Goal: Task Accomplishment & Management: Complete application form

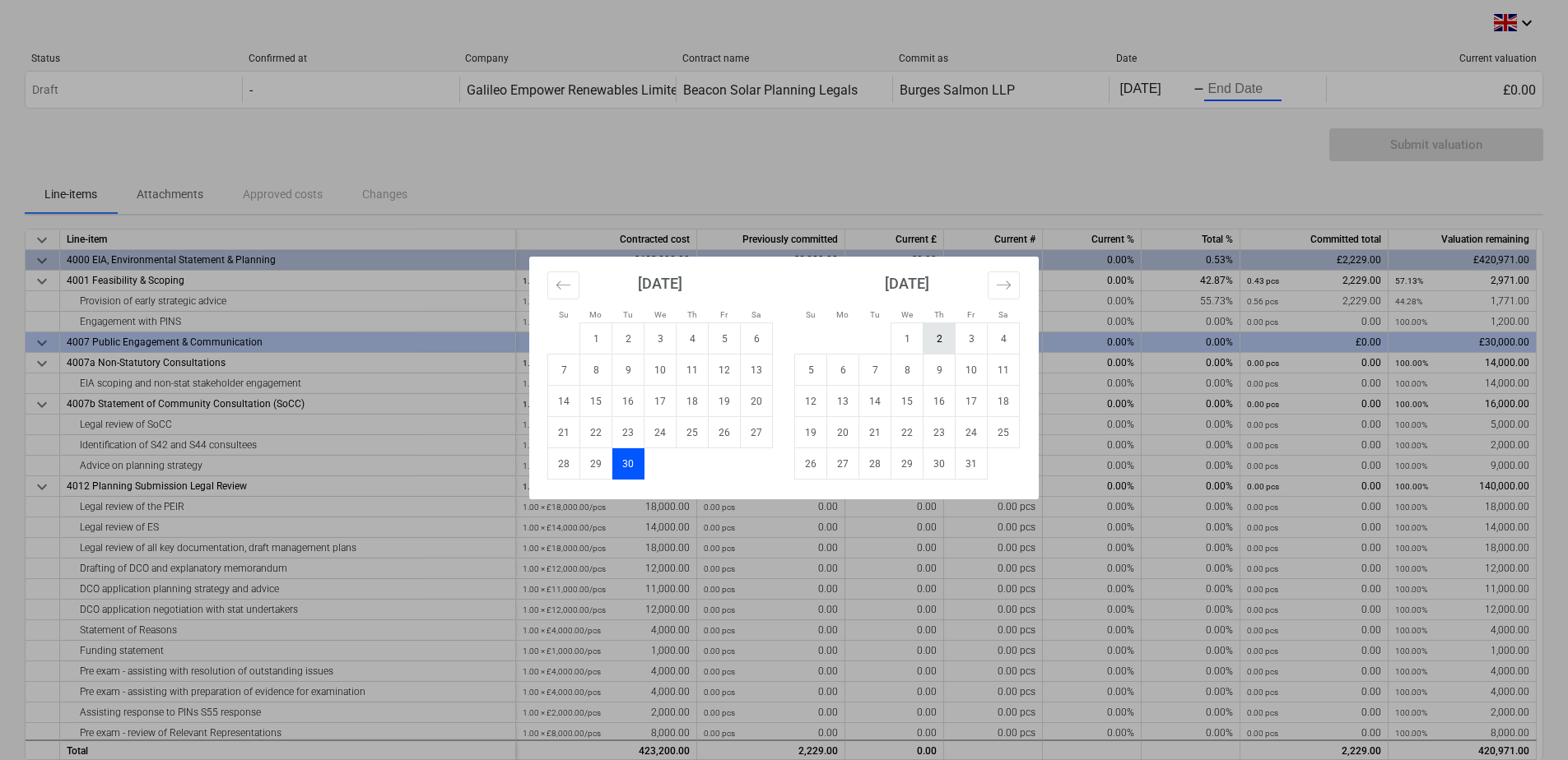
click at [937, 334] on td "2" at bounding box center [939, 338] width 32 height 31
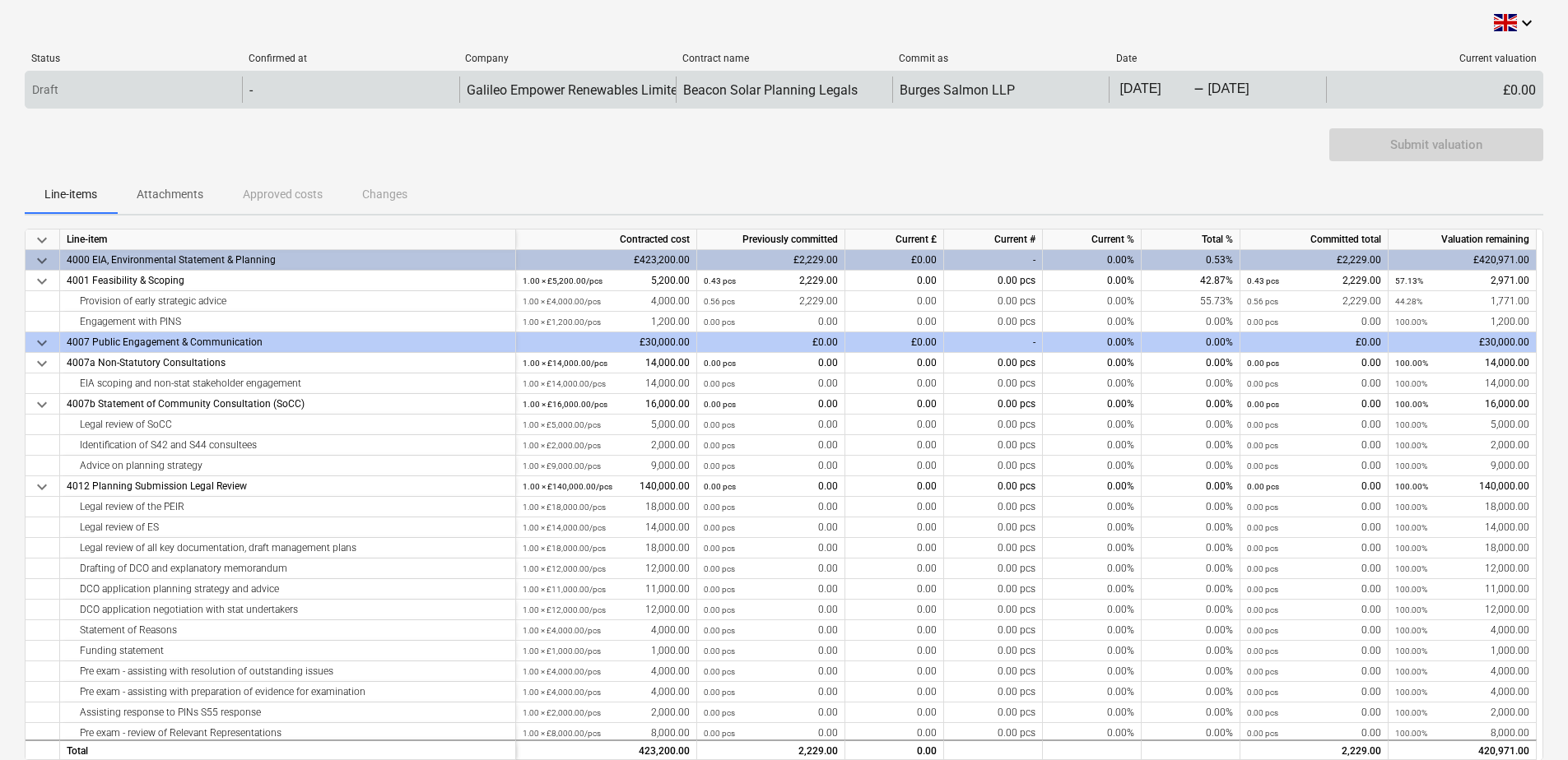
click at [1148, 86] on body "keyboard_arrow_down Status Confirmed at Company Contract name Commit as Date Cu…" at bounding box center [784, 380] width 1568 height 760
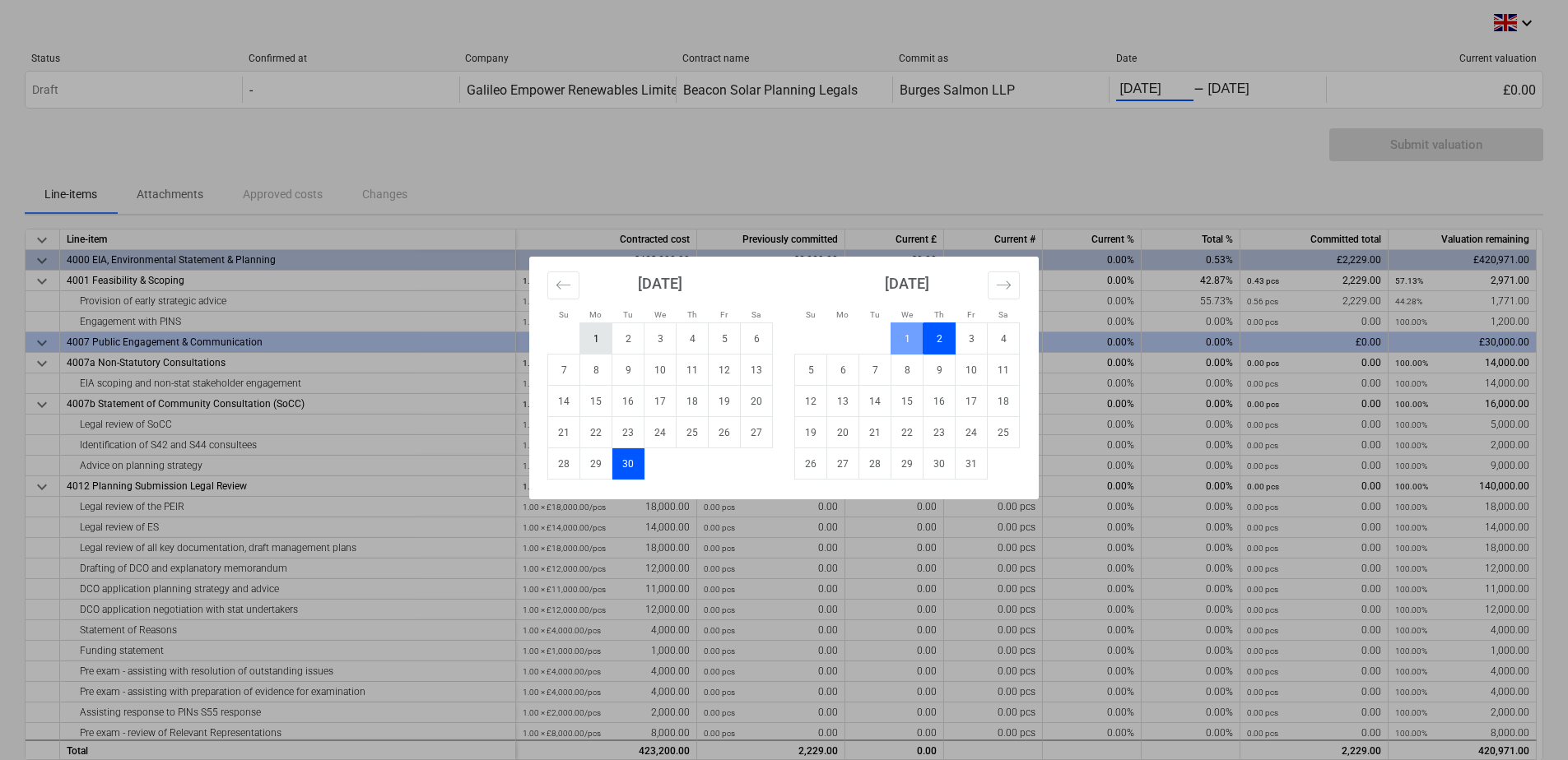
click at [599, 337] on td "1" at bounding box center [596, 338] width 32 height 31
type input "[DATE]"
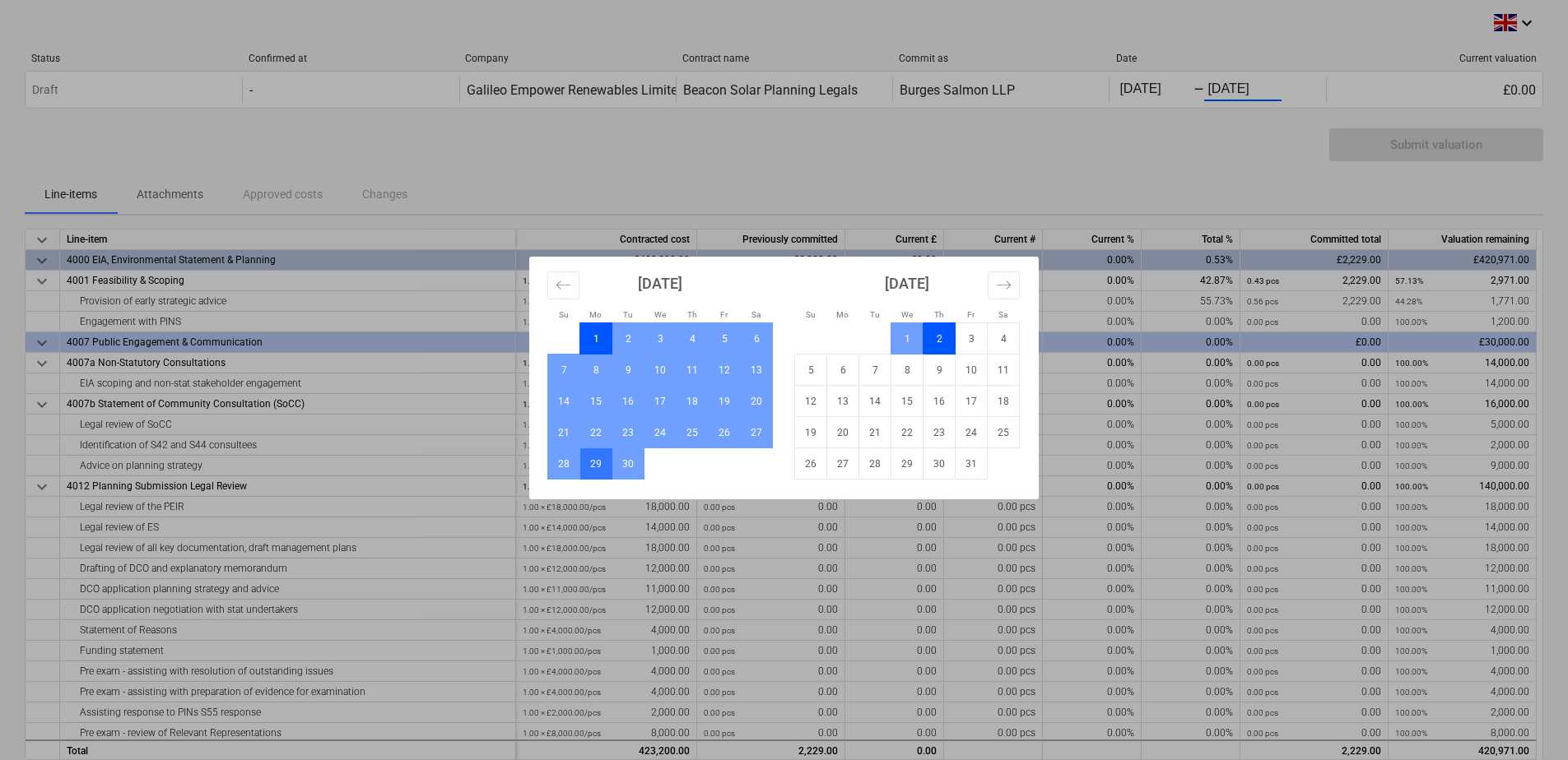
click at [600, 459] on td "29" at bounding box center [596, 464] width 32 height 31
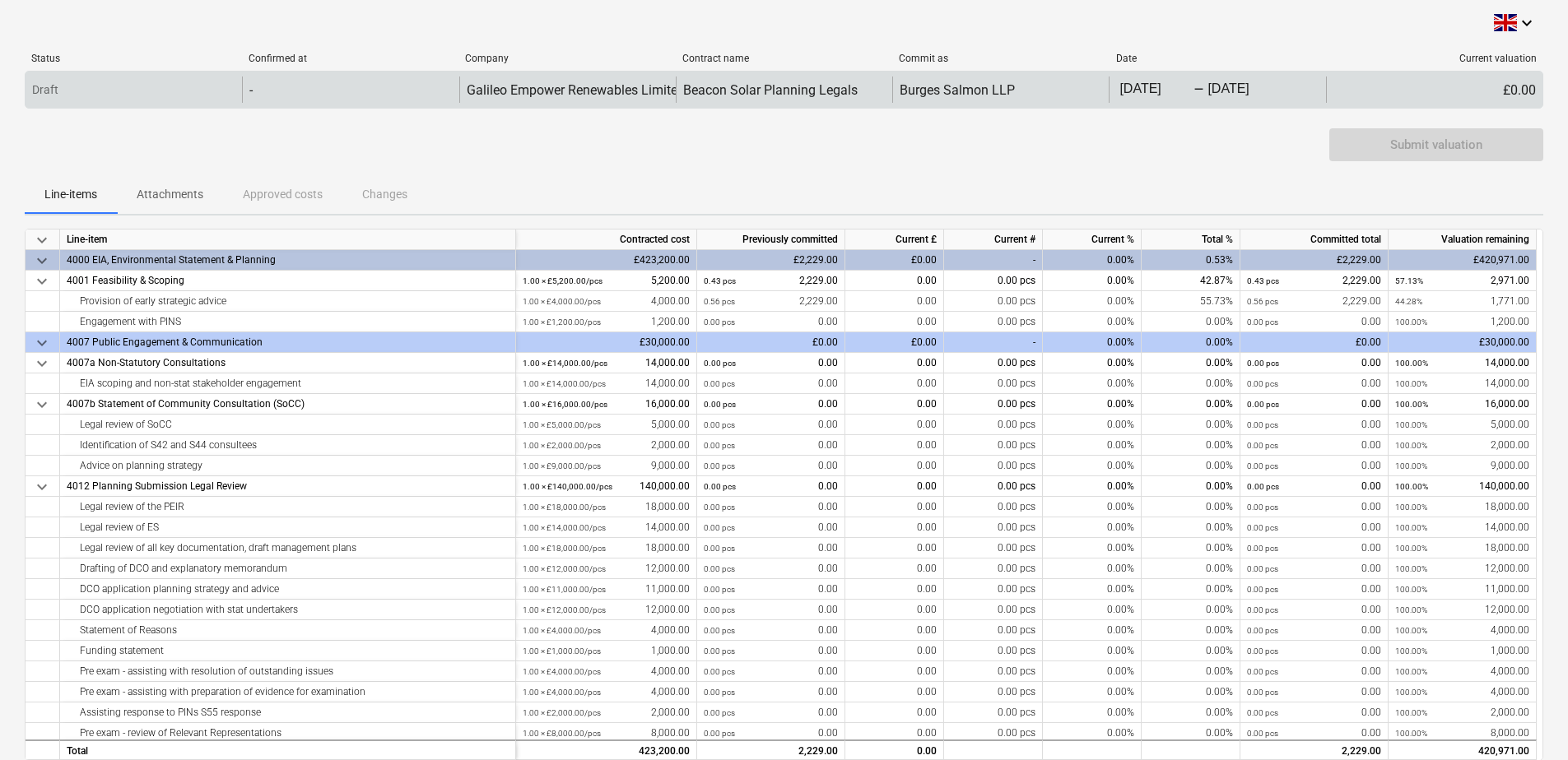
click at [1517, 89] on div "£0.00" at bounding box center [1435, 90] width 217 height 26
click at [1511, 92] on div "£0.00" at bounding box center [1435, 90] width 217 height 26
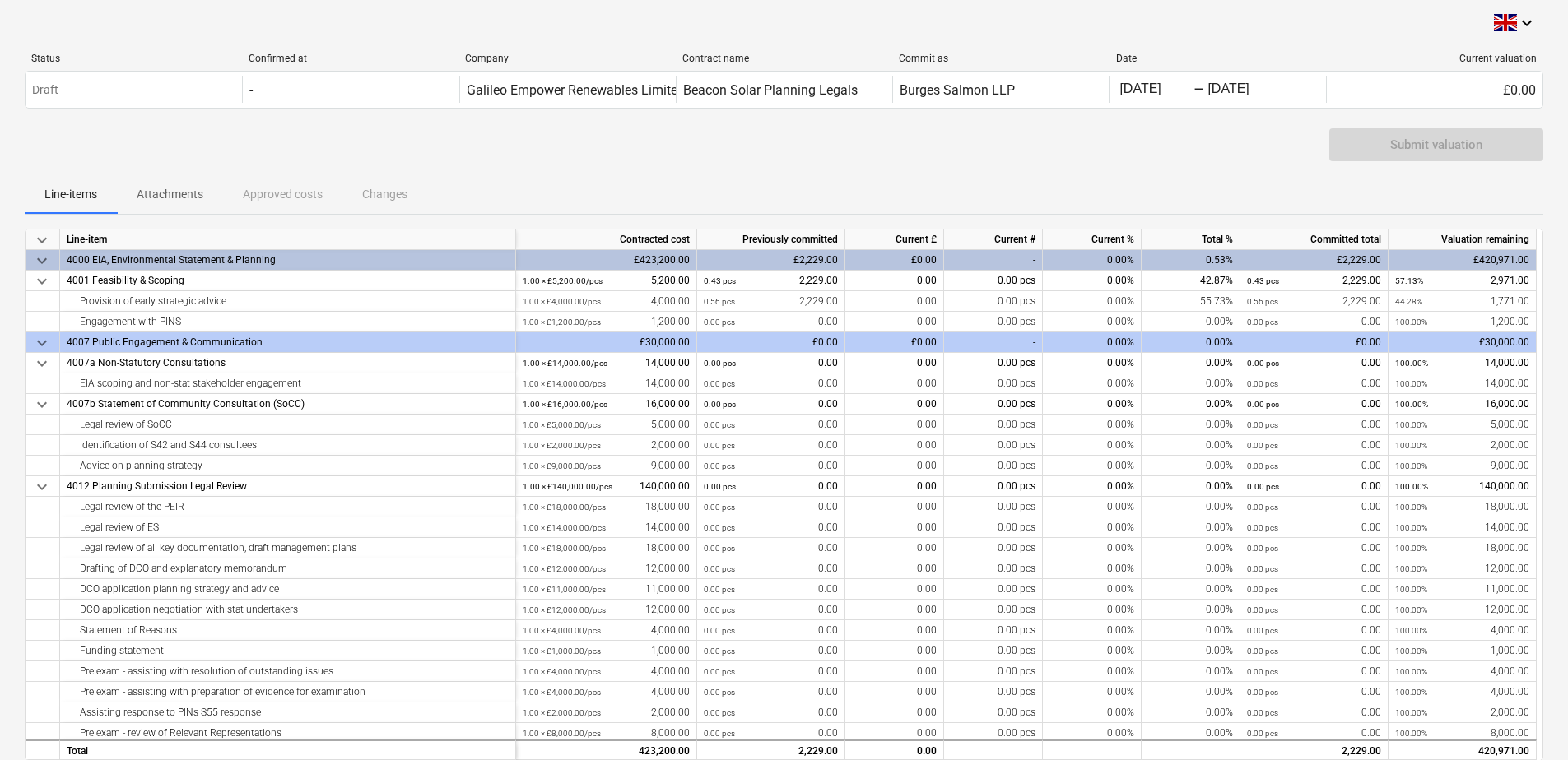
click at [1010, 262] on div "-" at bounding box center [993, 260] width 98 height 21
click at [1113, 177] on div "Line-items Attachments Approved costs Changes" at bounding box center [784, 194] width 1518 height 40
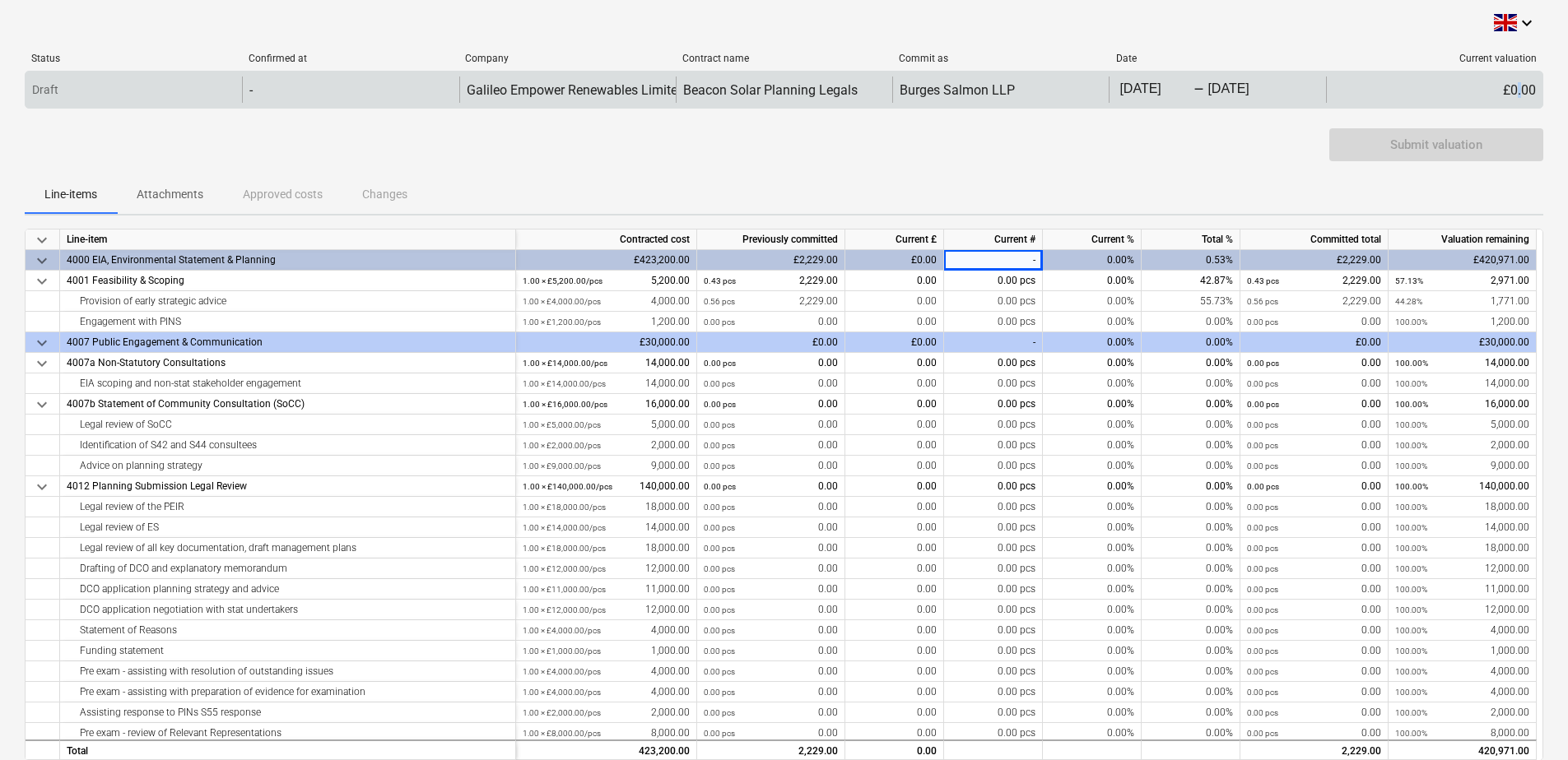
click at [1517, 91] on div "£0.00" at bounding box center [1435, 90] width 217 height 26
click at [1513, 87] on div "£0.00" at bounding box center [1435, 90] width 217 height 26
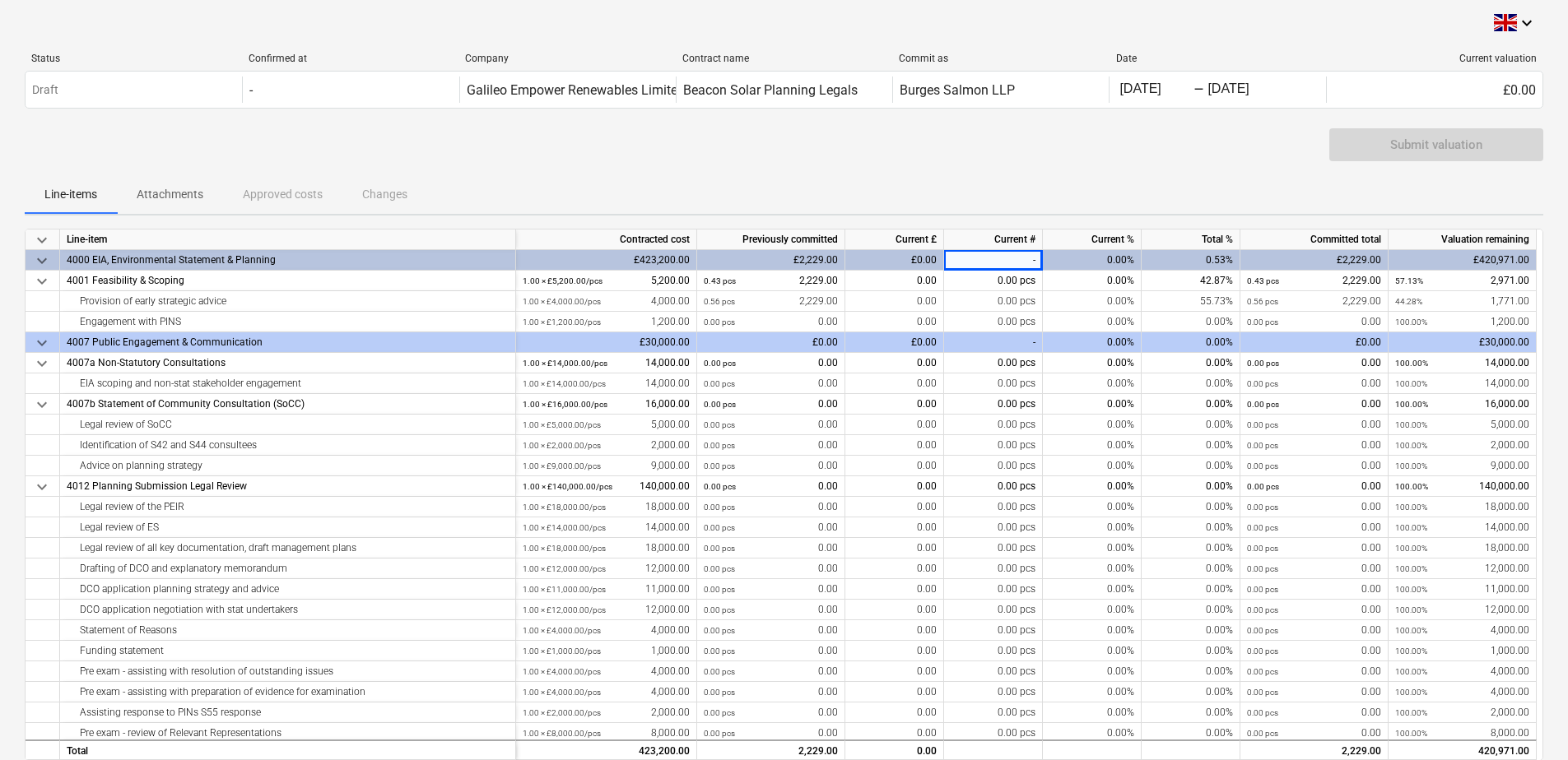
click at [1009, 260] on div "-" at bounding box center [993, 260] width 98 height 21
click at [1026, 259] on div "-" at bounding box center [993, 260] width 98 height 21
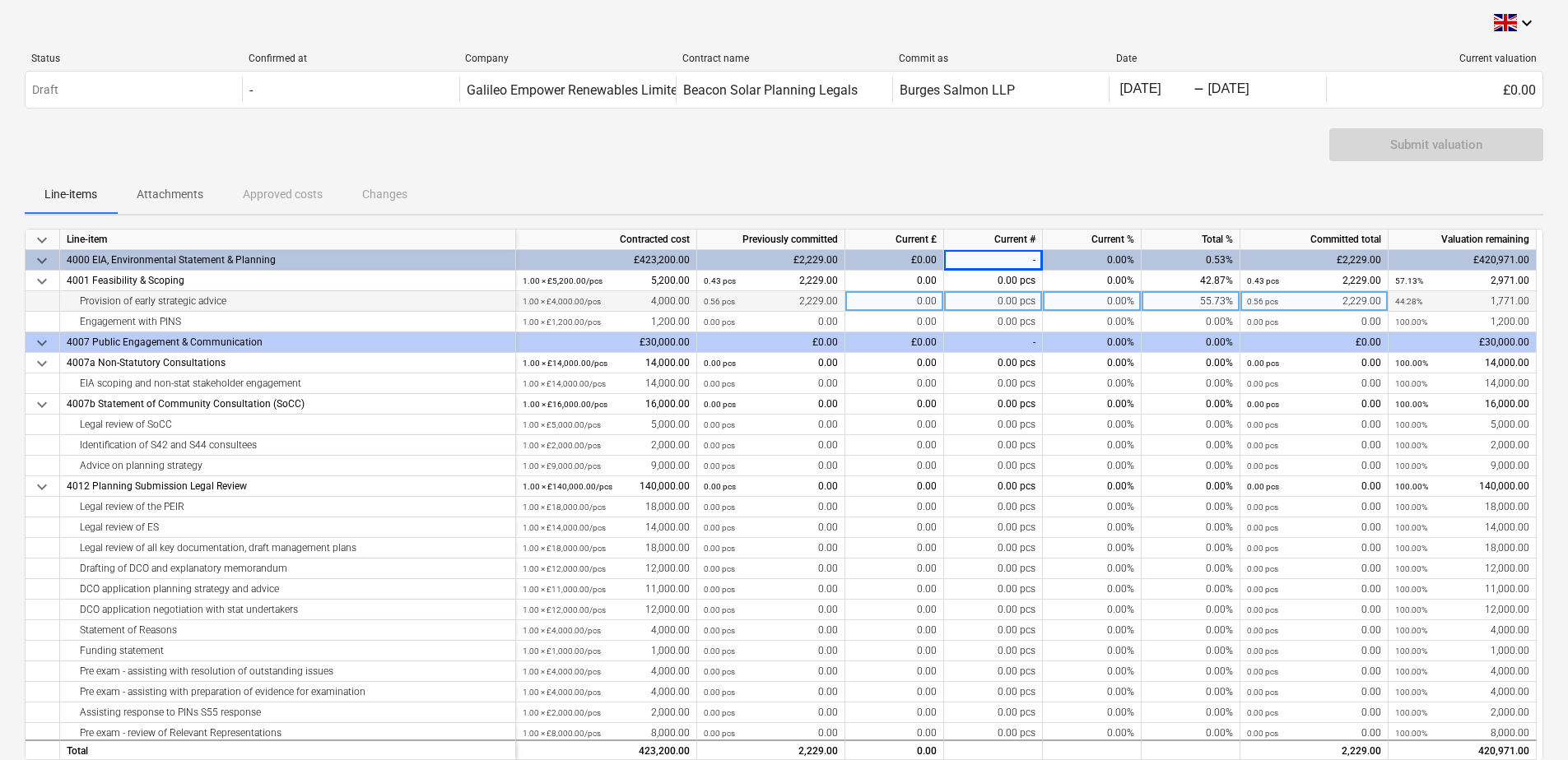
click at [964, 296] on div "0.00 pcs" at bounding box center [993, 301] width 98 height 21
click at [841, 178] on div "Line-items Attachments Approved costs Changes" at bounding box center [784, 194] width 1518 height 40
click at [918, 262] on div "£0.00" at bounding box center [893, 260] width 98 height 21
click at [917, 260] on div "£0.00" at bounding box center [893, 260] width 98 height 21
click at [920, 260] on div "£0.00" at bounding box center [893, 260] width 98 height 21
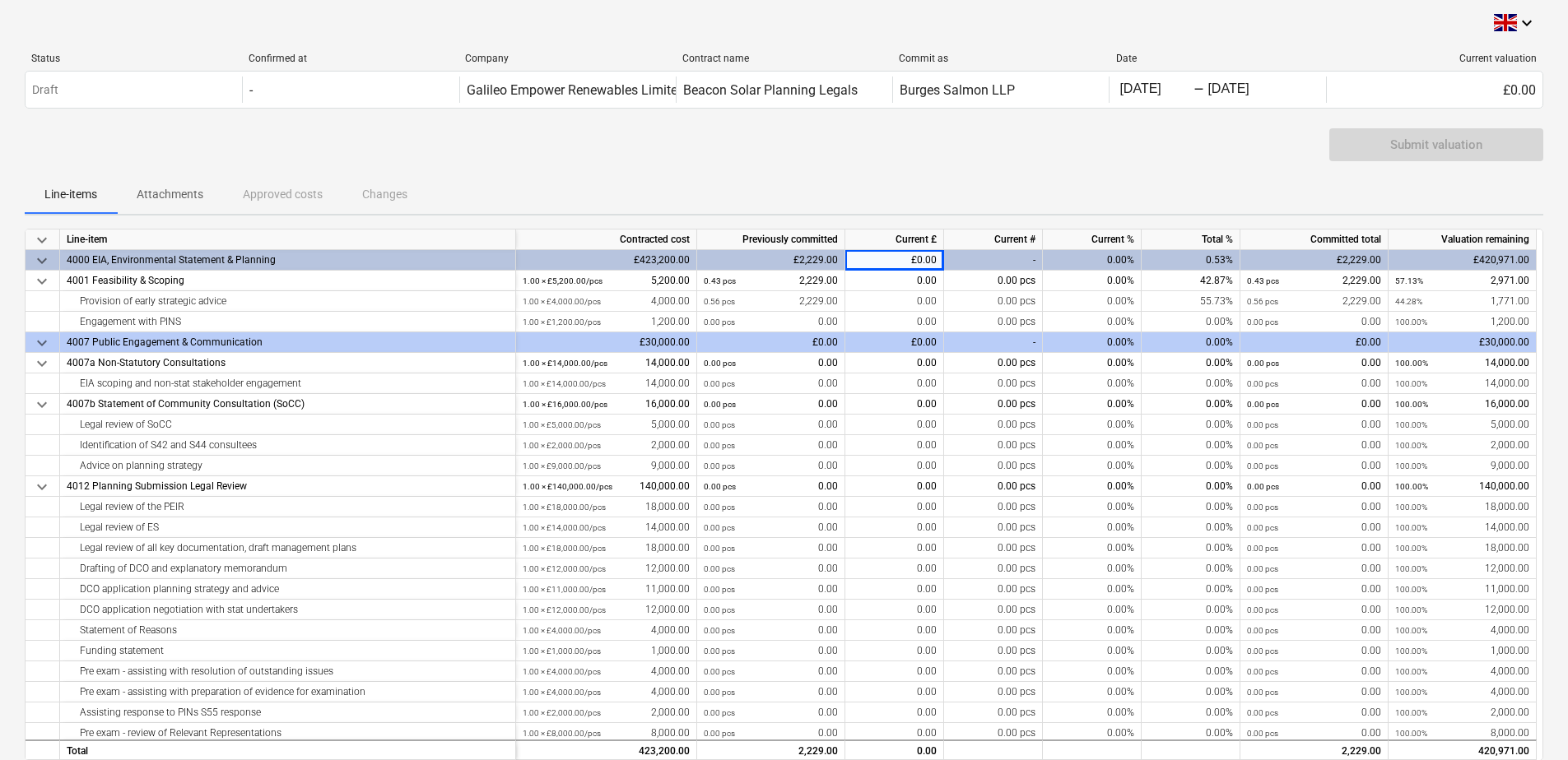
click at [913, 260] on div "£0.00" at bounding box center [893, 260] width 98 height 21
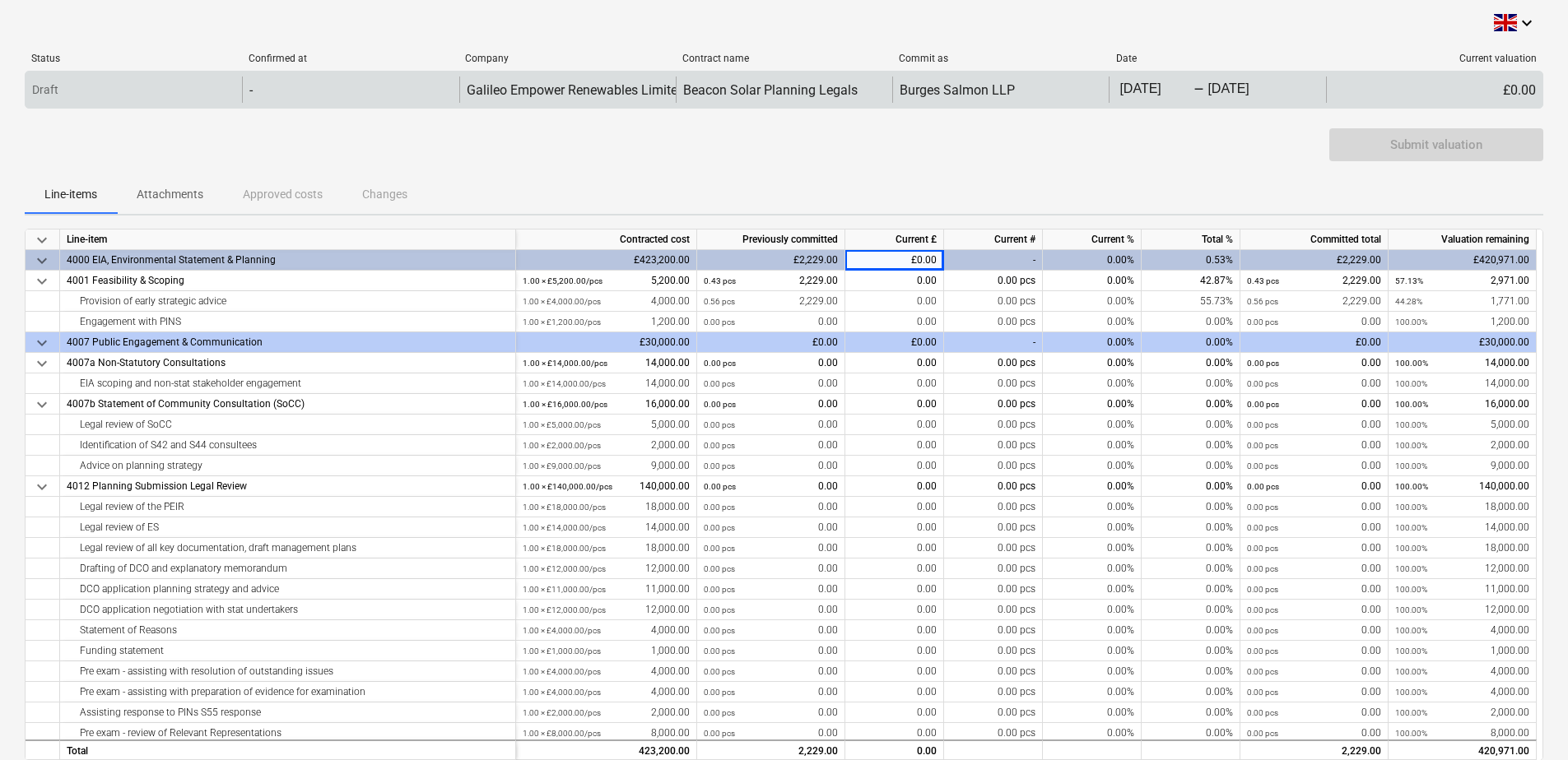
click at [1511, 85] on div "£0.00" at bounding box center [1435, 90] width 217 height 26
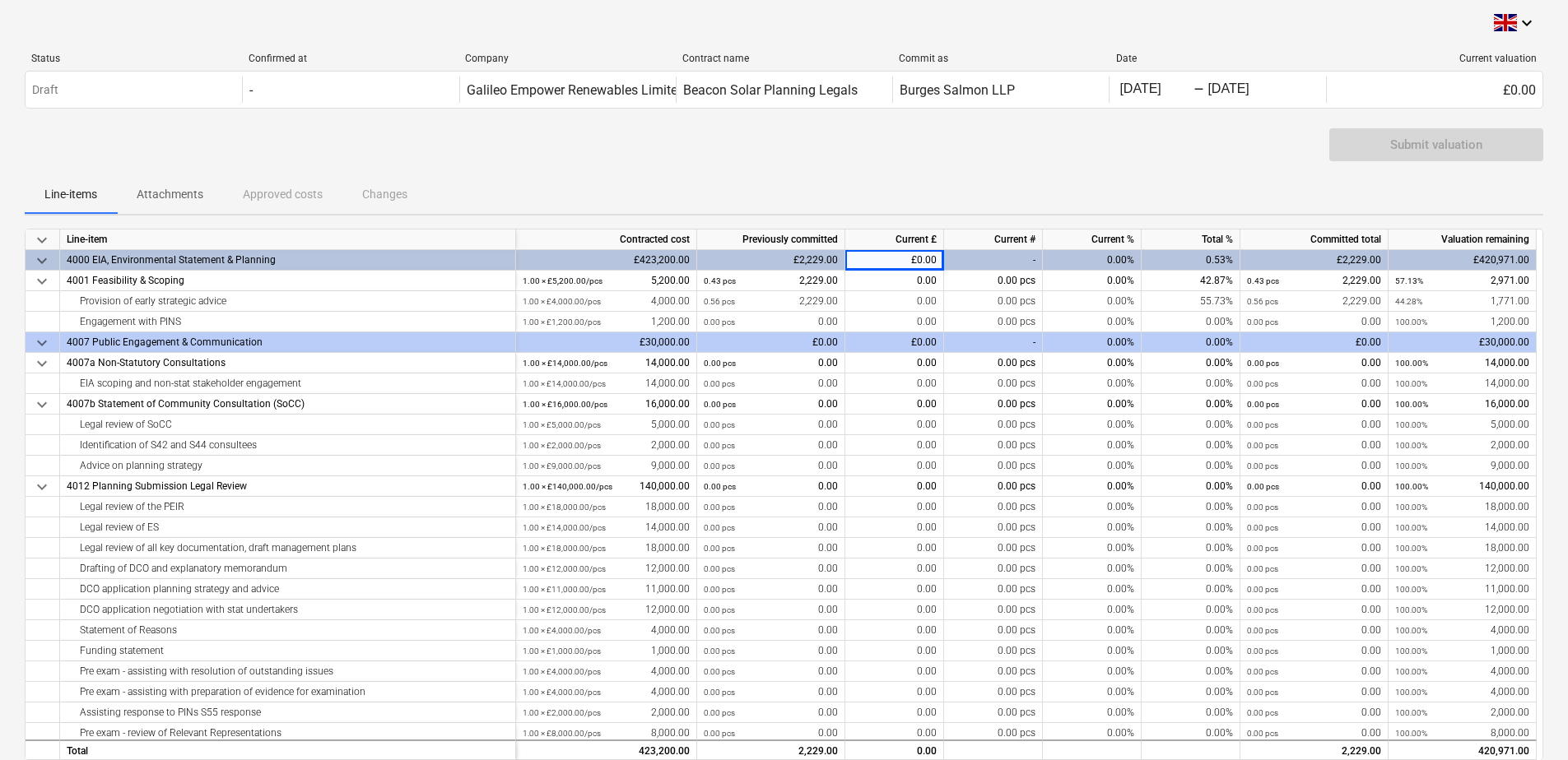
drag, startPoint x: 908, startPoint y: 260, endPoint x: 968, endPoint y: 174, distance: 104.9
click at [968, 174] on div "Line-items Attachments Approved costs Changes" at bounding box center [784, 194] width 1518 height 40
click at [1010, 258] on div "-" at bounding box center [993, 260] width 98 height 21
click at [931, 257] on div "£0.00" at bounding box center [893, 260] width 98 height 21
click at [922, 236] on div "Current £" at bounding box center [893, 240] width 98 height 21
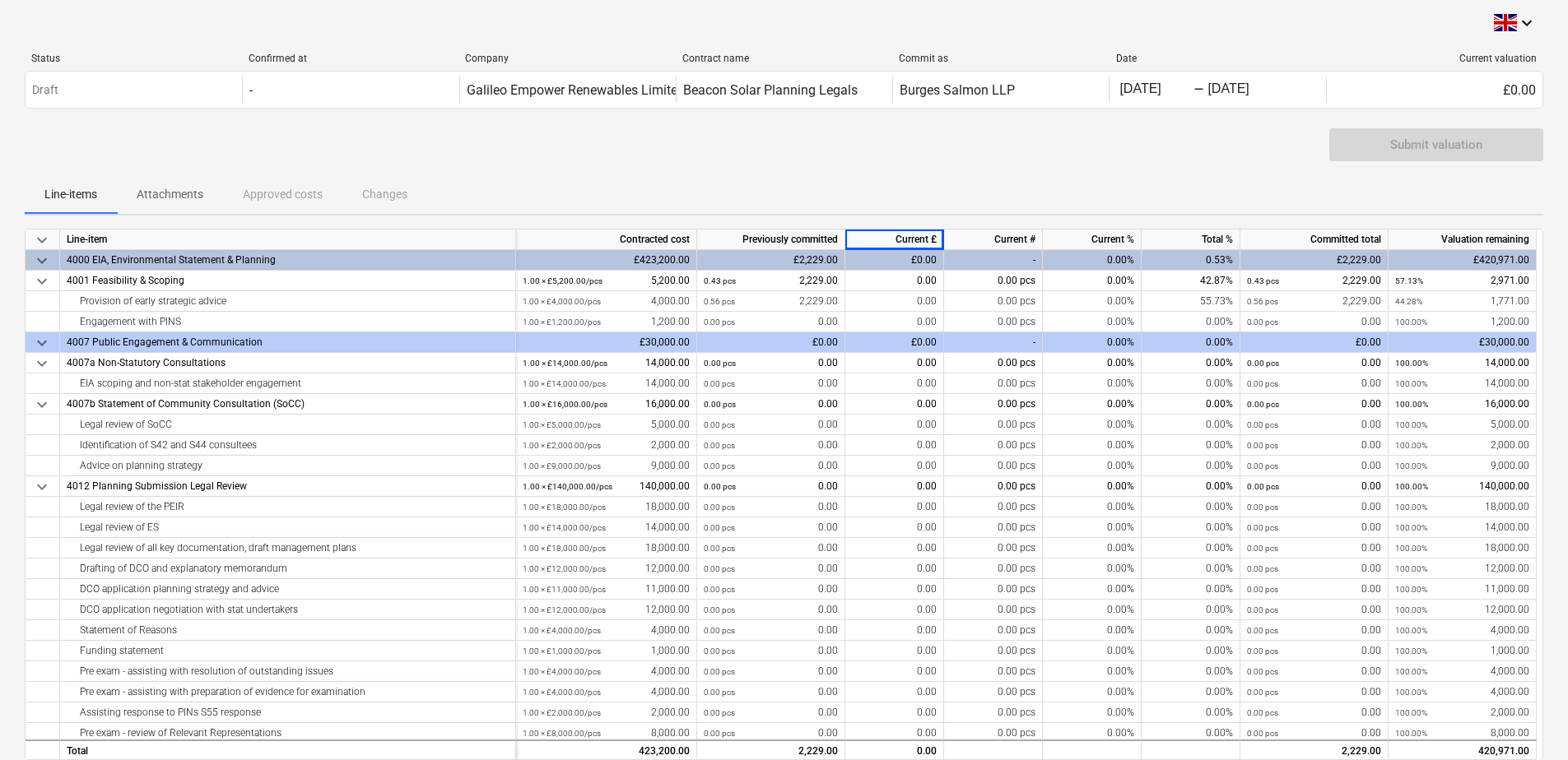
click at [930, 256] on div "£0.00" at bounding box center [893, 260] width 98 height 21
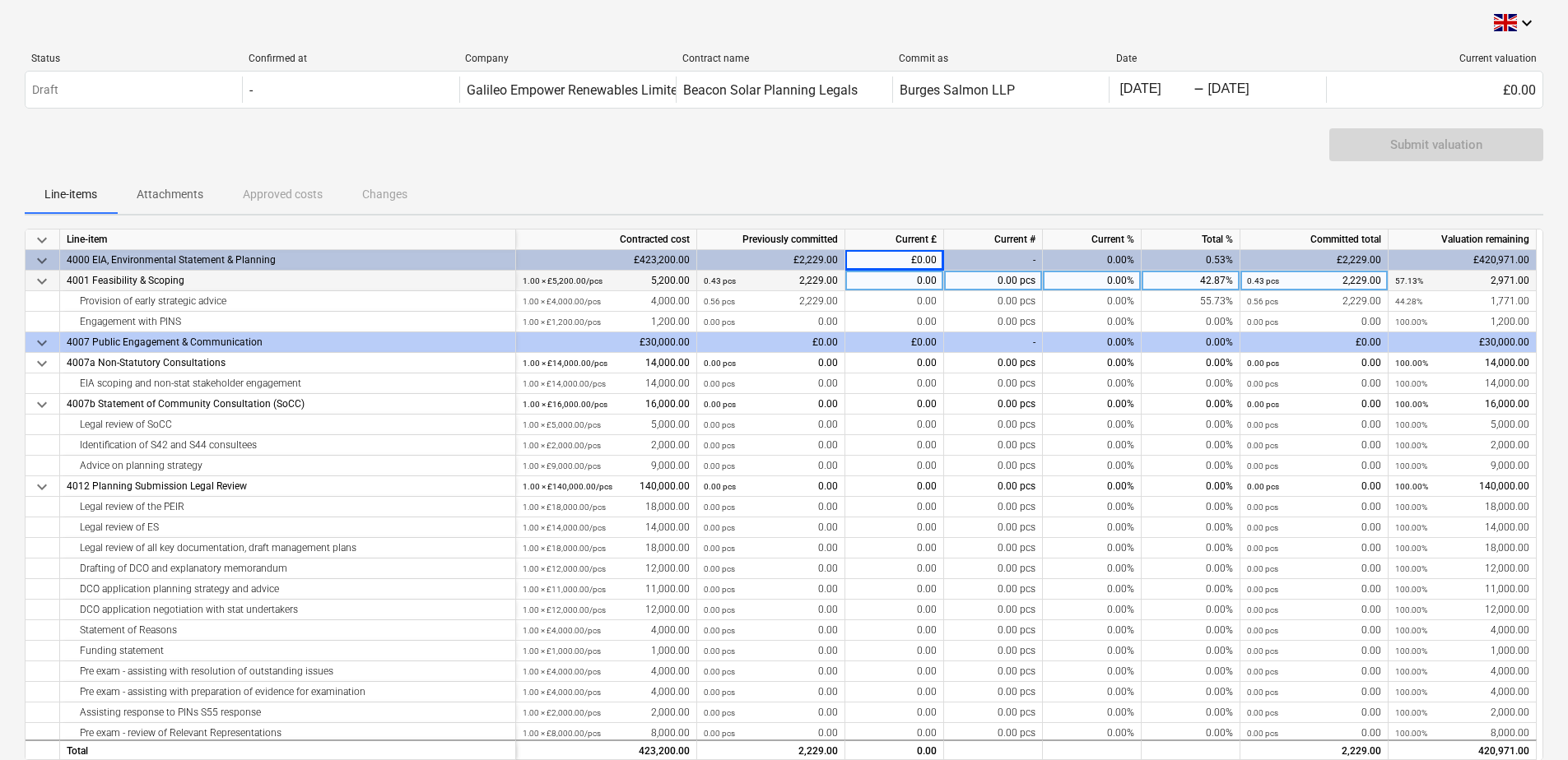
click at [914, 284] on div "0.00" at bounding box center [893, 281] width 98 height 21
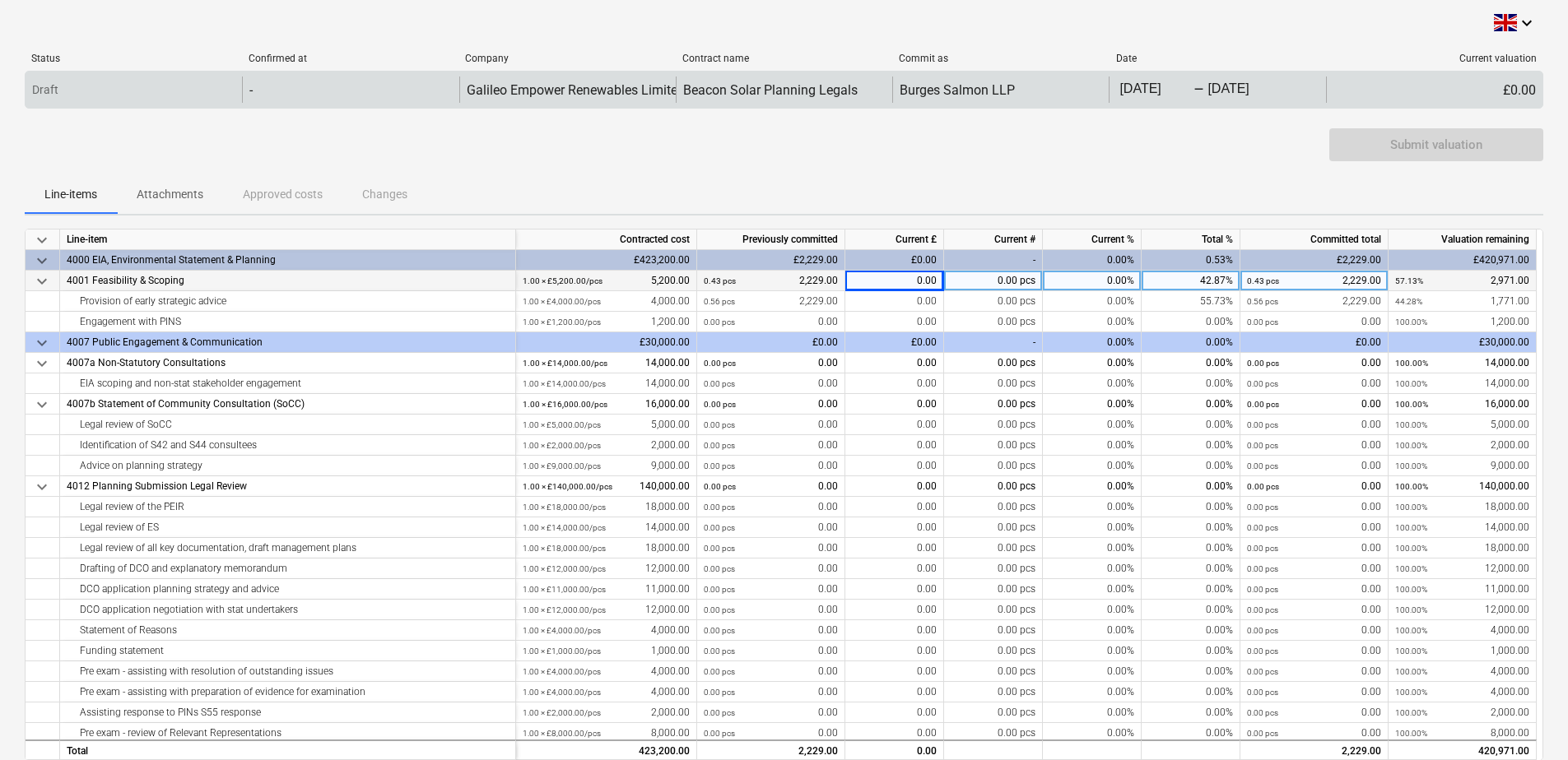
click at [1131, 88] on body "keyboard_arrow_down Status Confirmed at Company Contract name Commit as Date Cu…" at bounding box center [784, 380] width 1568 height 760
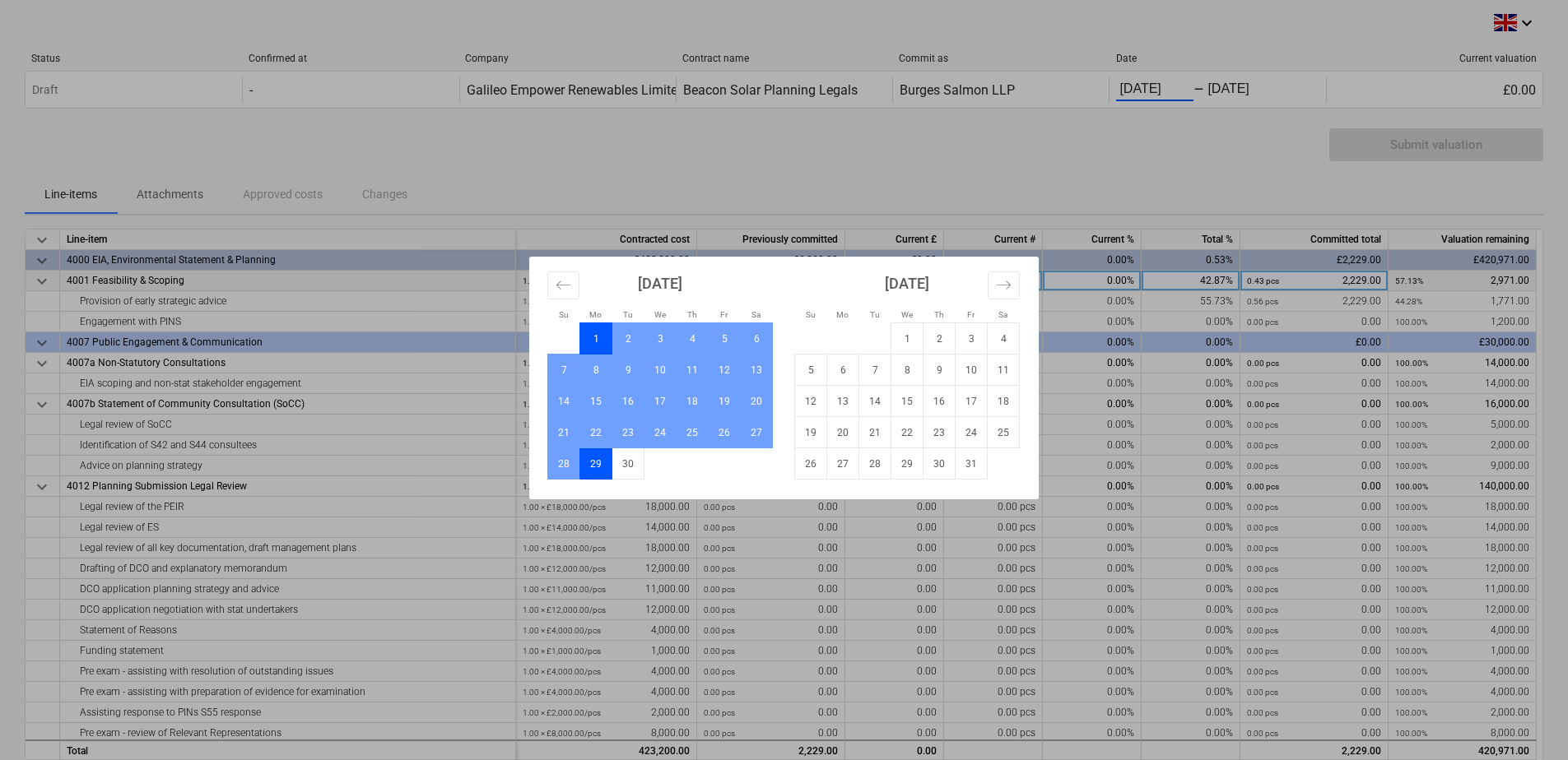
click at [902, 156] on div "Su Mo Tu We Th Fr Sa Su Mo Tu We Th Fr Sa [DATE] 1 2 3 4 5 6 7 8 9 10 11 12 13 …" at bounding box center [784, 380] width 1568 height 760
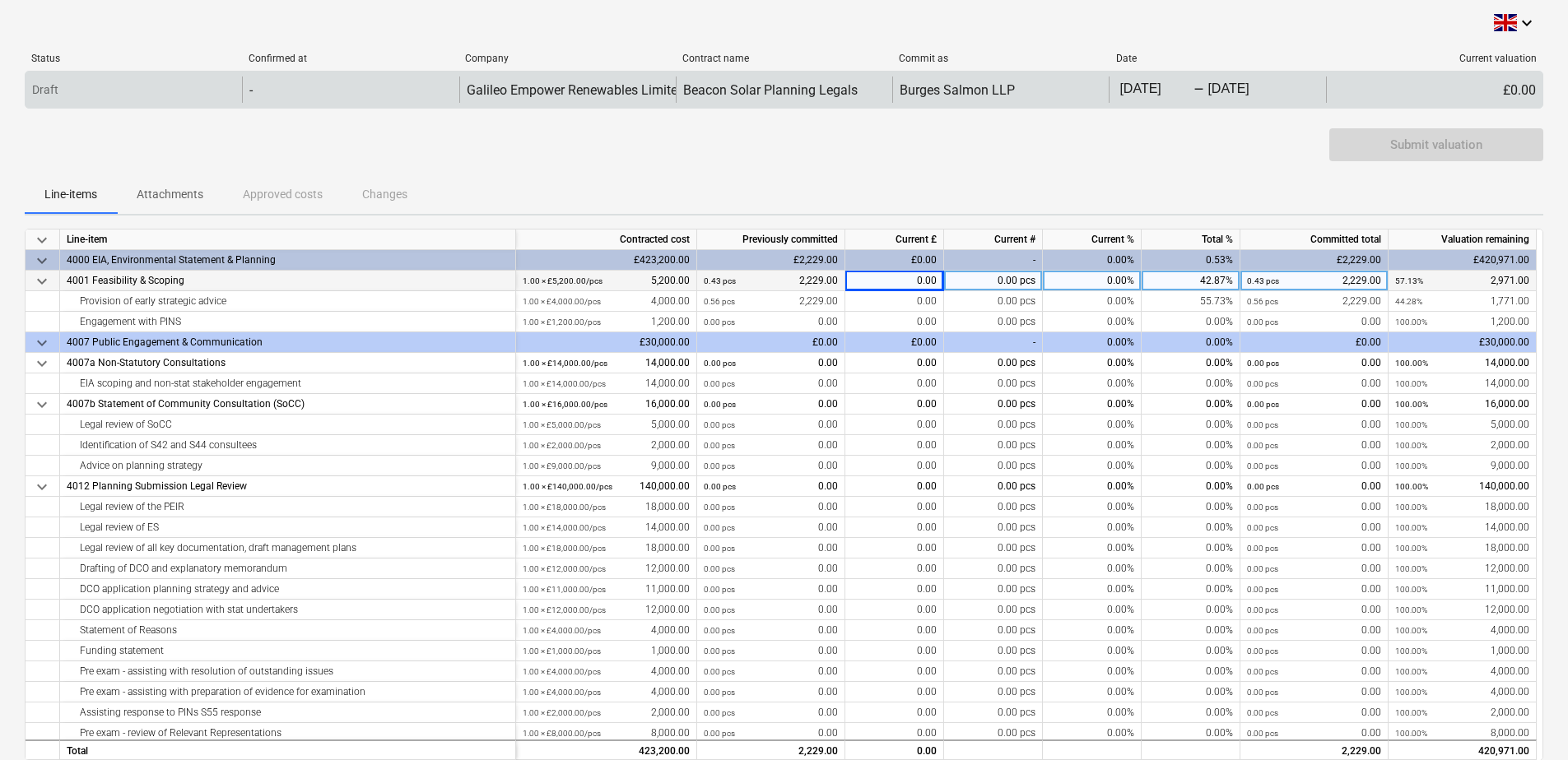
click at [1134, 93] on body "keyboard_arrow_down Status Confirmed at Company Contract name Commit as Date Cu…" at bounding box center [784, 380] width 1568 height 760
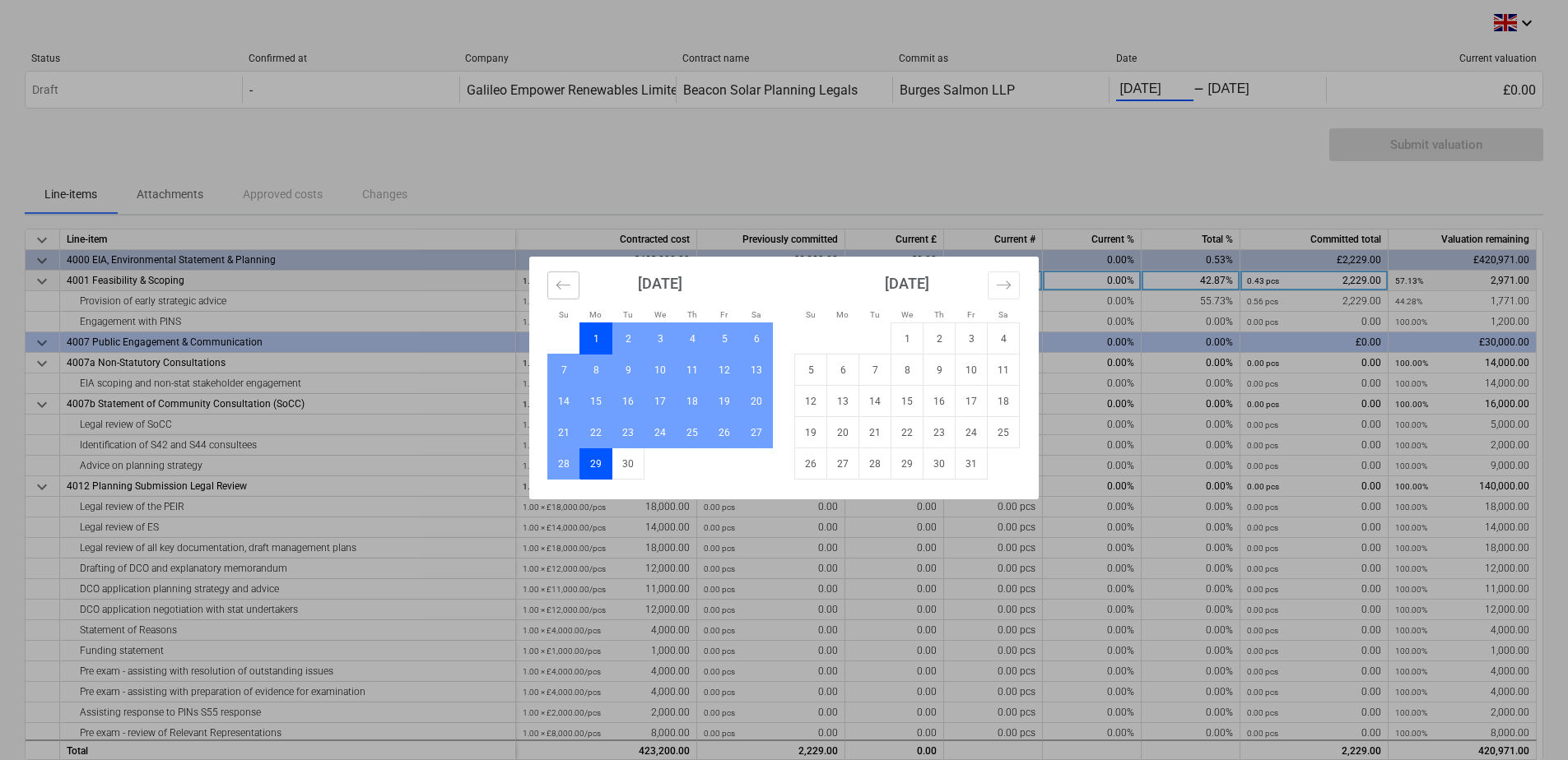
click at [567, 286] on icon "Move backward to switch to the previous month." at bounding box center [563, 285] width 16 height 16
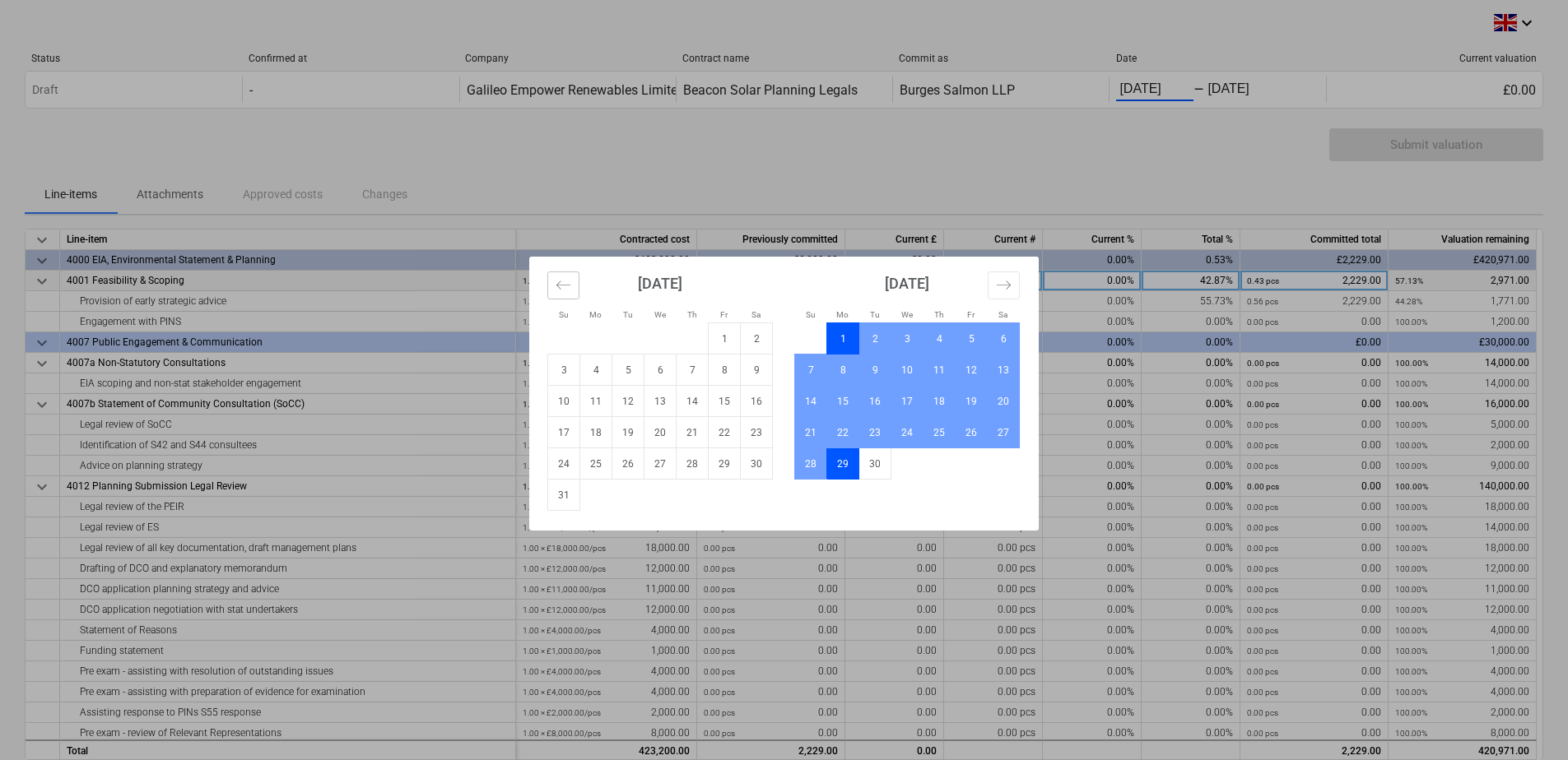
click at [567, 286] on icon "Move backward to switch to the previous month." at bounding box center [563, 285] width 16 height 16
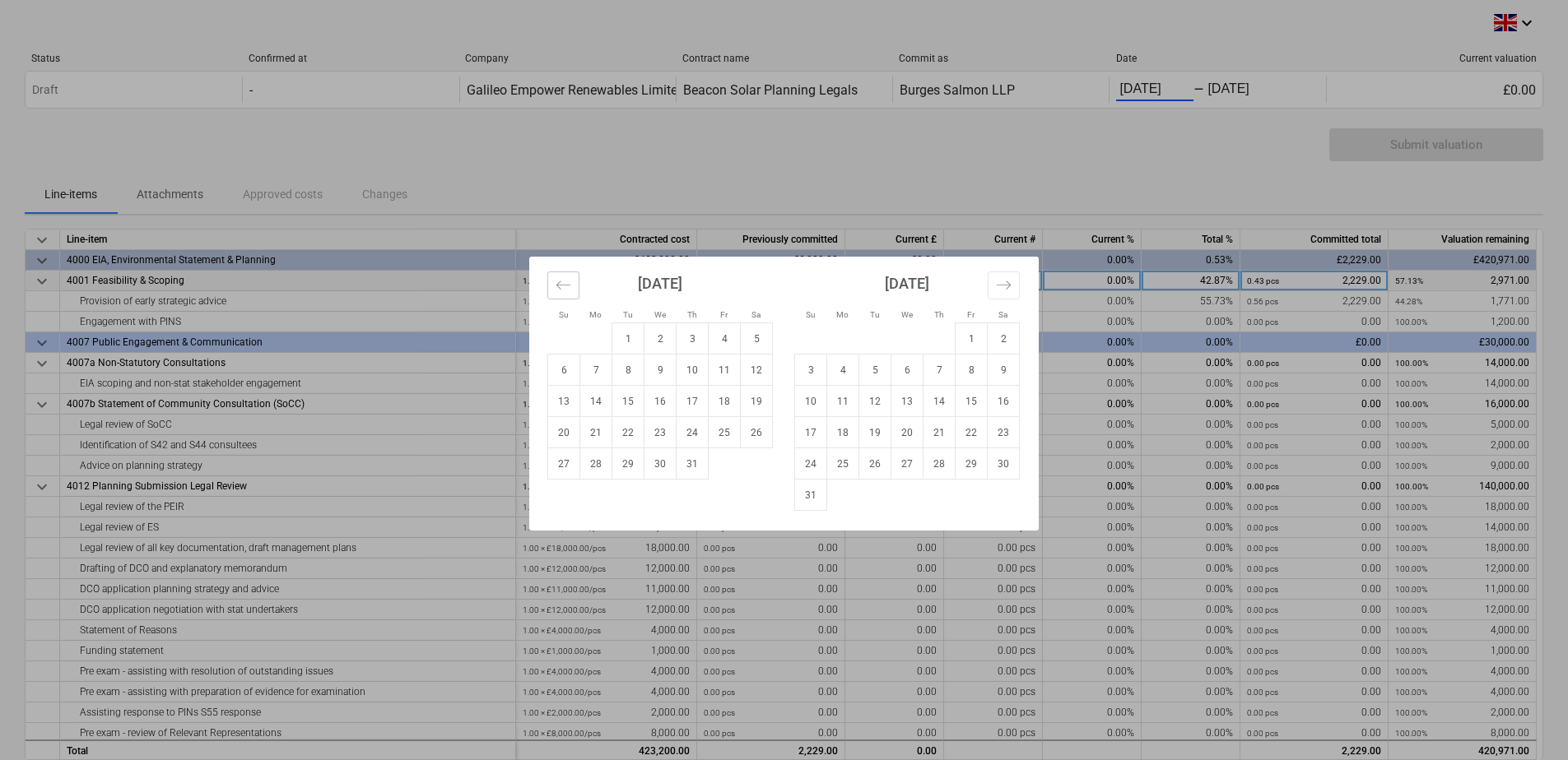
click at [567, 286] on icon "Move backward to switch to the previous month." at bounding box center [563, 285] width 16 height 16
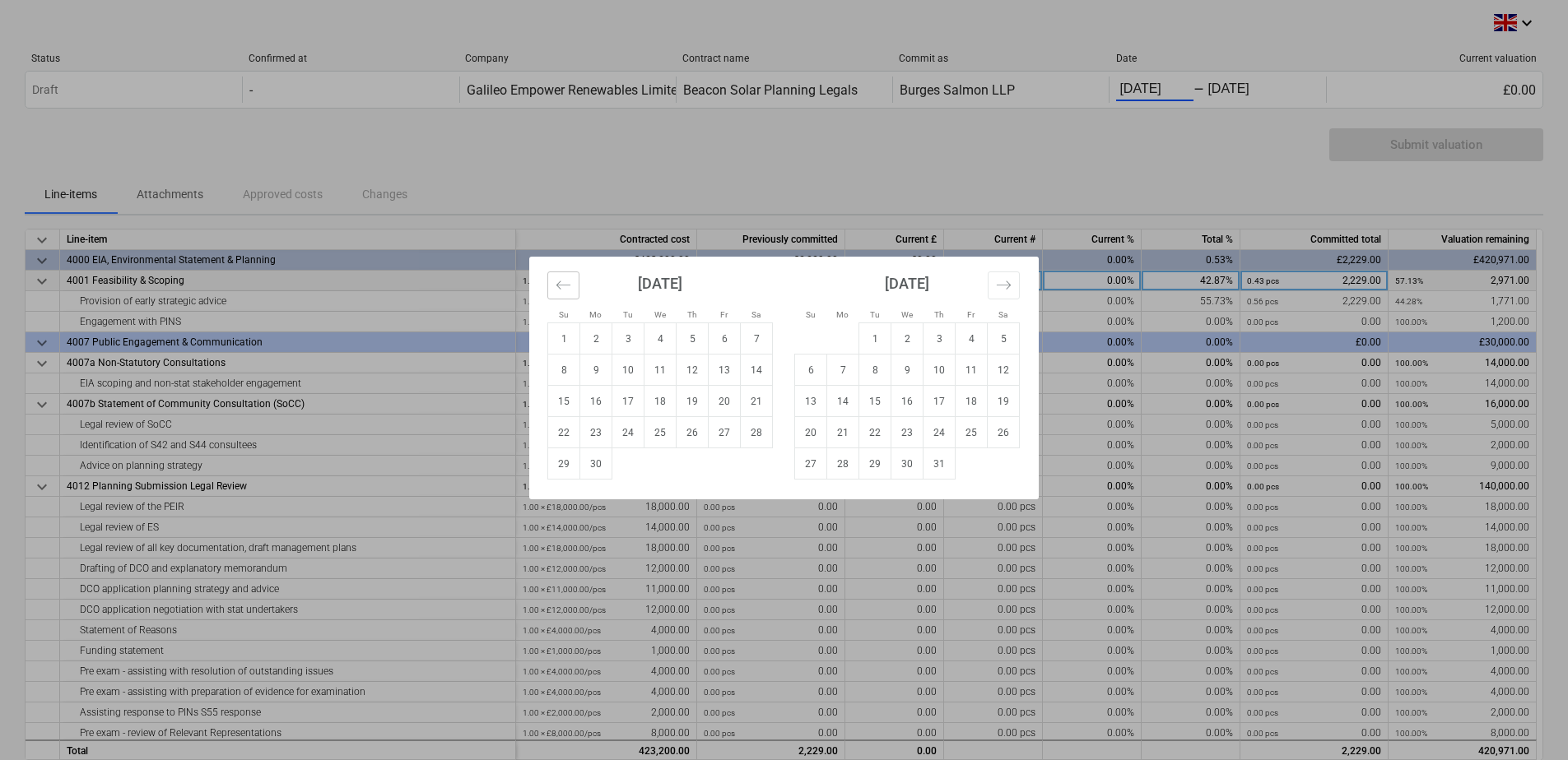
click at [567, 286] on icon "Move backward to switch to the previous month." at bounding box center [563, 285] width 16 height 16
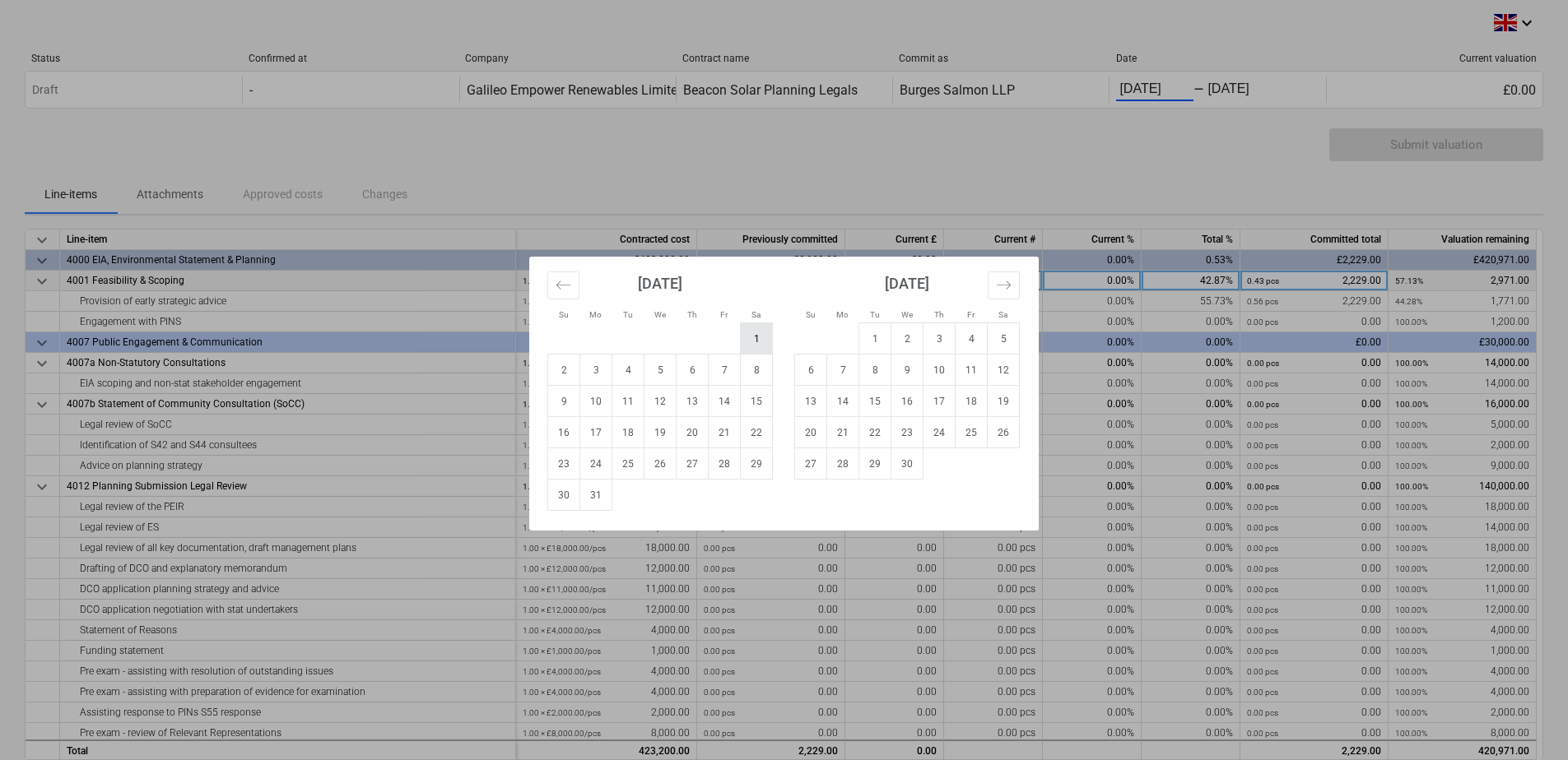
click at [752, 332] on td "1" at bounding box center [756, 338] width 32 height 31
type input "[DATE]"
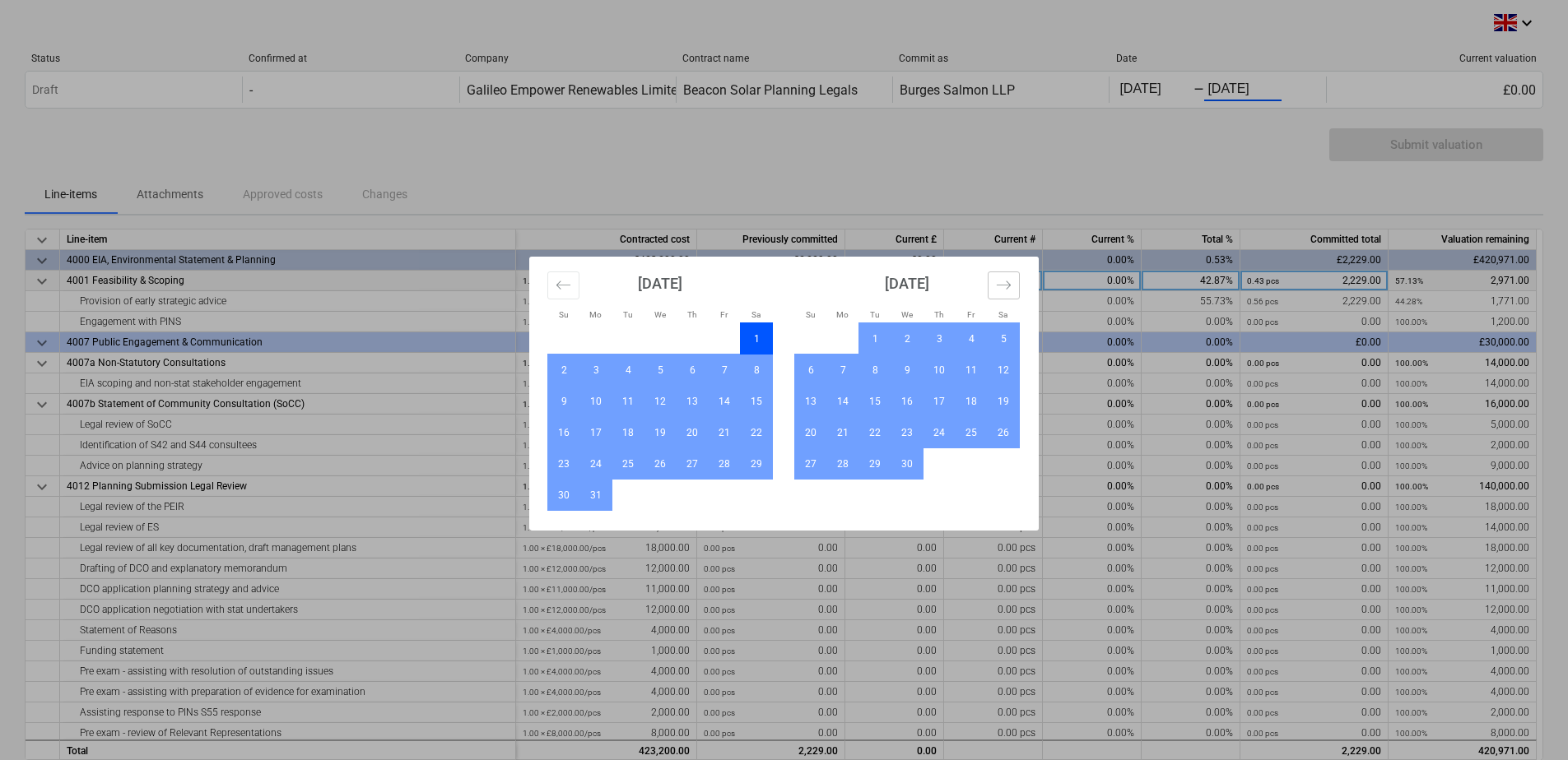
click at [1003, 285] on icon "Move forward to switch to the next month." at bounding box center [1004, 285] width 16 height 16
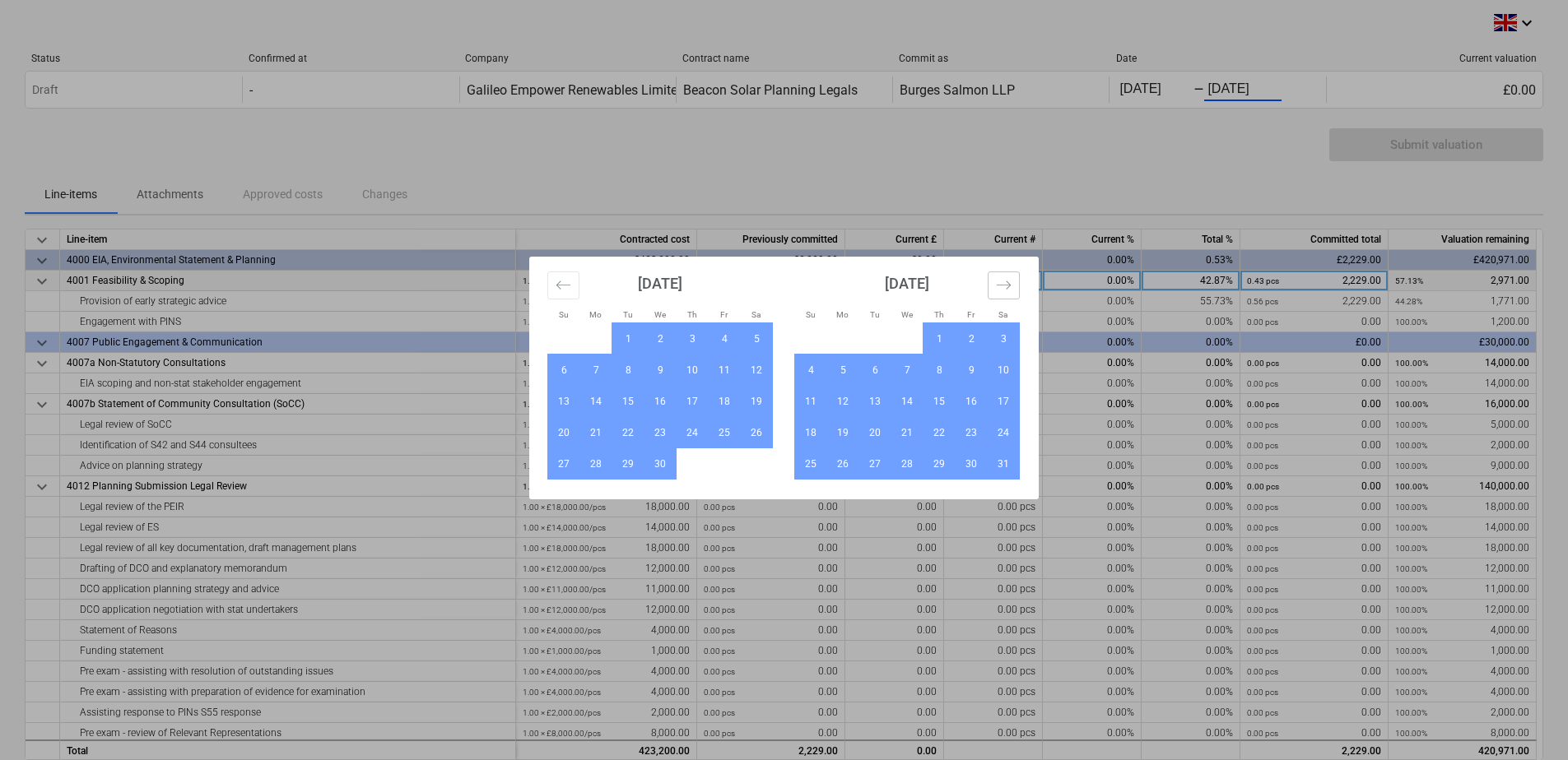
click at [1003, 285] on icon "Move forward to switch to the next month." at bounding box center [1004, 285] width 16 height 16
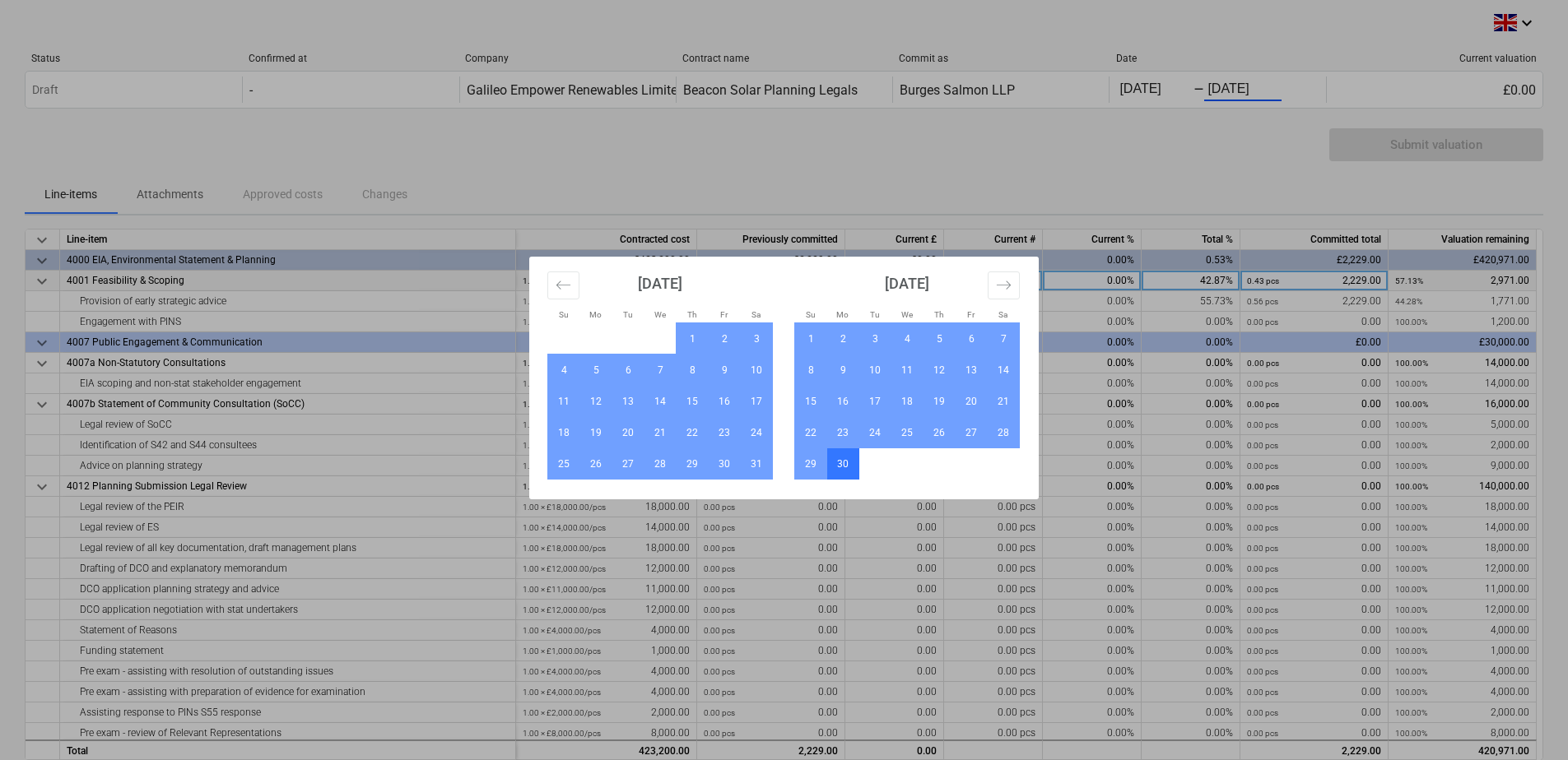
click at [848, 461] on td "30" at bounding box center [843, 464] width 32 height 31
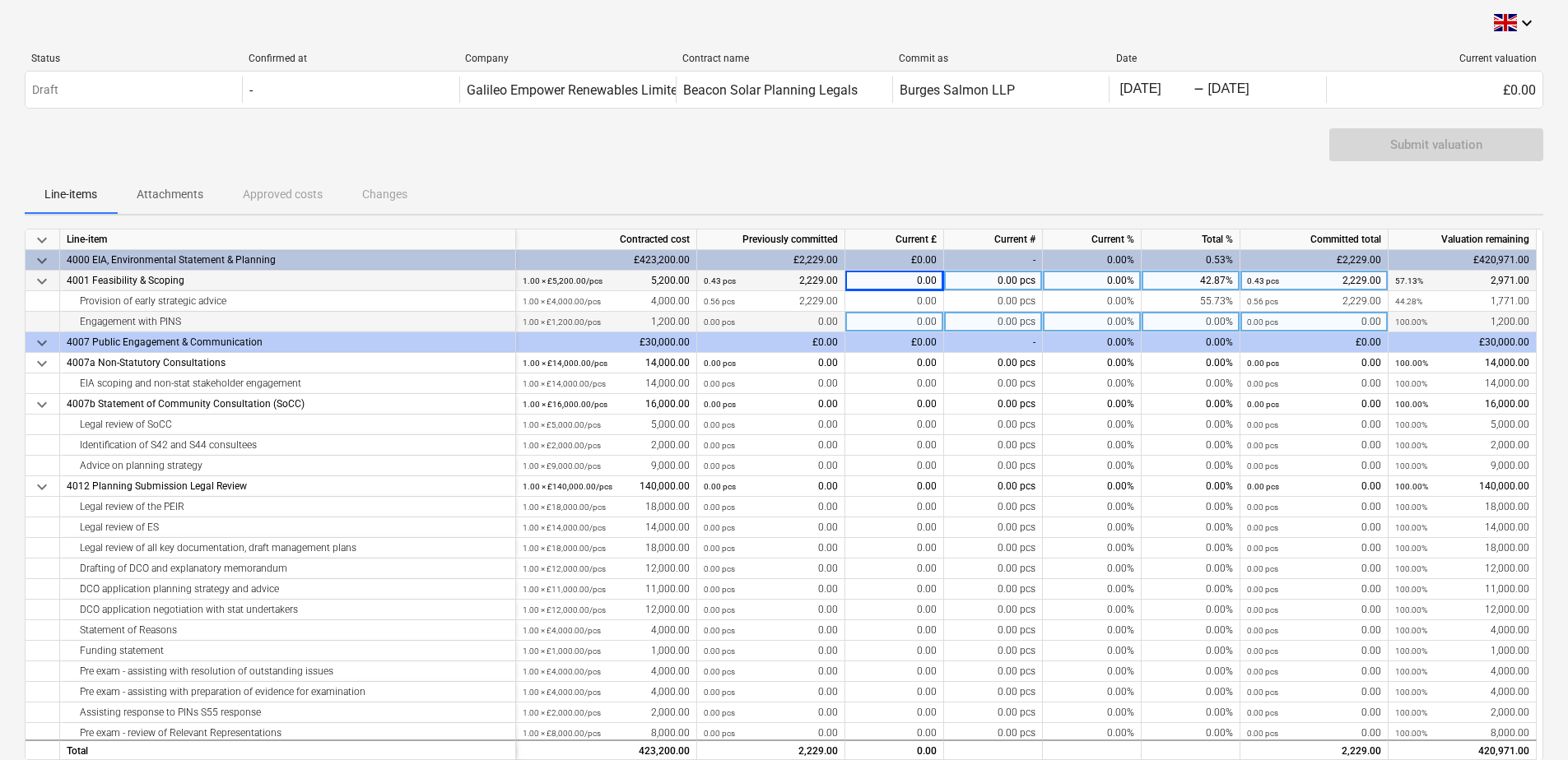
click at [907, 321] on div "0.00" at bounding box center [893, 321] width 98 height 21
type input "1414.50"
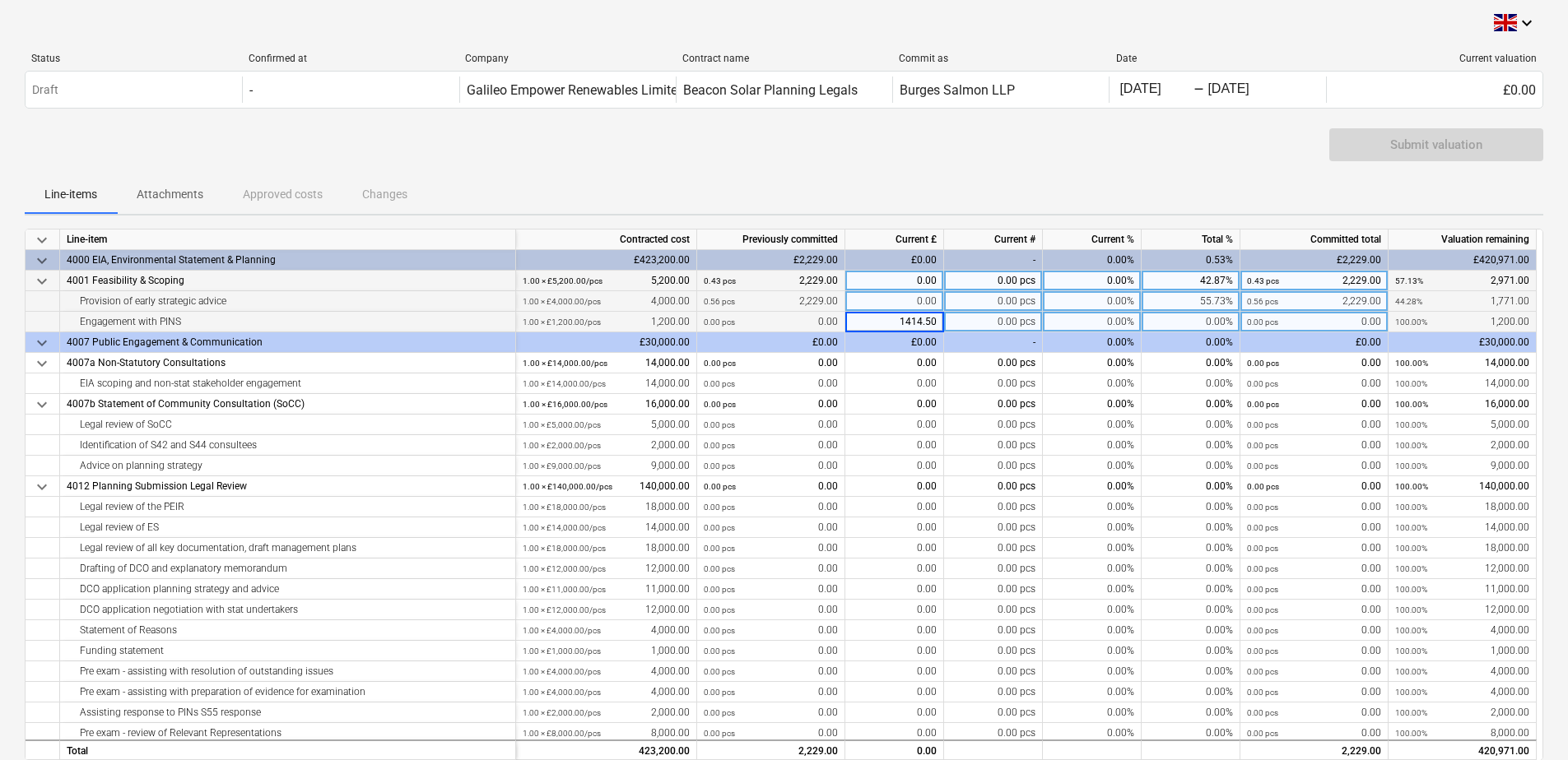
click at [915, 299] on div "0.00" at bounding box center [893, 301] width 98 height 21
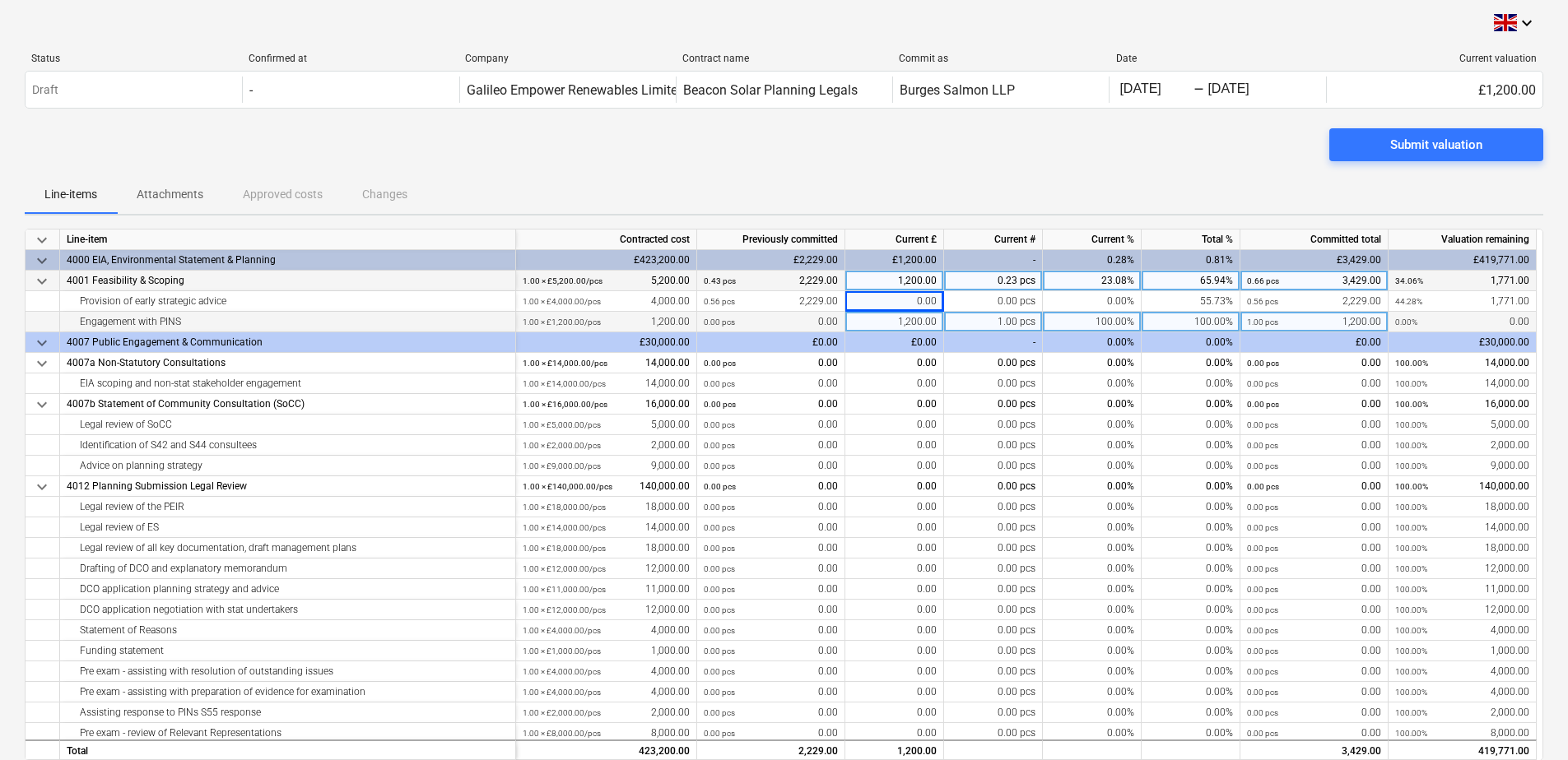
click at [902, 323] on div "1,200.00" at bounding box center [893, 321] width 98 height 21
type input "1,414.50"
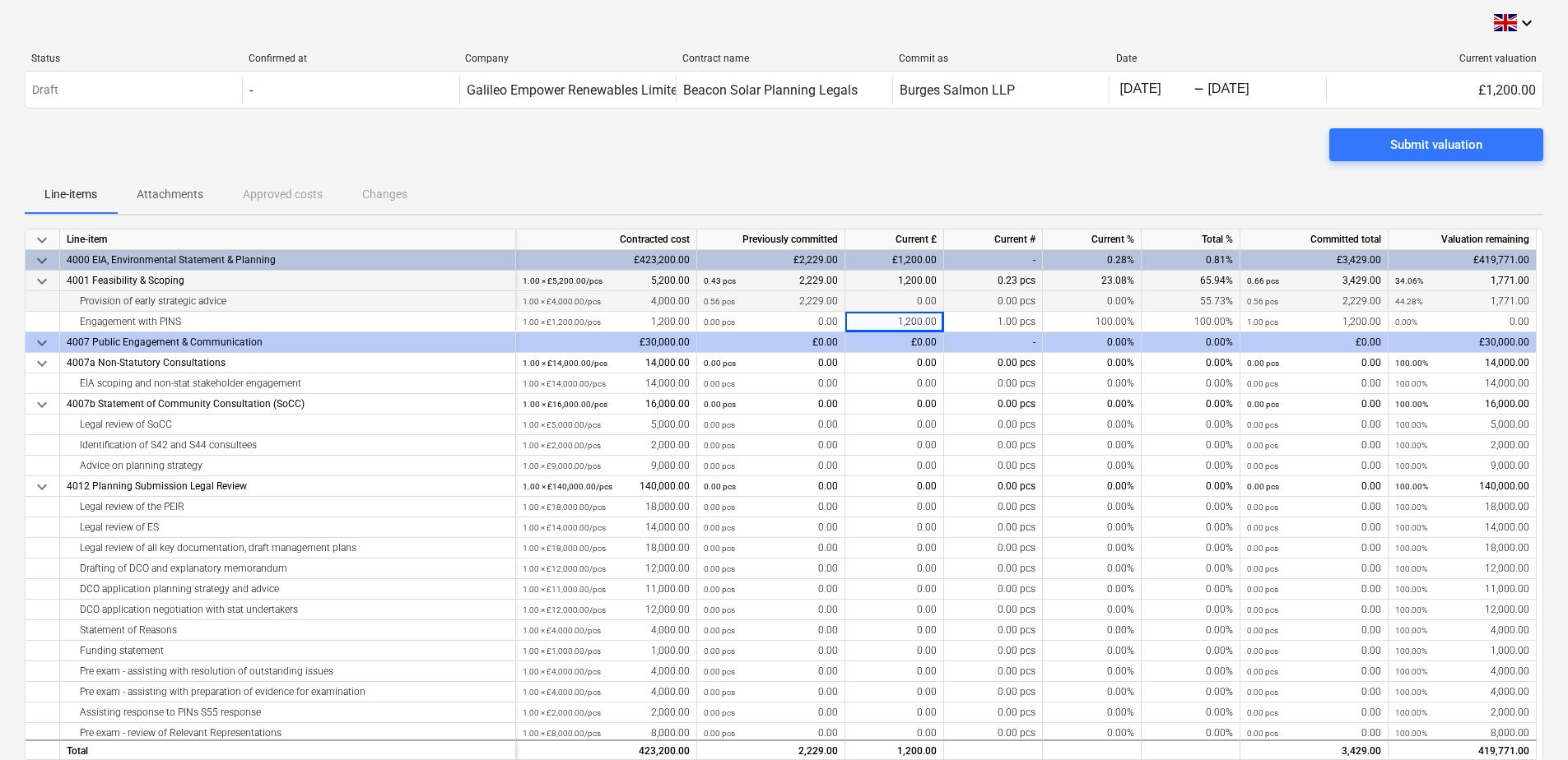
click at [877, 300] on div "0.00" at bounding box center [893, 301] width 98 height 21
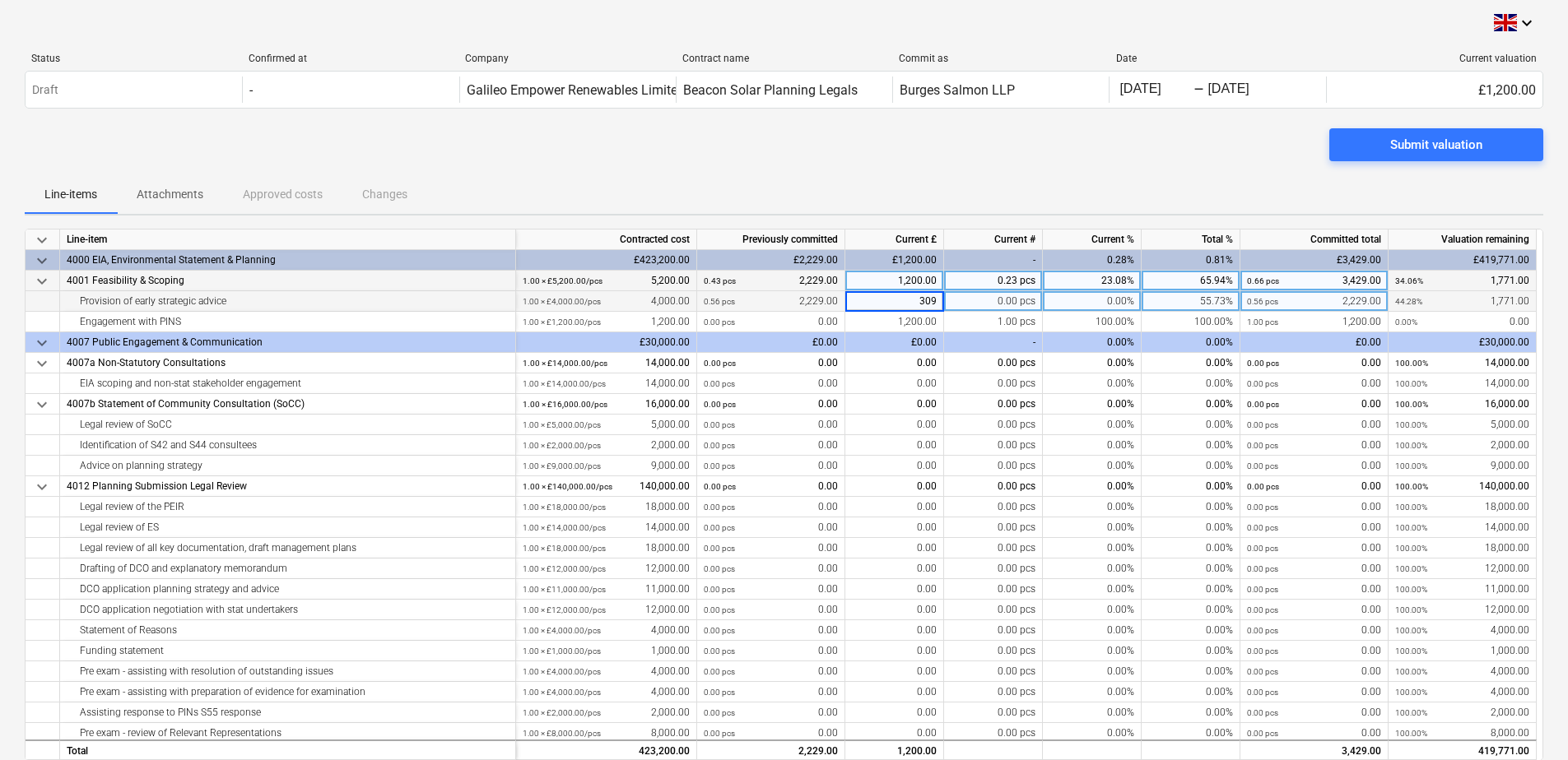
type input "3091"
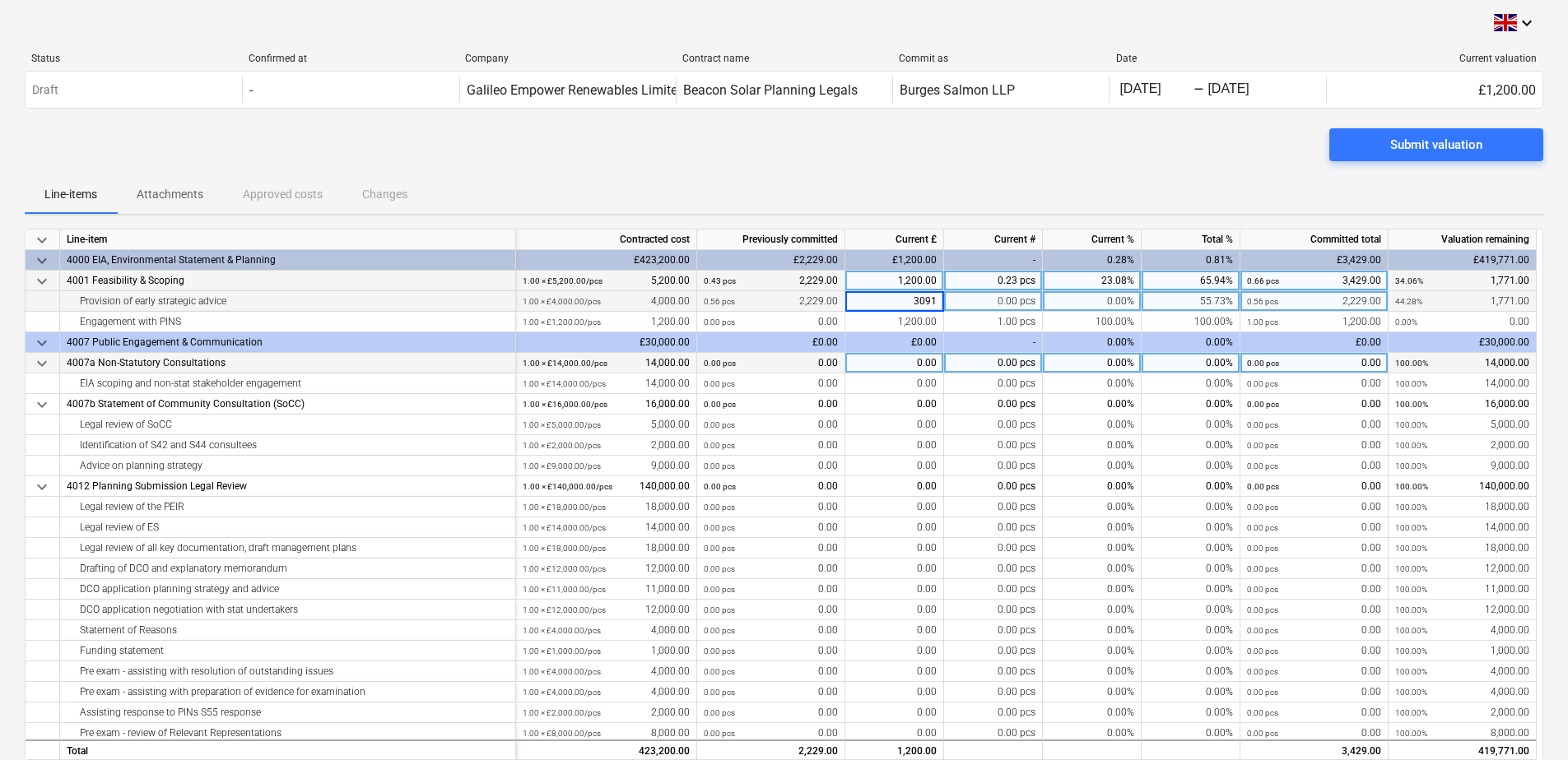
click at [885, 372] on div "0.00" at bounding box center [893, 363] width 98 height 21
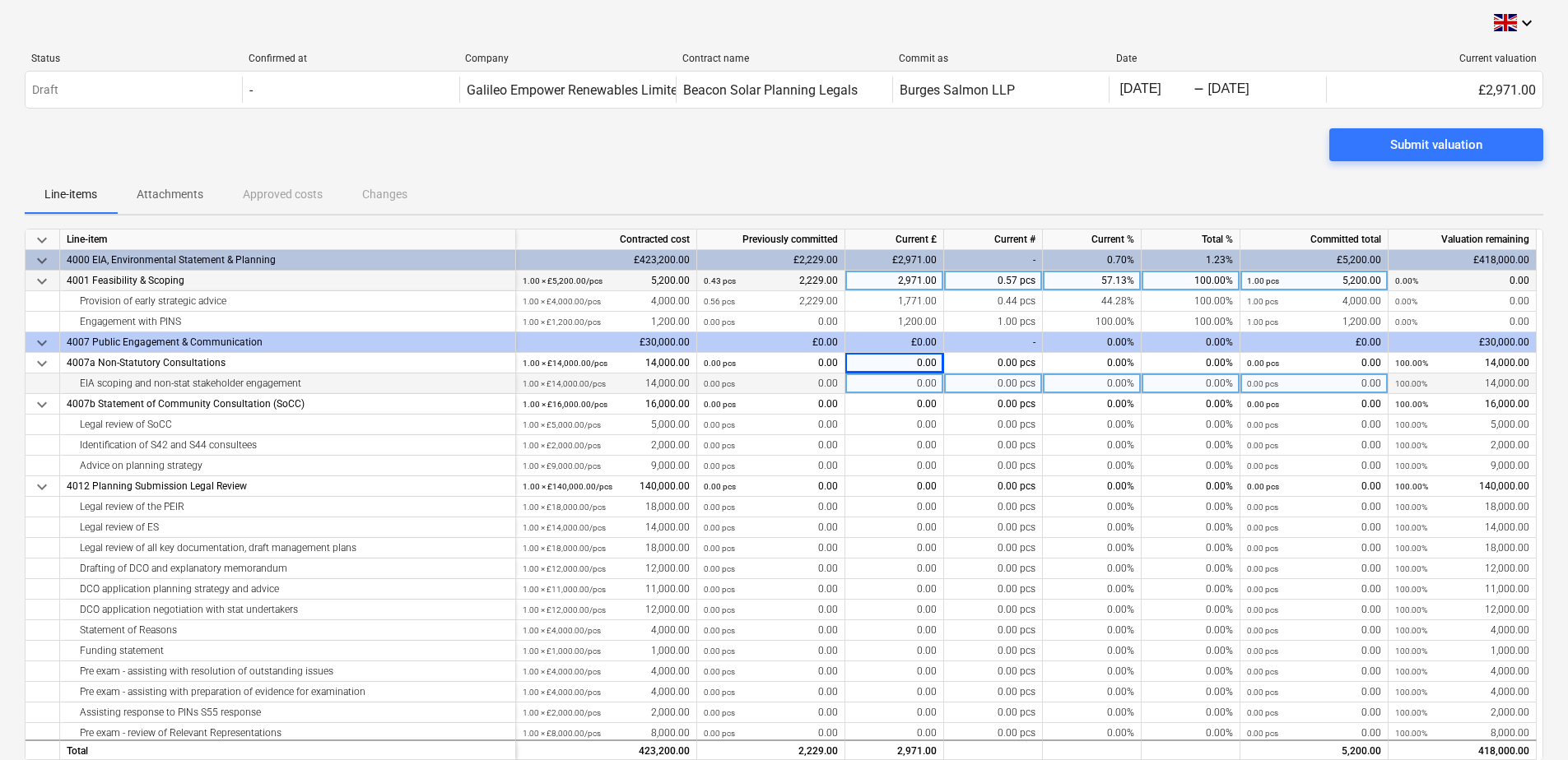
click at [911, 384] on div "0.00" at bounding box center [893, 384] width 98 height 21
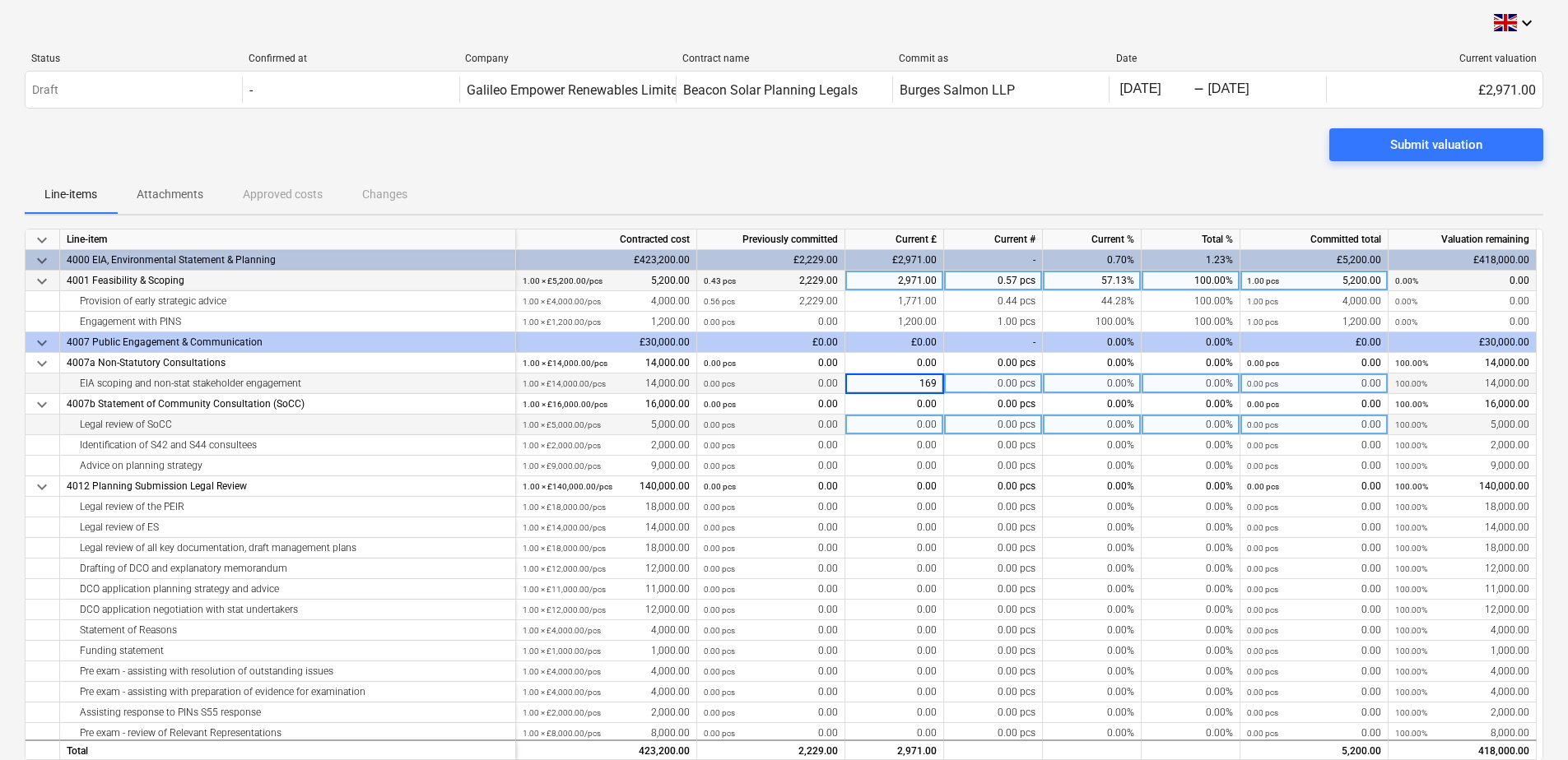
type input "1693"
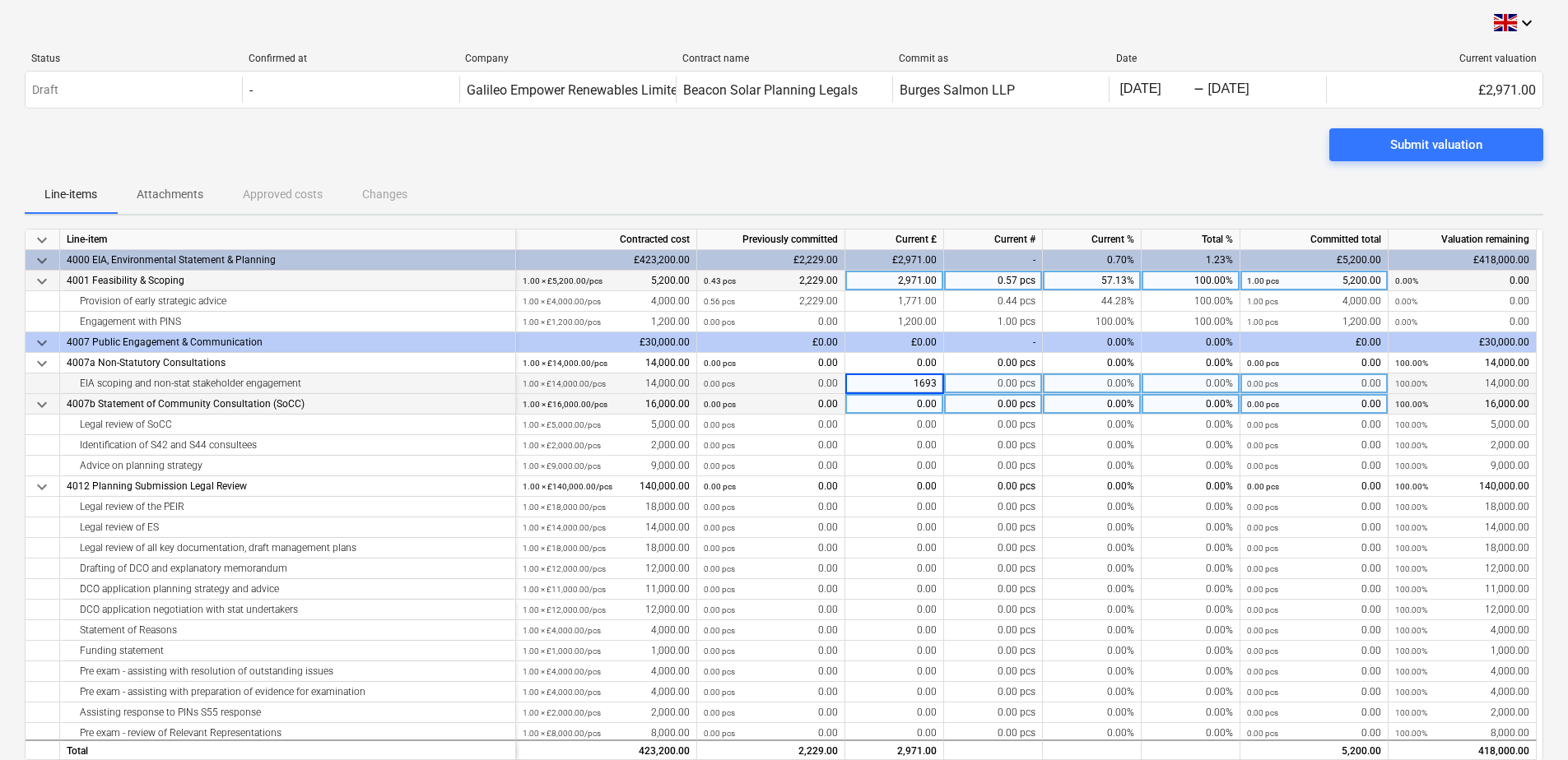
click at [893, 402] on div "0.00" at bounding box center [893, 404] width 98 height 21
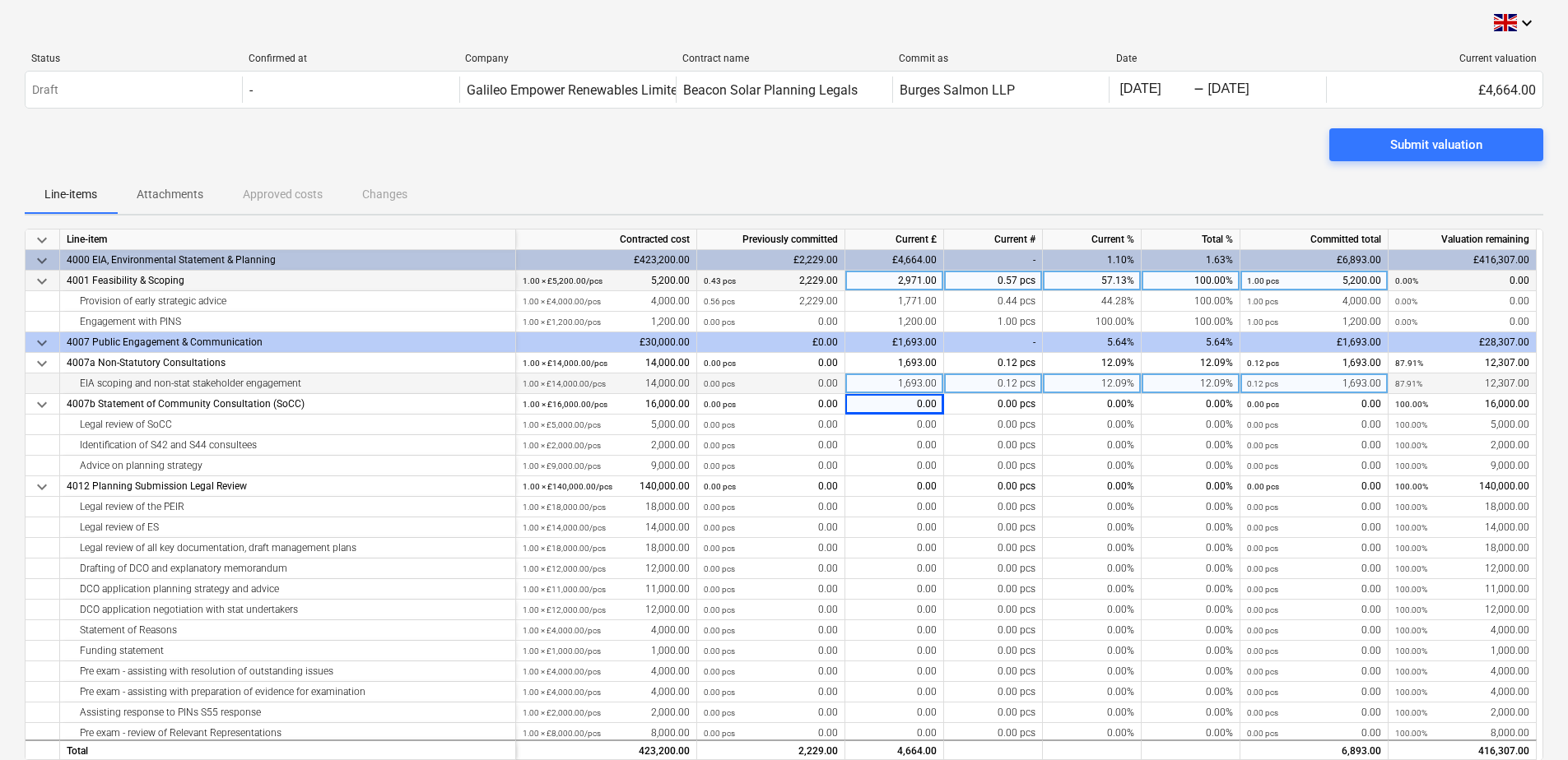
click at [887, 381] on div "1,693.00" at bounding box center [893, 384] width 98 height 21
type input "7814.50"
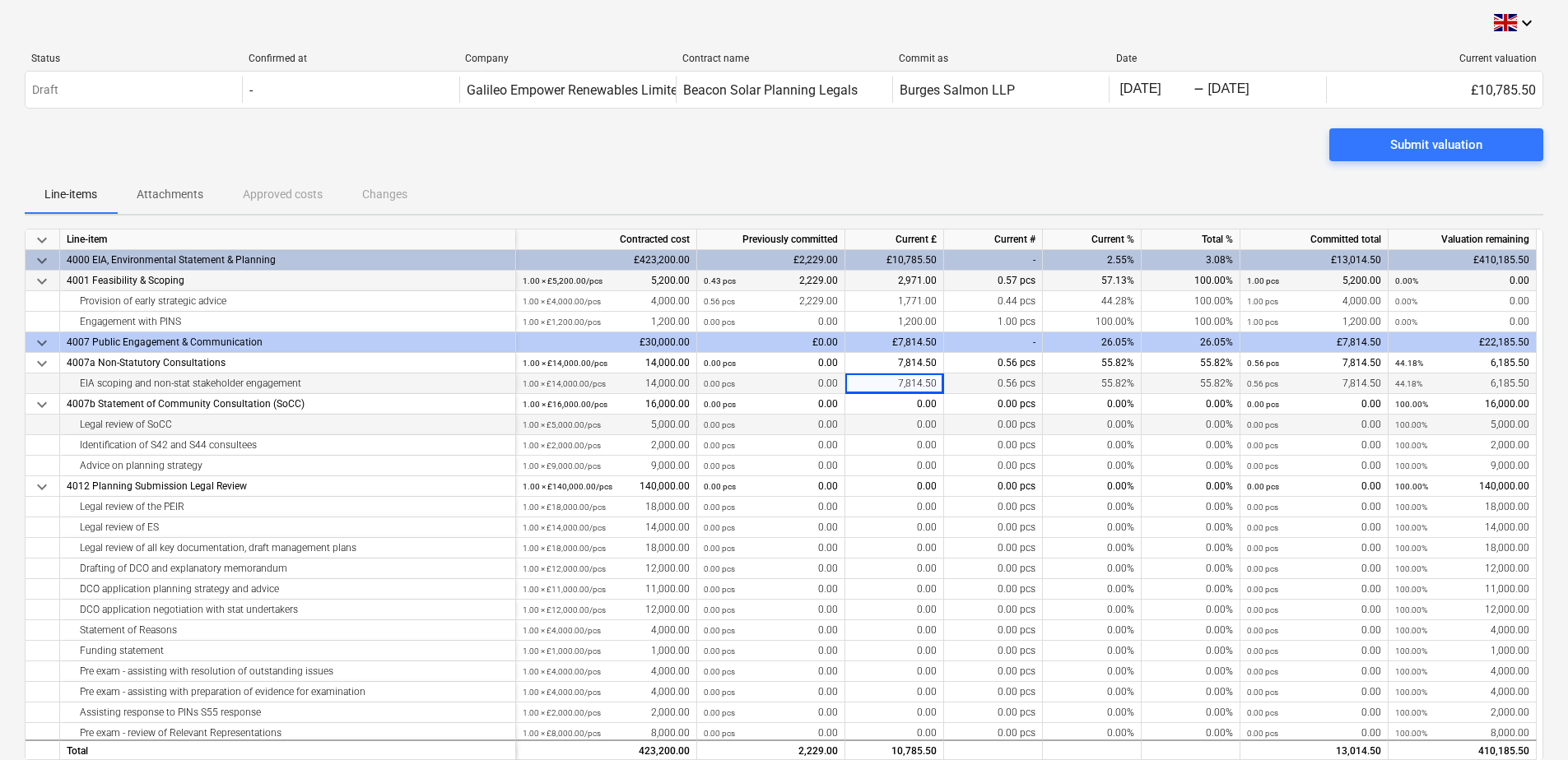
click at [886, 417] on div "0.00" at bounding box center [893, 425] width 98 height 21
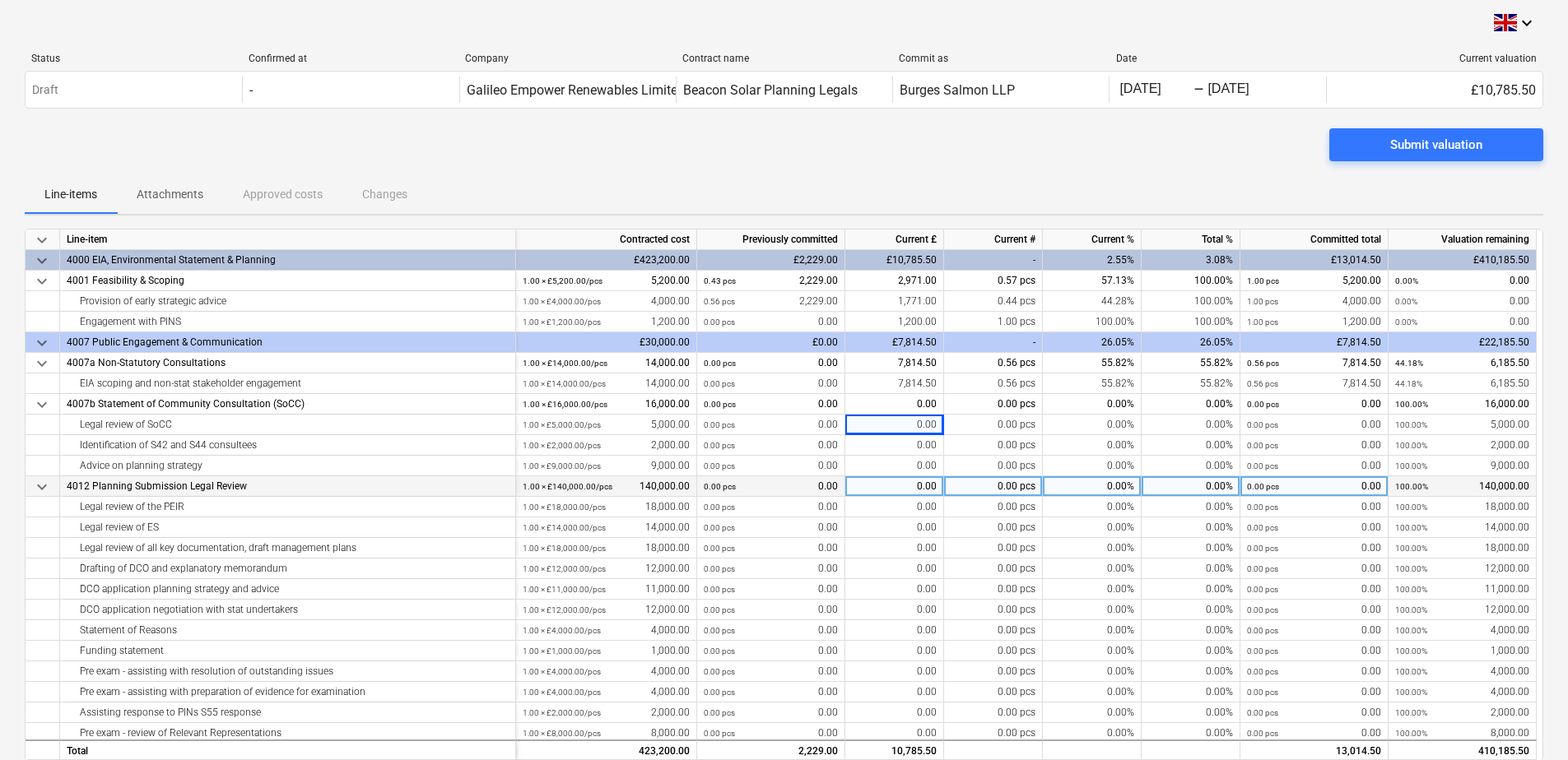
click at [41, 486] on span "keyboard_arrow_down" at bounding box center [42, 487] width 20 height 20
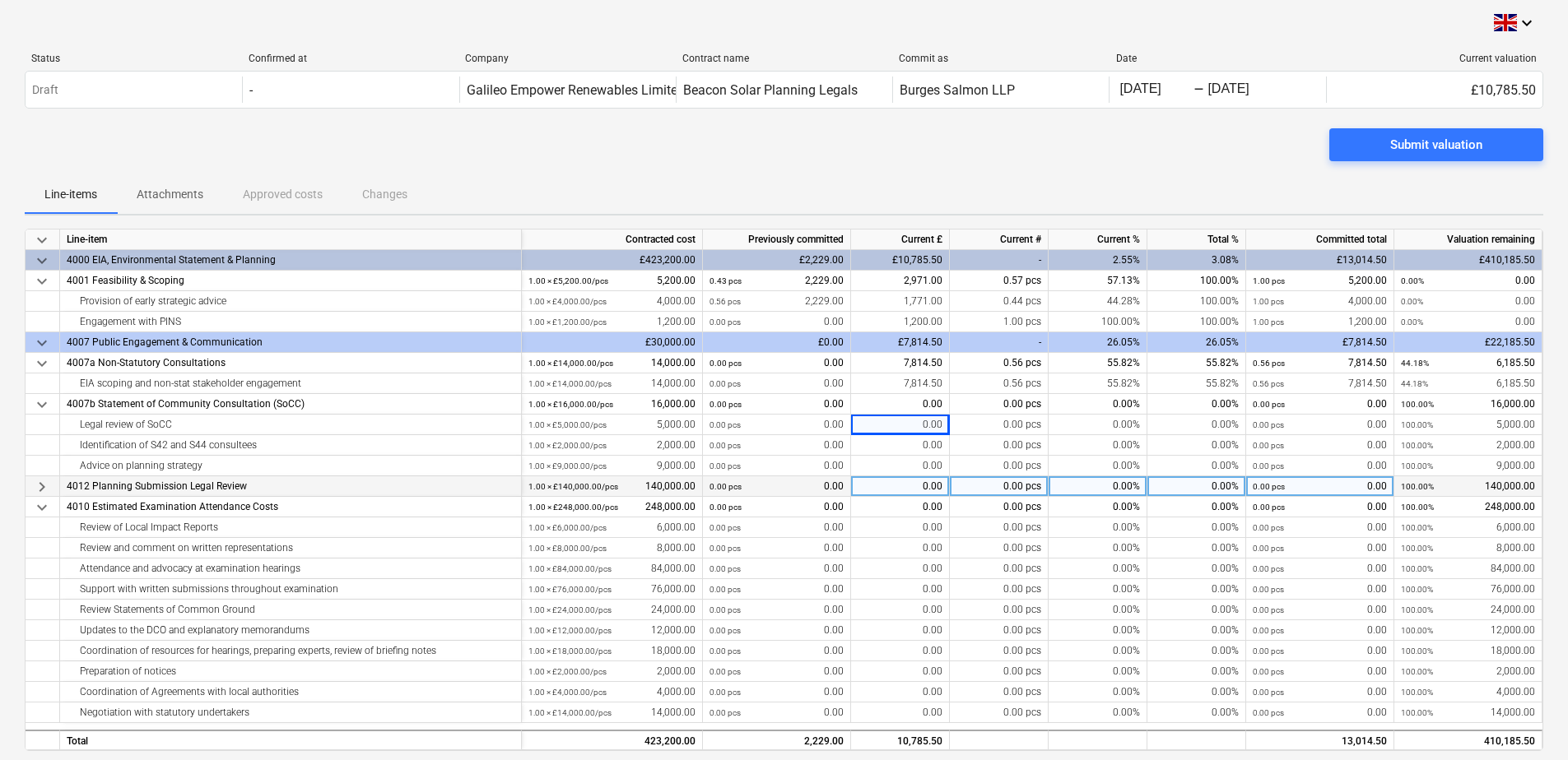
click at [43, 340] on span "keyboard_arrow_down" at bounding box center [42, 343] width 20 height 20
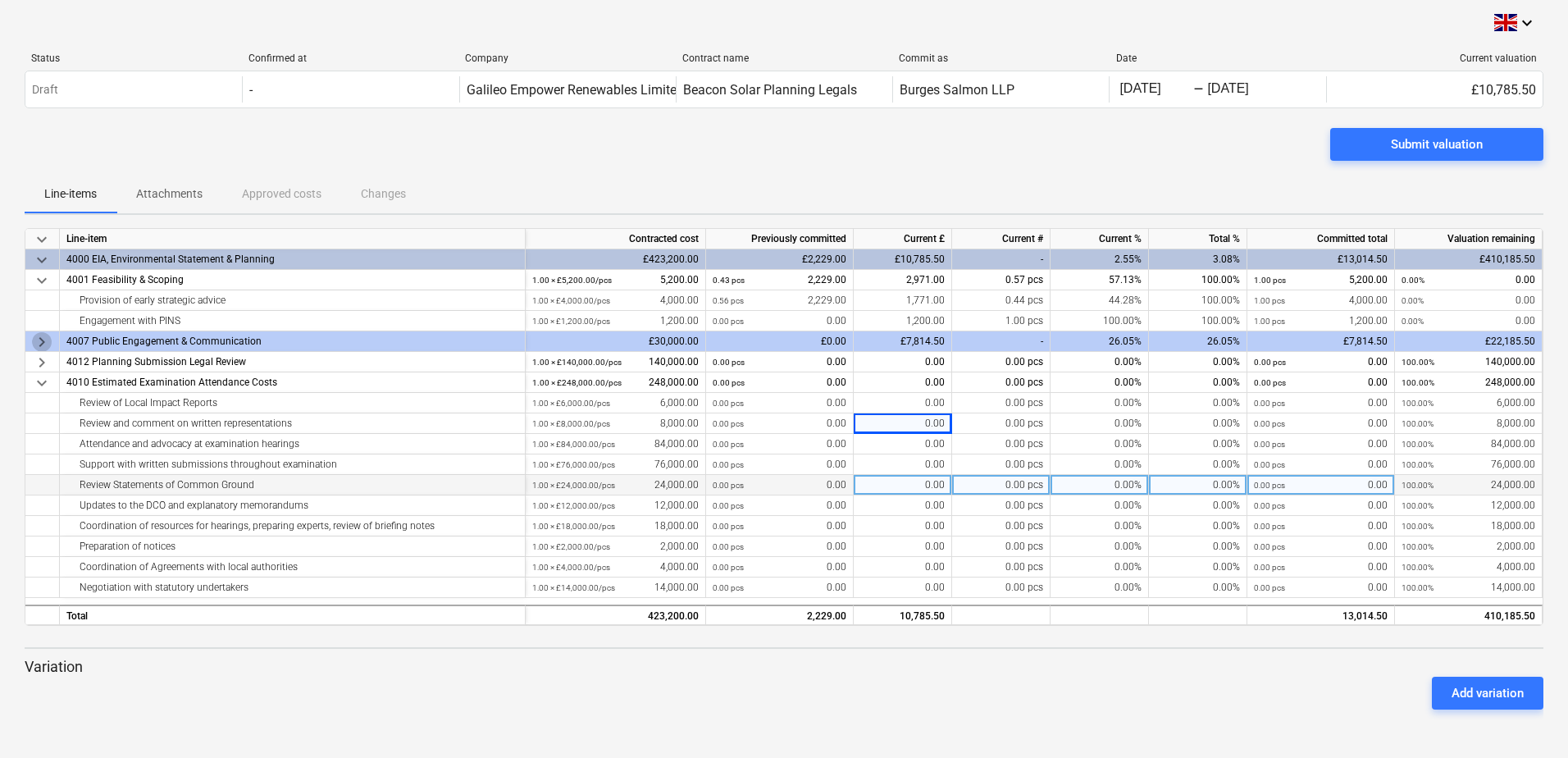
click at [43, 339] on span "keyboard_arrow_right" at bounding box center [42, 342] width 20 height 20
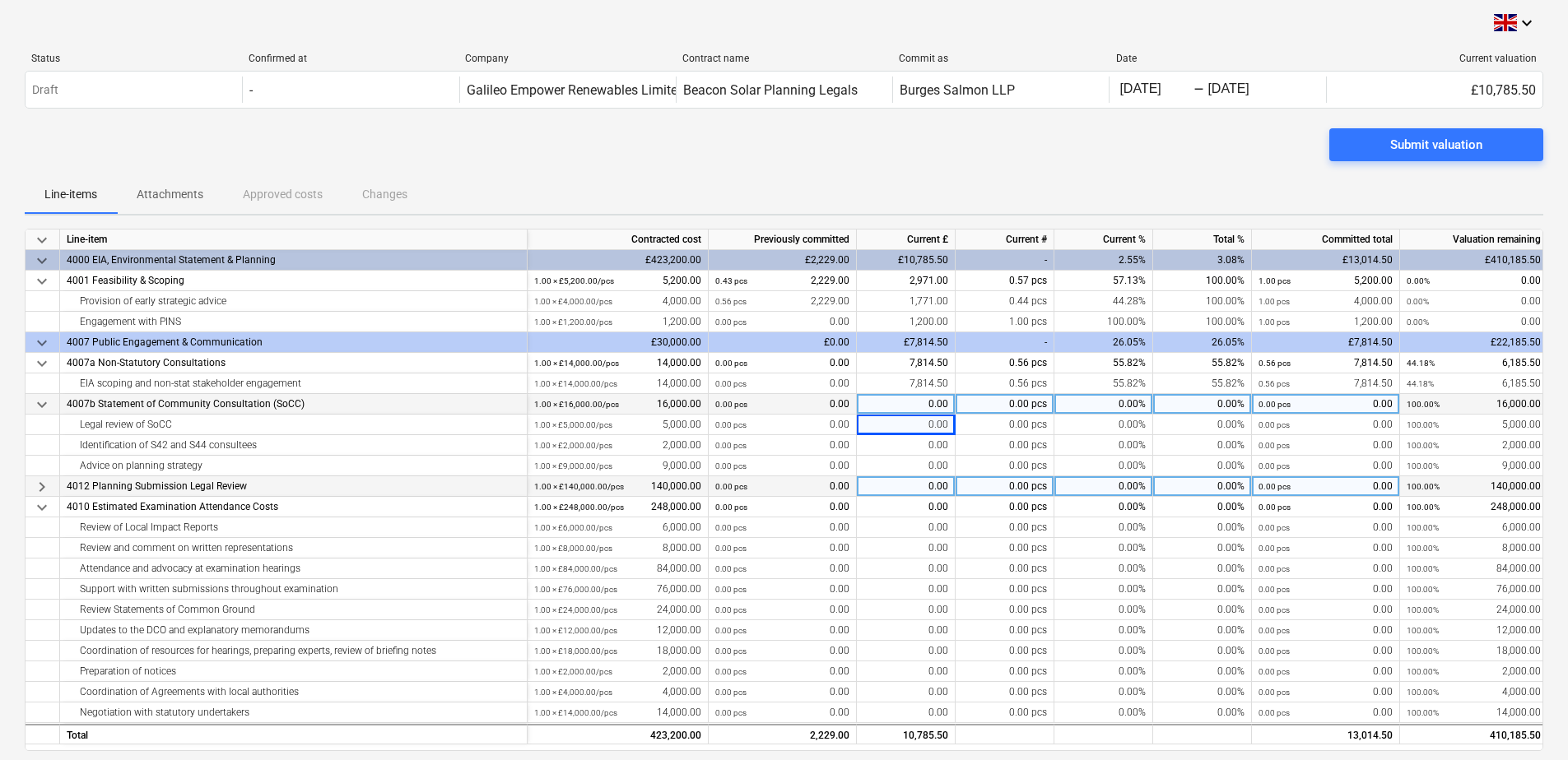
click at [41, 407] on span "keyboard_arrow_down" at bounding box center [42, 405] width 20 height 20
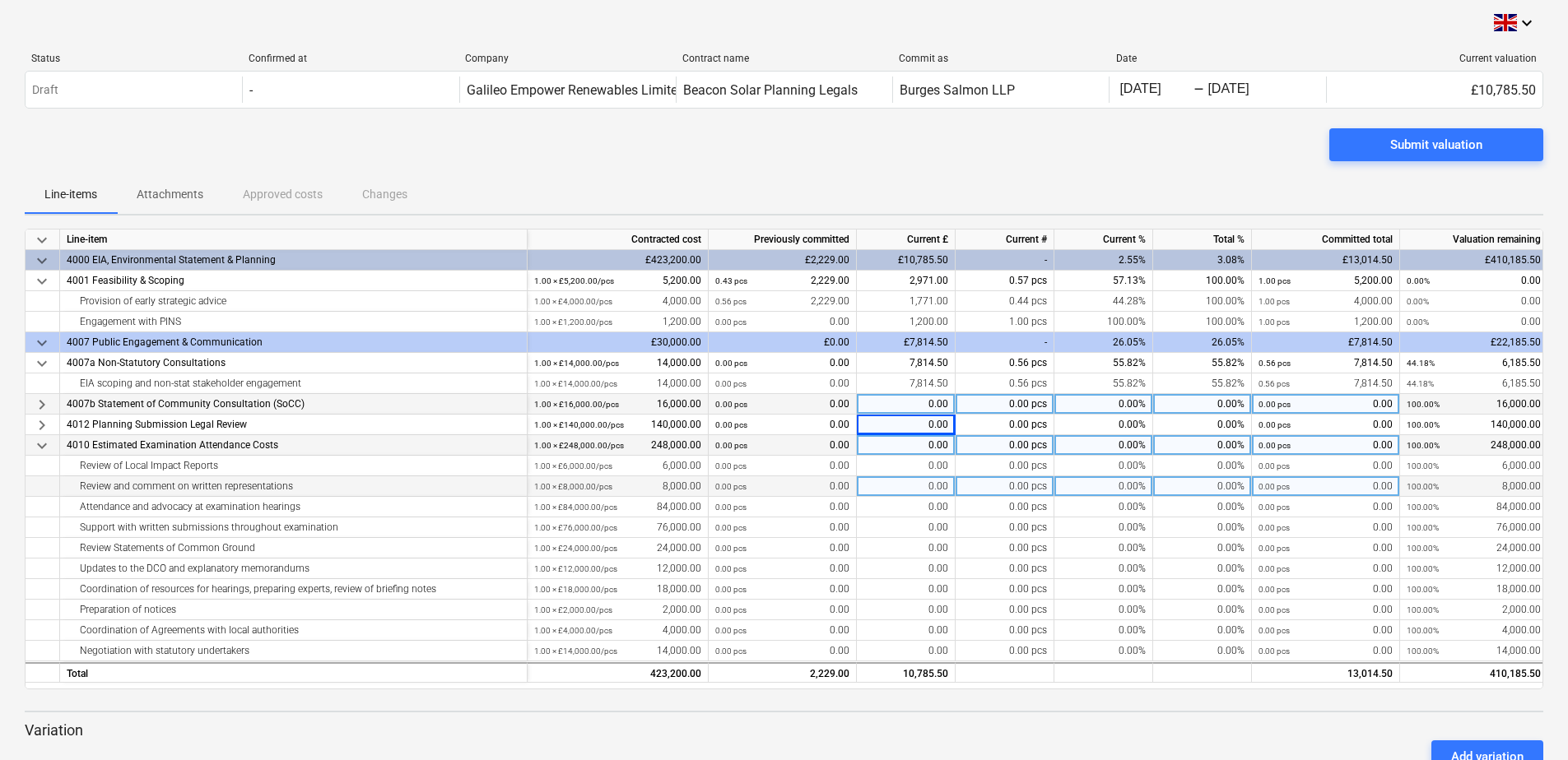
click at [46, 442] on span "keyboard_arrow_down" at bounding box center [42, 446] width 20 height 20
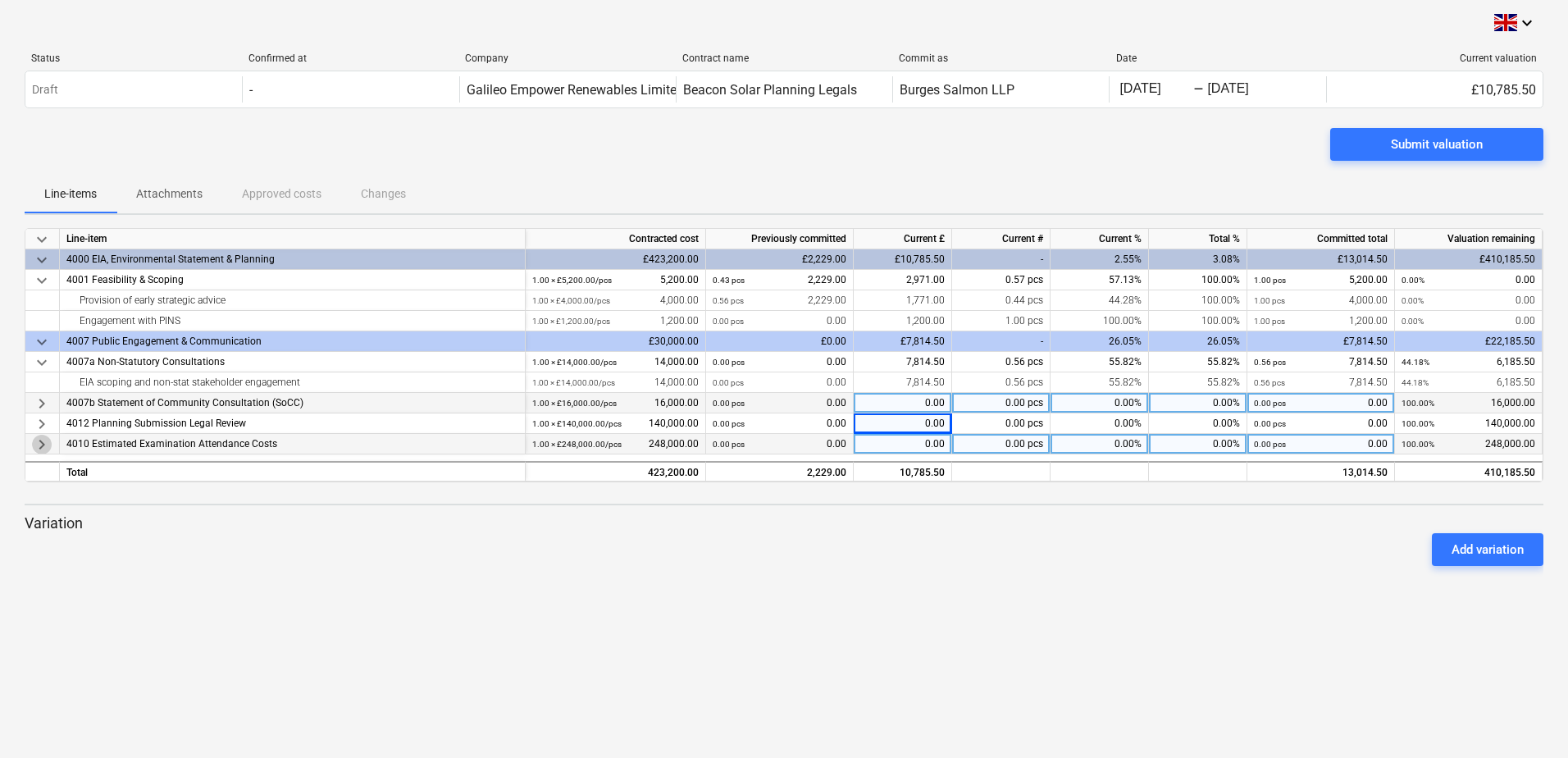
click at [41, 442] on span "keyboard_arrow_right" at bounding box center [42, 444] width 20 height 20
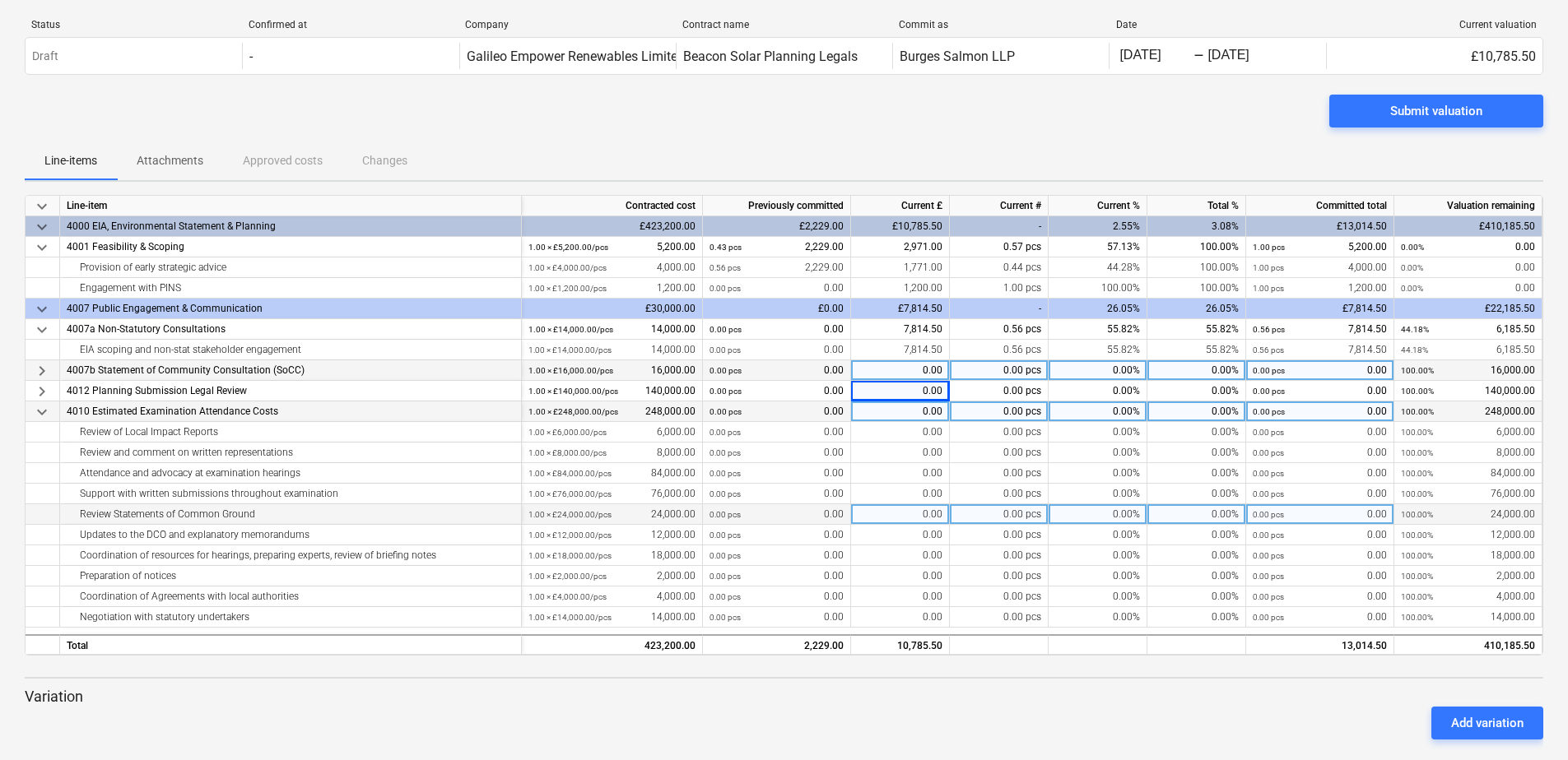
scroll to position [53, 0]
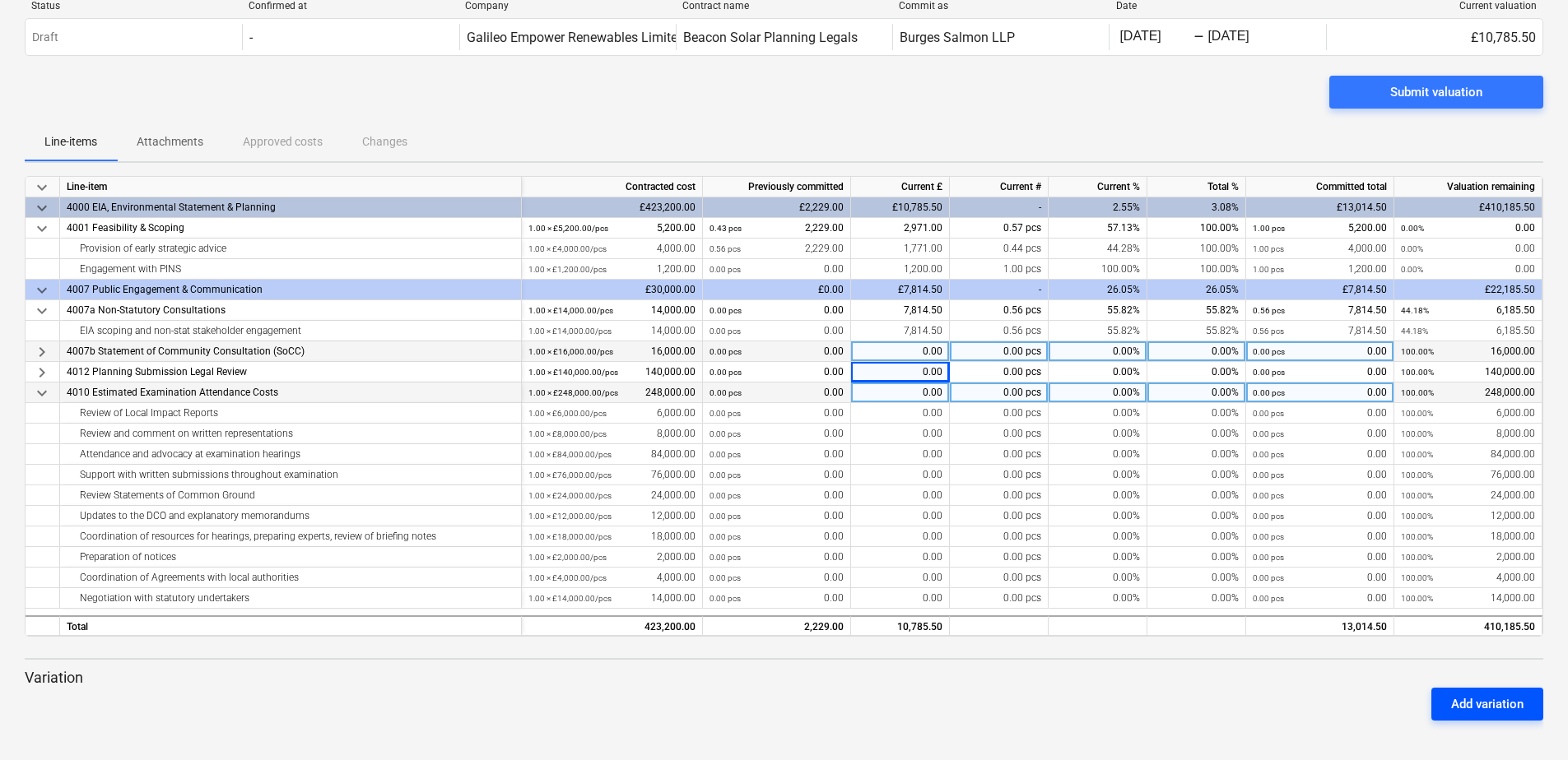
click at [1475, 701] on div "Add variation" at bounding box center [1486, 704] width 73 height 22
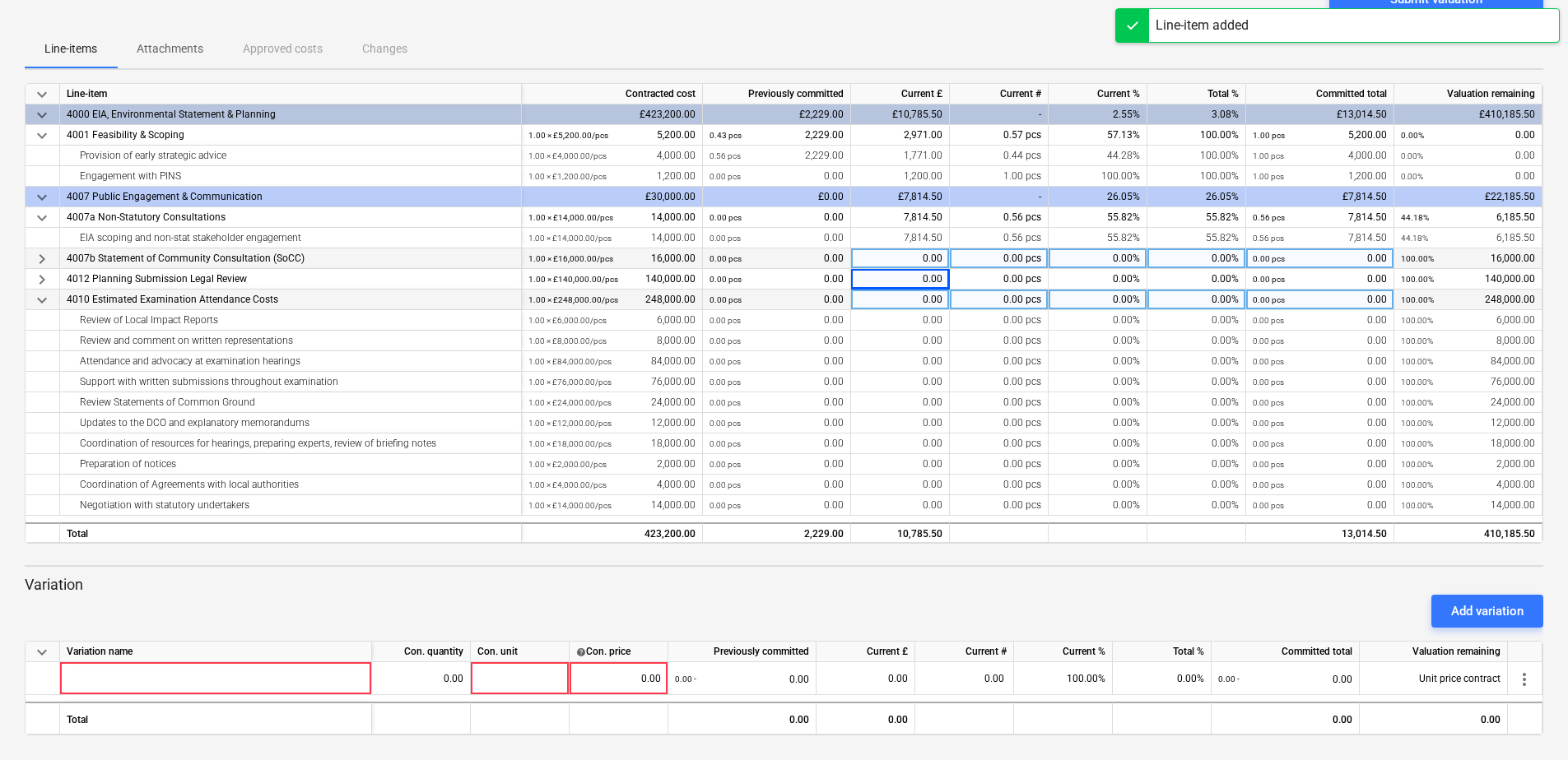
scroll to position [147, 0]
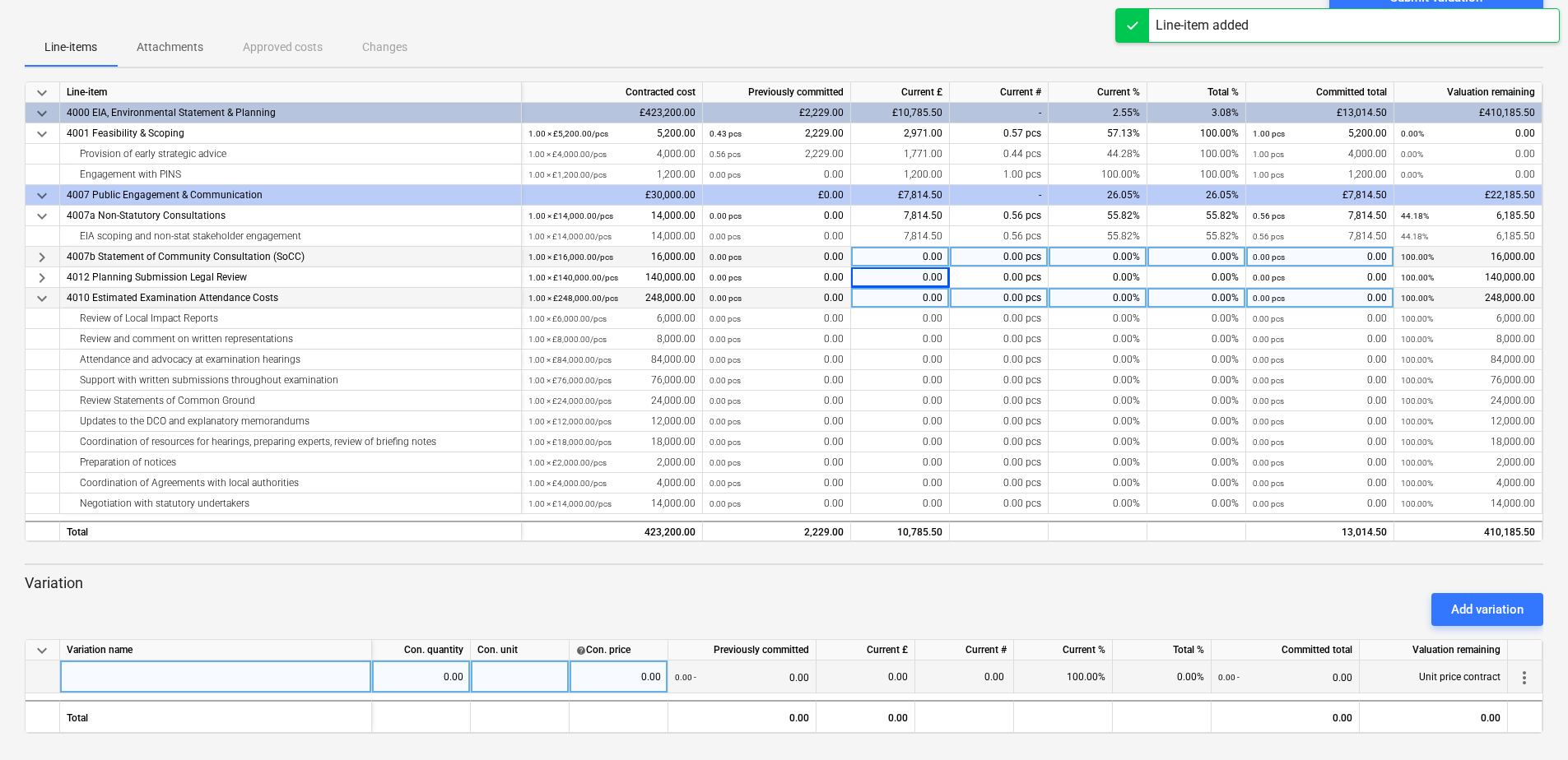
click at [303, 683] on div at bounding box center [215, 676] width 311 height 33
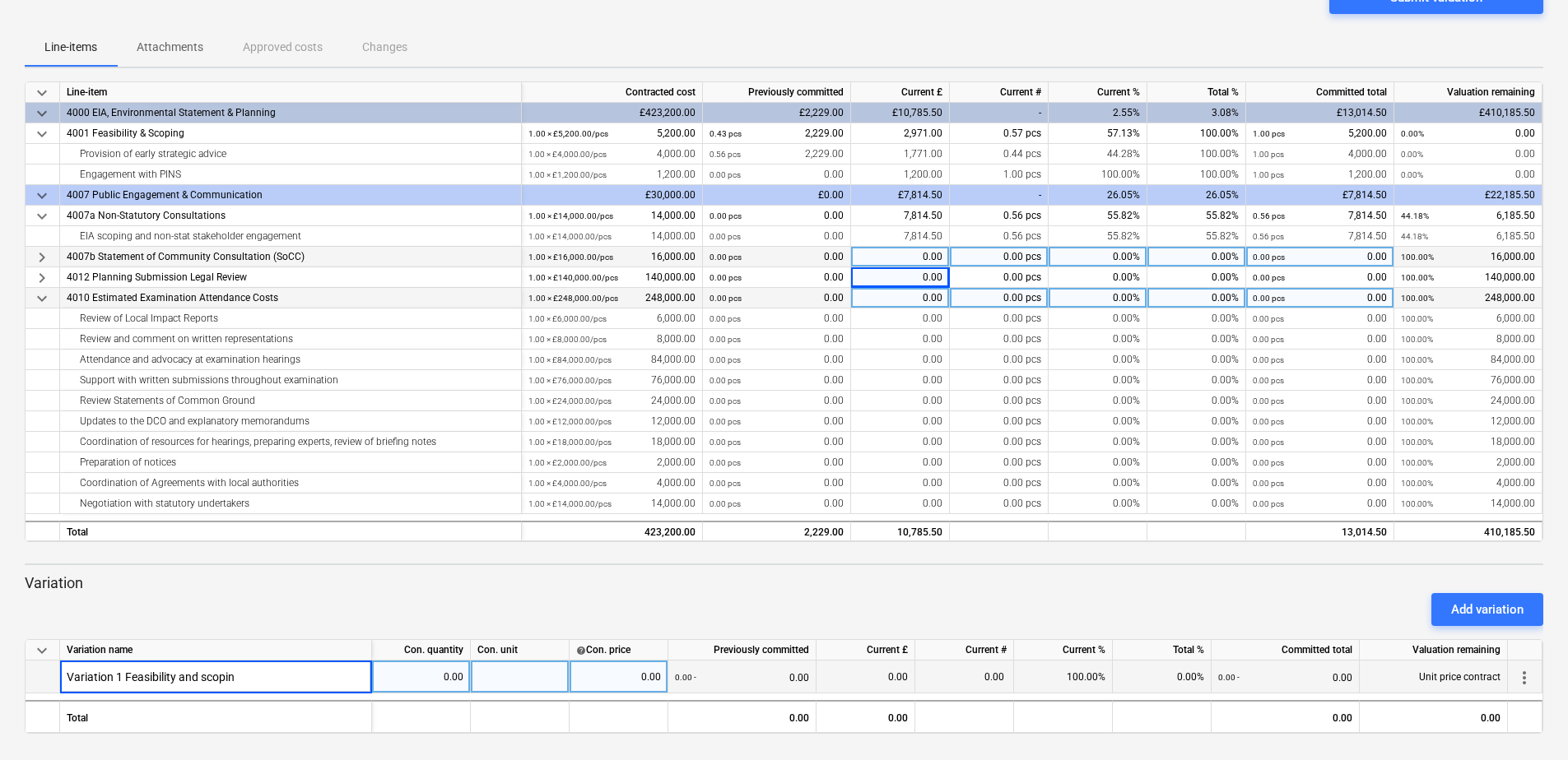
type input "Variation 1 Feasibility and scoping"
click at [615, 673] on div "0.00" at bounding box center [618, 676] width 85 height 33
type input "1320"
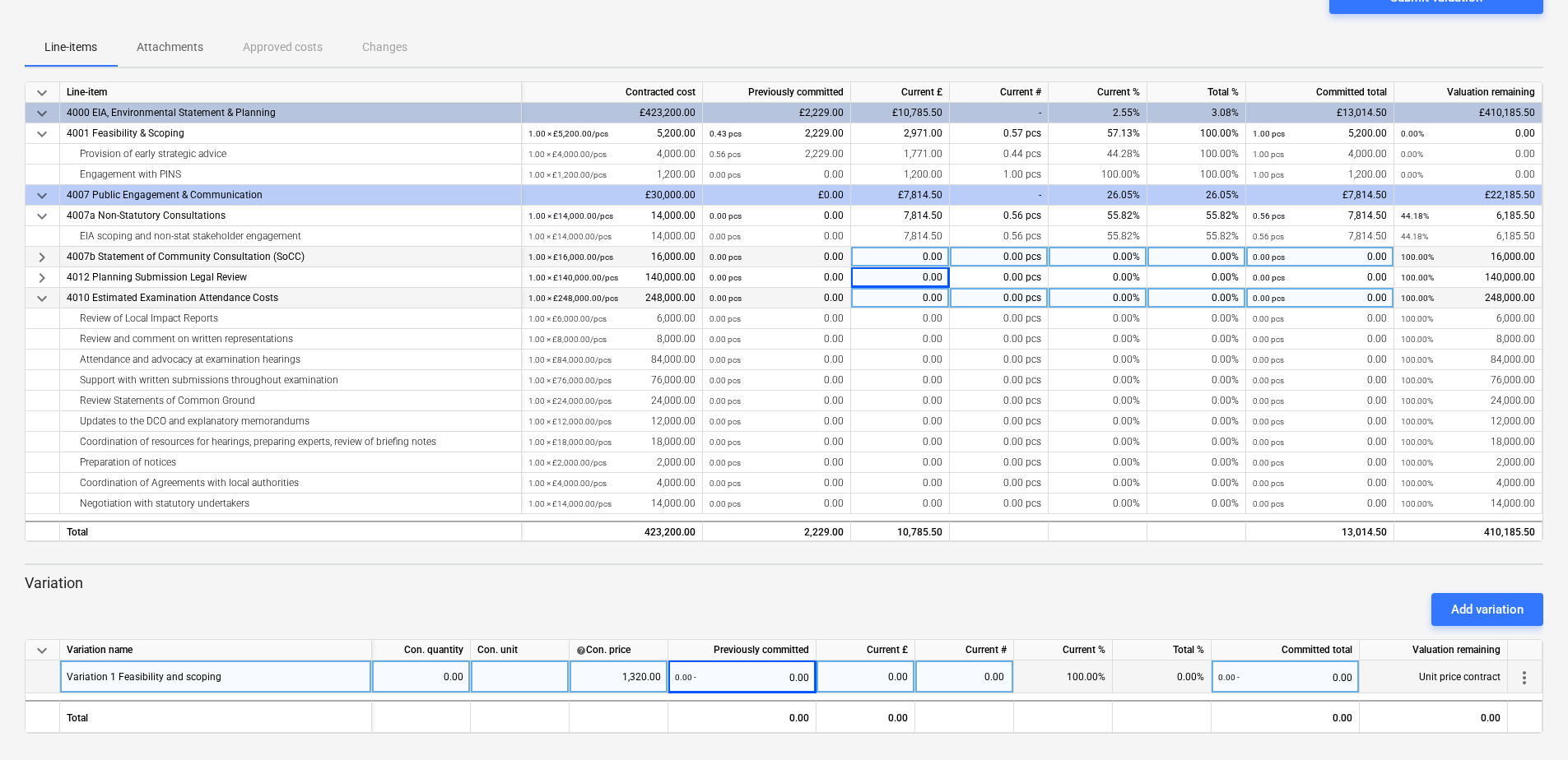
click at [518, 676] on div at bounding box center [519, 676] width 98 height 33
type input "4001"
click at [611, 681] on div "1,320.00" at bounding box center [618, 676] width 85 height 33
click at [514, 683] on div "4001" at bounding box center [519, 676] width 98 height 33
type input "1320"
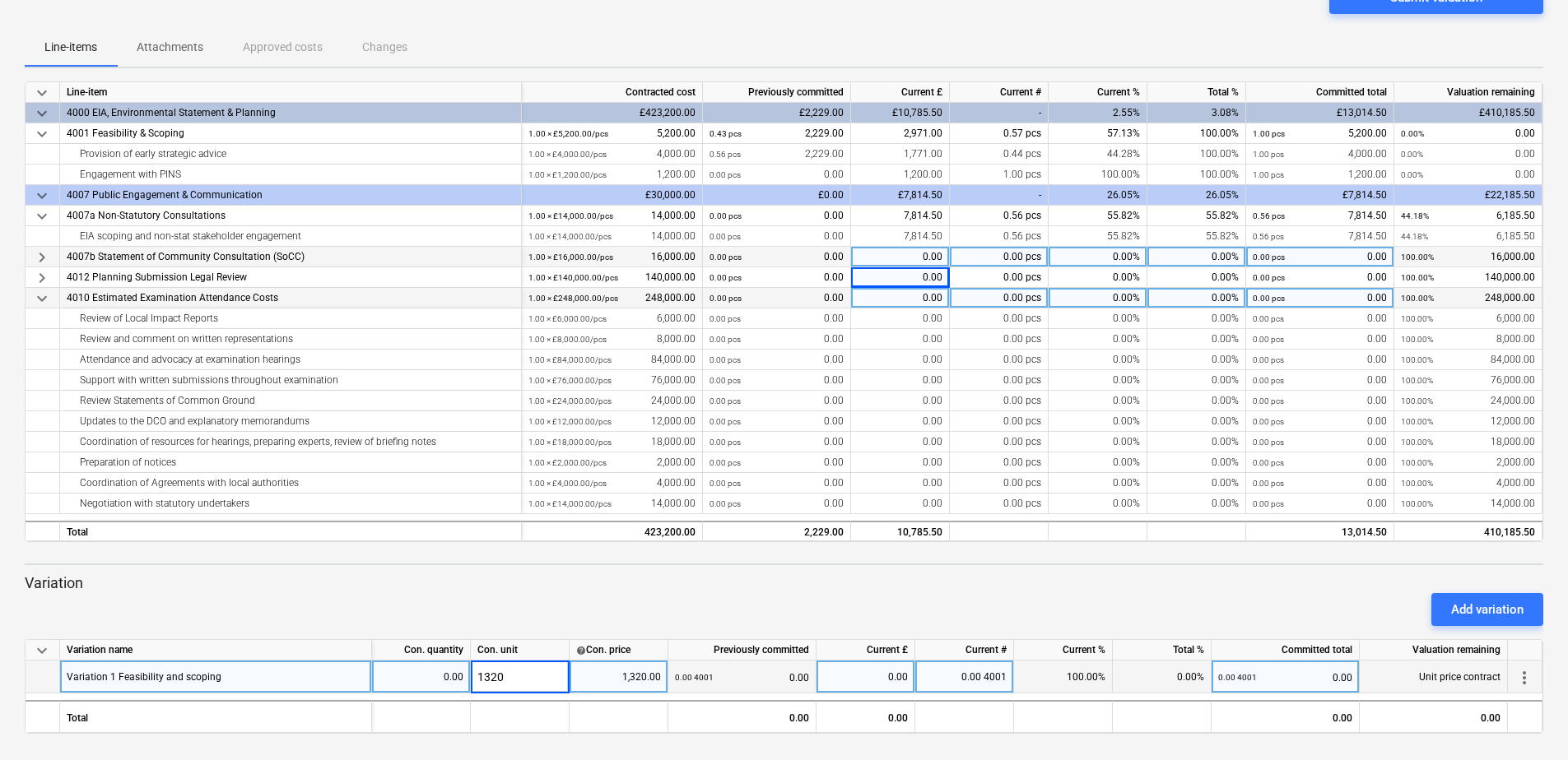
click at [592, 678] on div "1,320.00" at bounding box center [618, 676] width 85 height 33
click at [525, 675] on div "1320" at bounding box center [519, 676] width 98 height 33
type input "0"
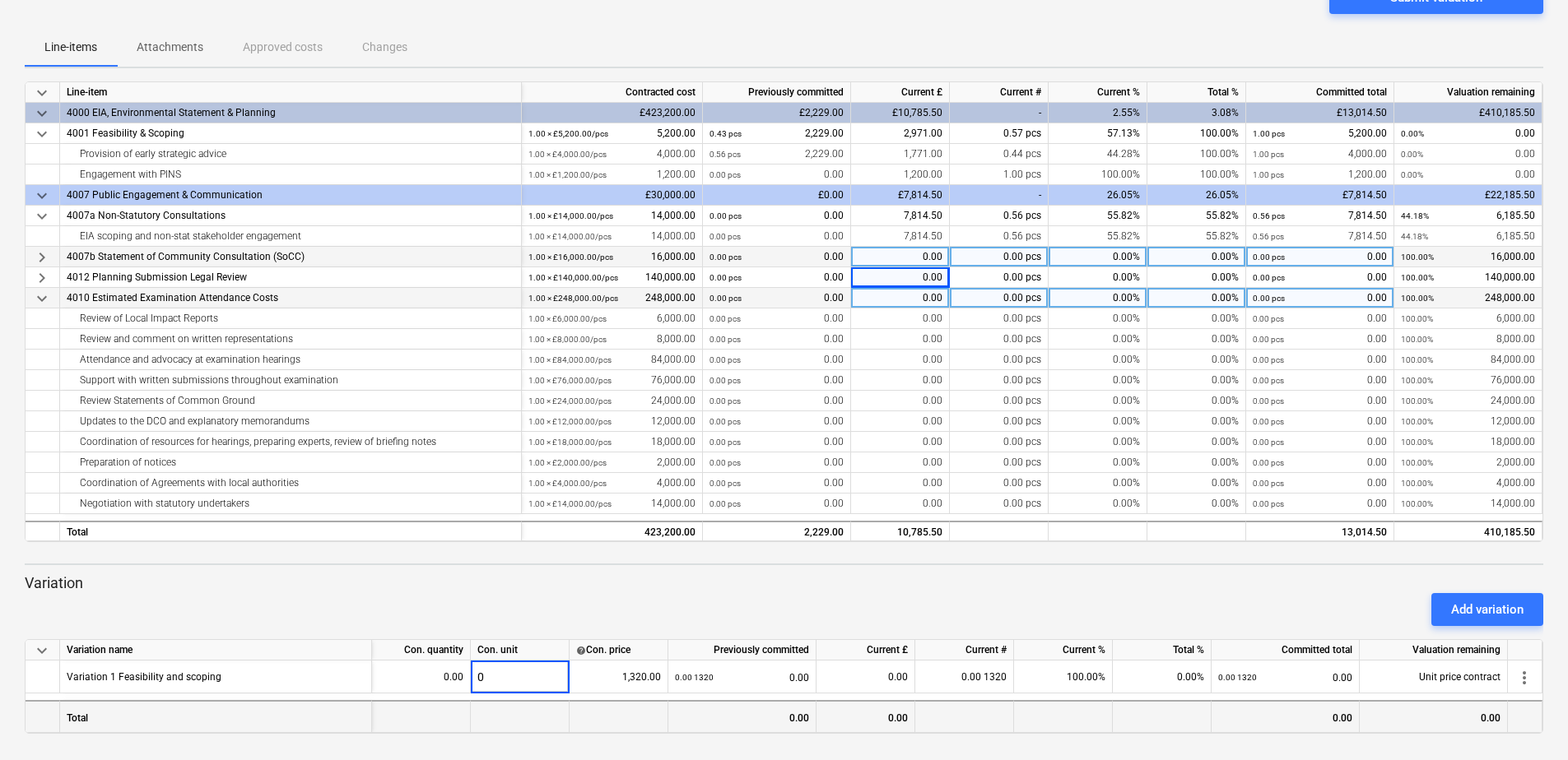
click at [540, 722] on div at bounding box center [519, 716] width 98 height 33
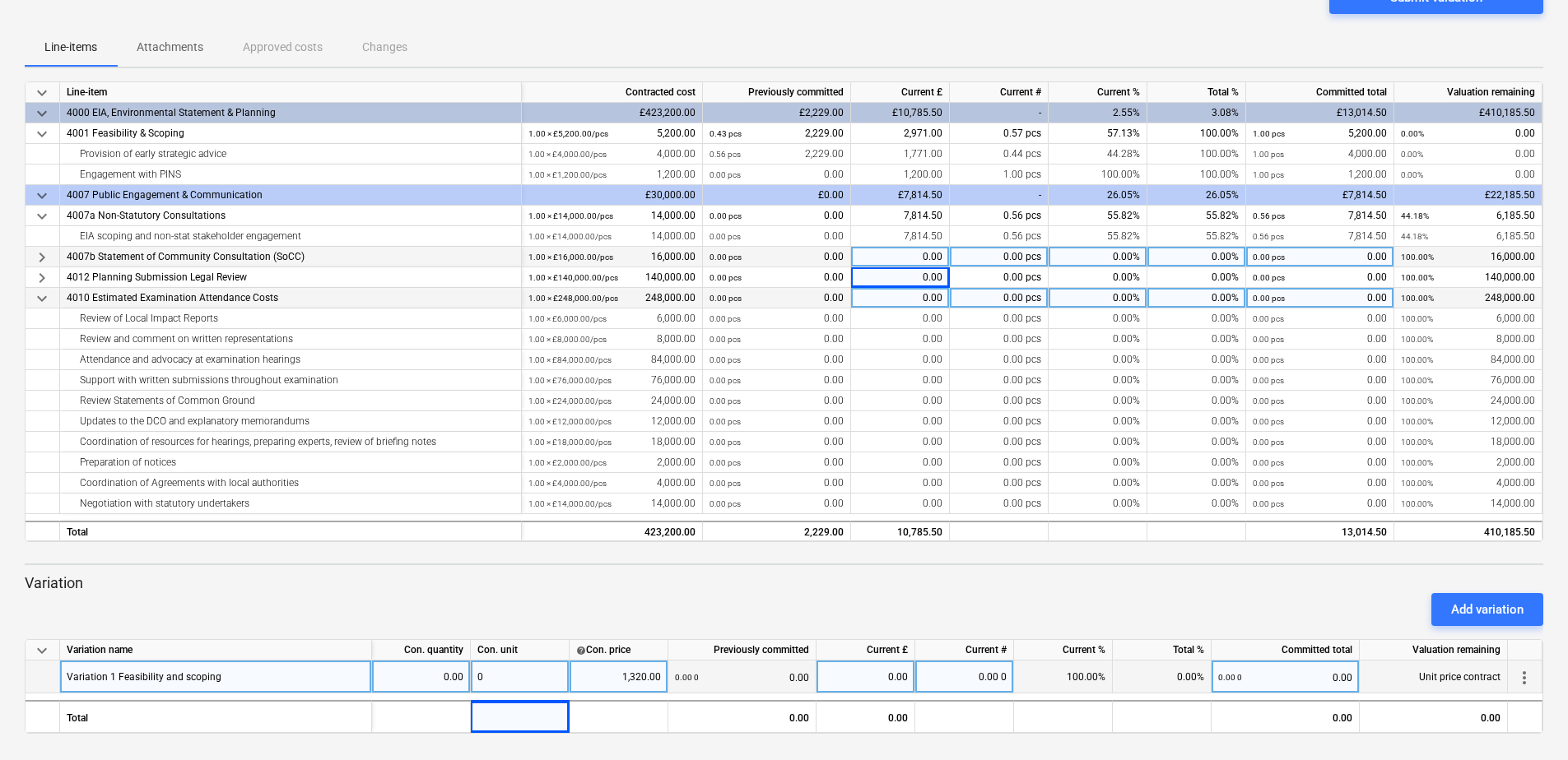
click at [523, 683] on div "0" at bounding box center [519, 676] width 98 height 33
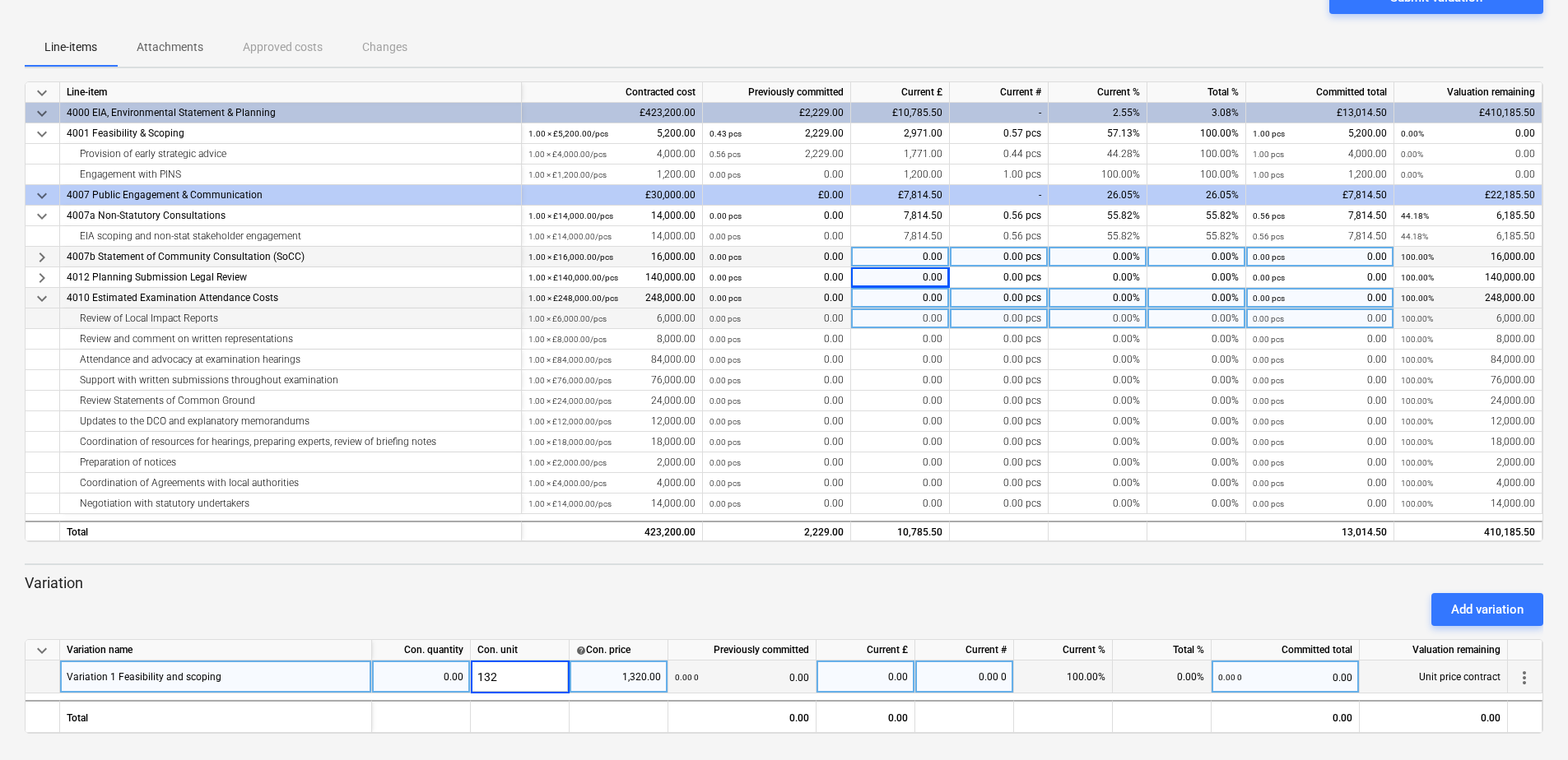
type input "1320"
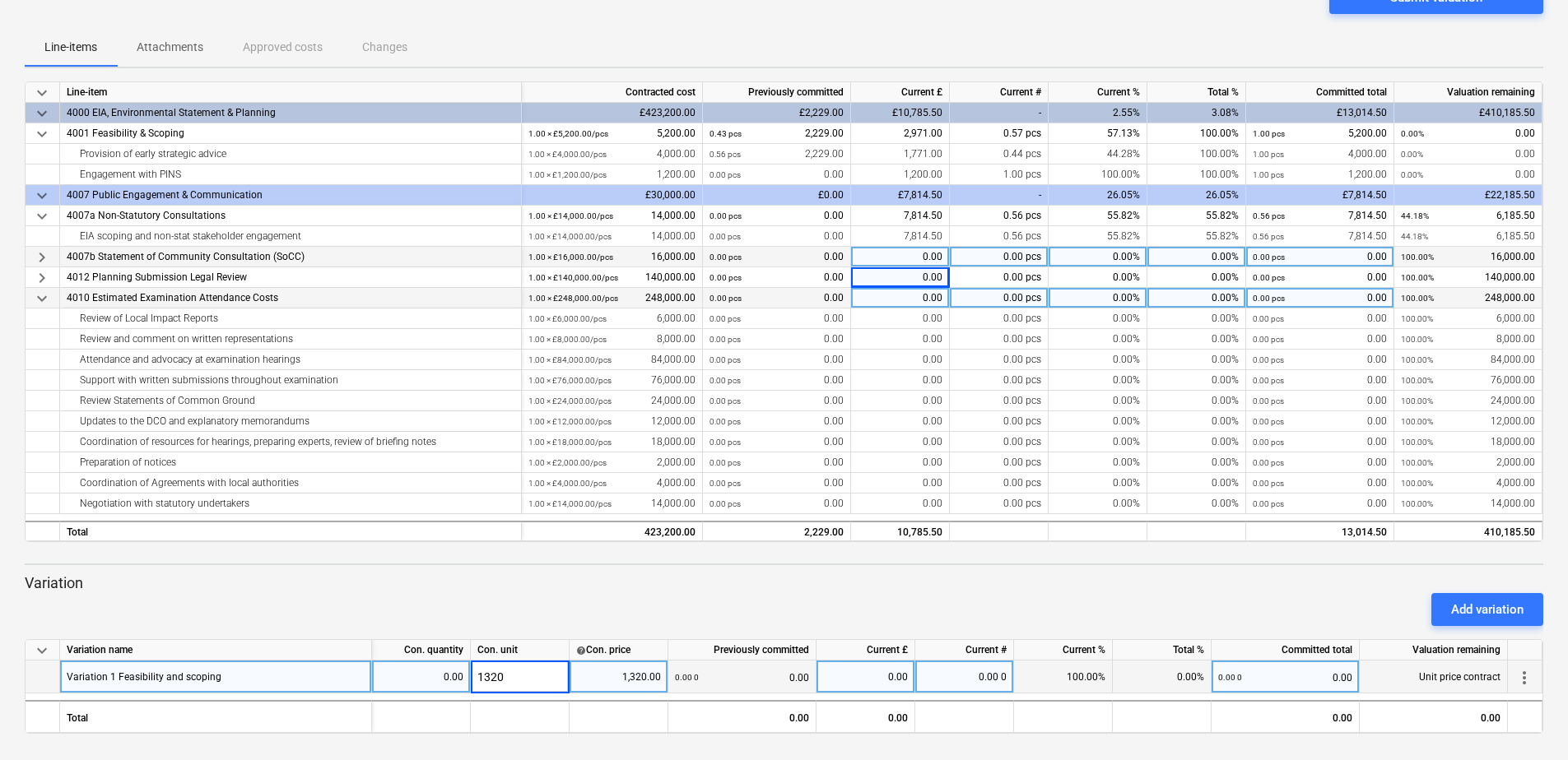
click at [602, 675] on div "1,320.00" at bounding box center [618, 676] width 85 height 33
click at [521, 676] on div "1320" at bounding box center [519, 676] width 98 height 33
type input "1"
click at [597, 677] on div "1,320.00" at bounding box center [618, 676] width 85 height 33
click at [491, 676] on div "1" at bounding box center [519, 676] width 98 height 33
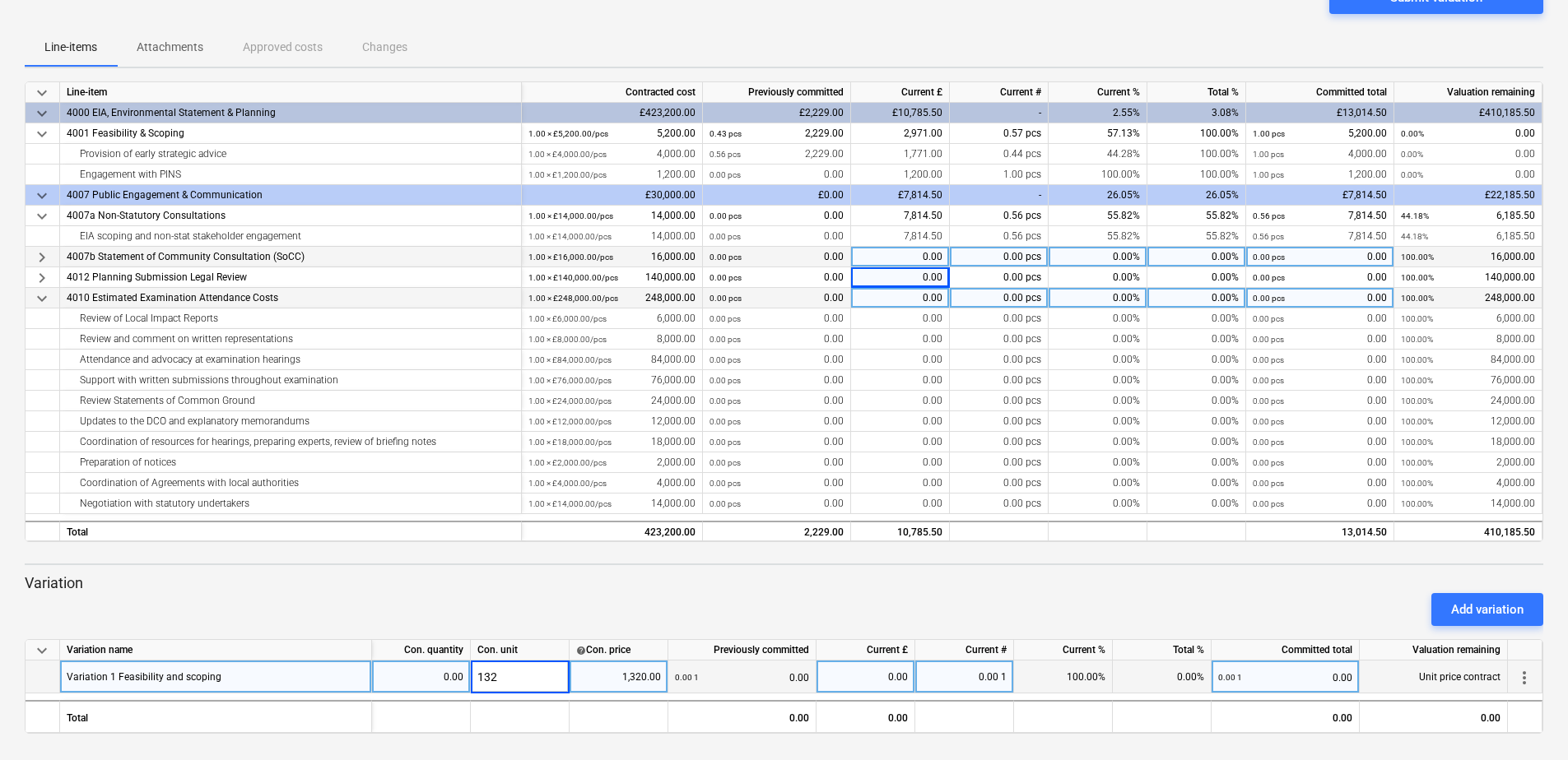
type input "1320"
click at [618, 675] on div "1,320.00" at bounding box center [618, 676] width 85 height 33
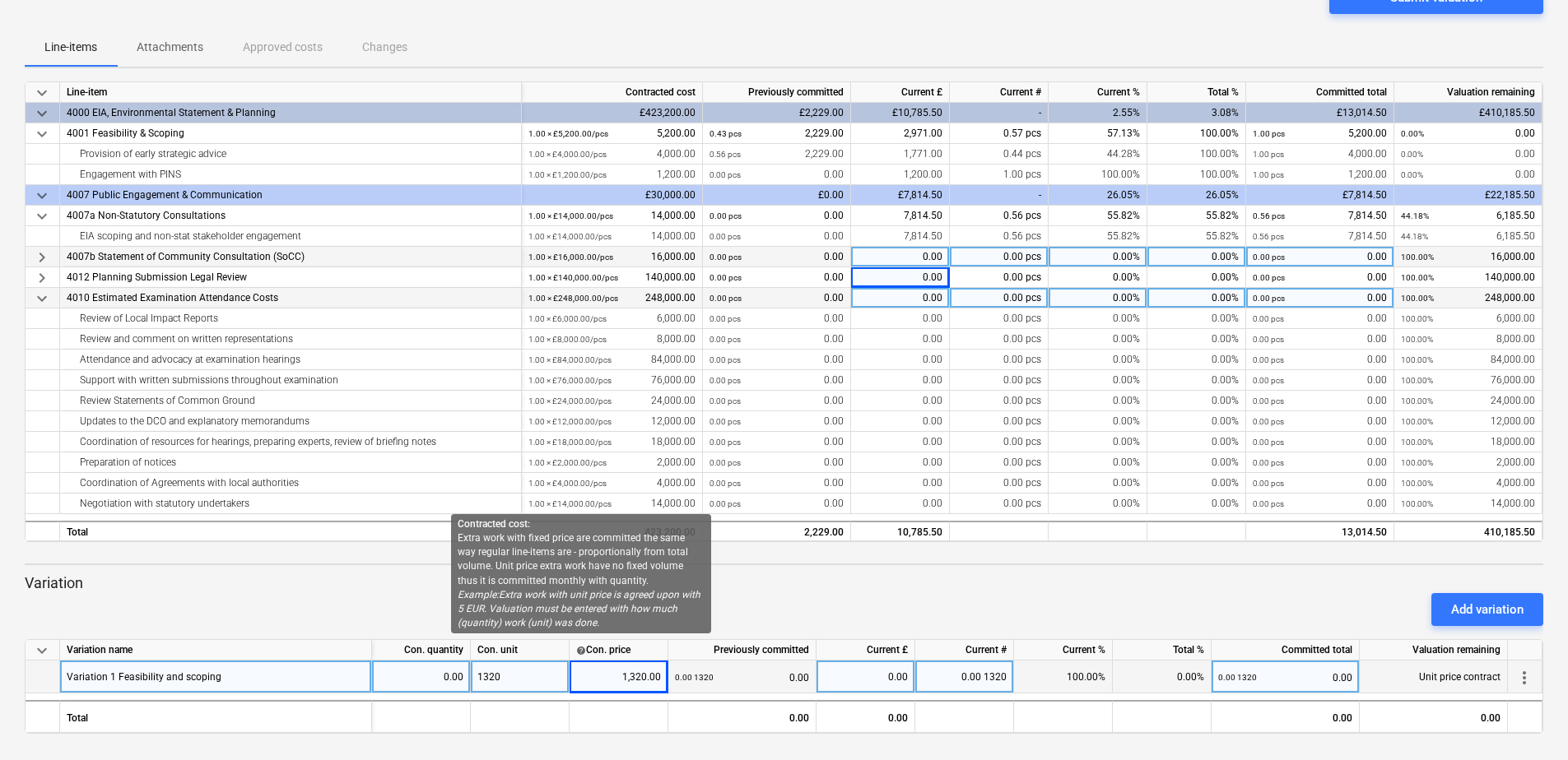
click at [581, 652] on span "help" at bounding box center [581, 650] width 10 height 10
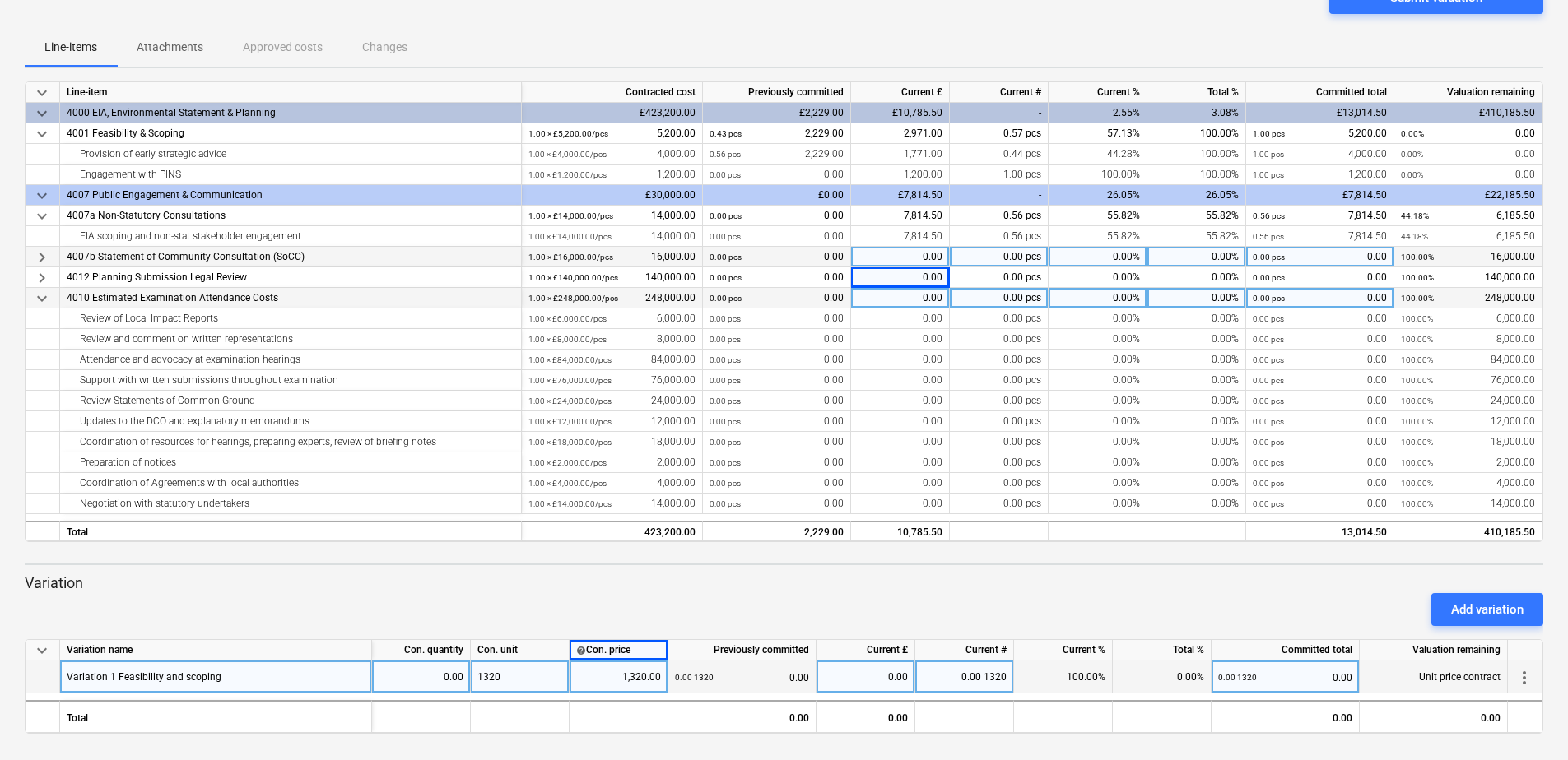
click at [595, 671] on div "1,320.00" at bounding box center [618, 676] width 85 height 33
type input "0"
click at [730, 683] on div "0.00 1320 0.00" at bounding box center [741, 677] width 134 height 34
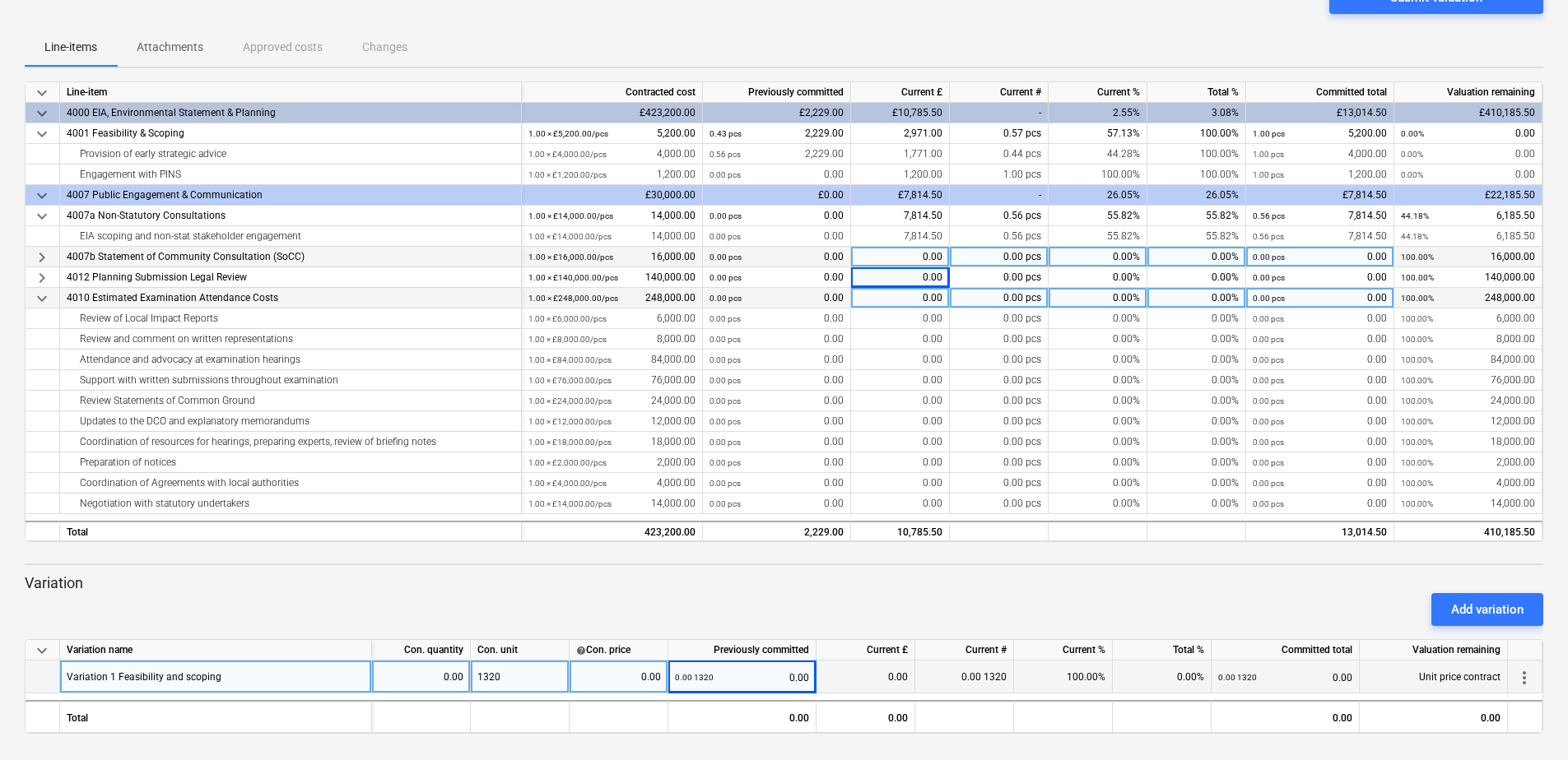
click at [650, 672] on div "0.00" at bounding box center [618, 676] width 85 height 33
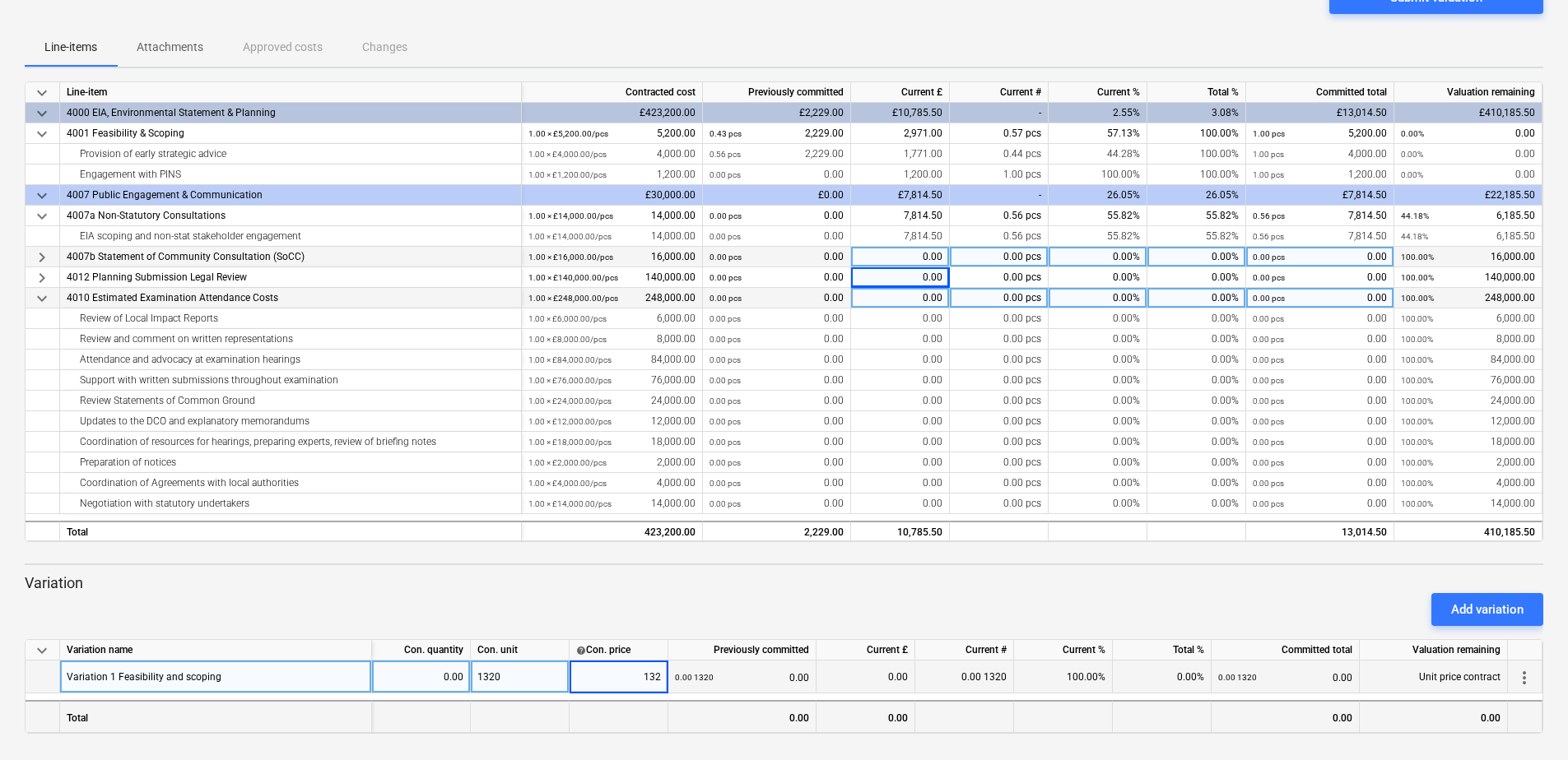
type input "1320"
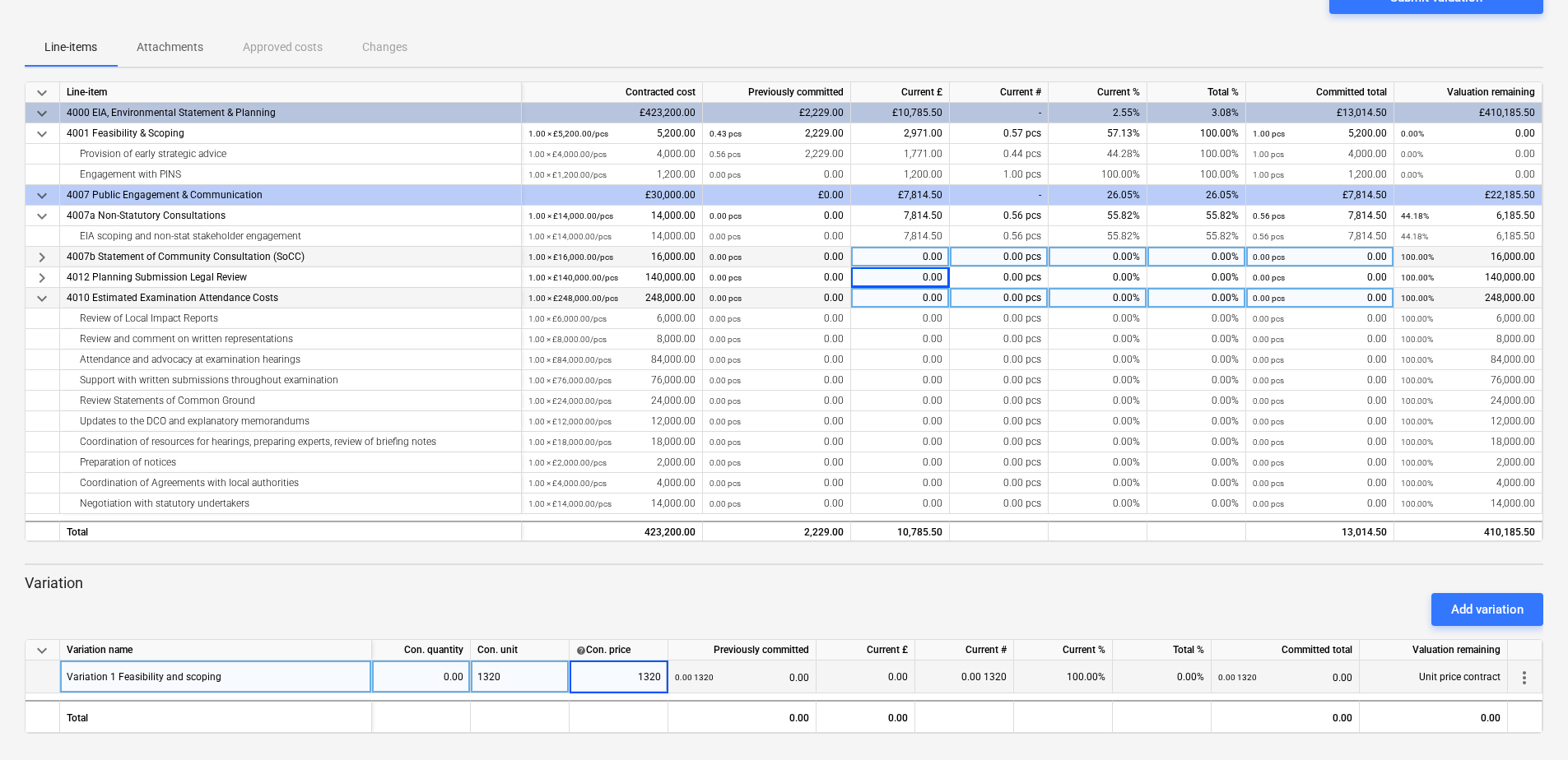
click at [719, 674] on div "0.00 1320 0.00" at bounding box center [741, 677] width 134 height 34
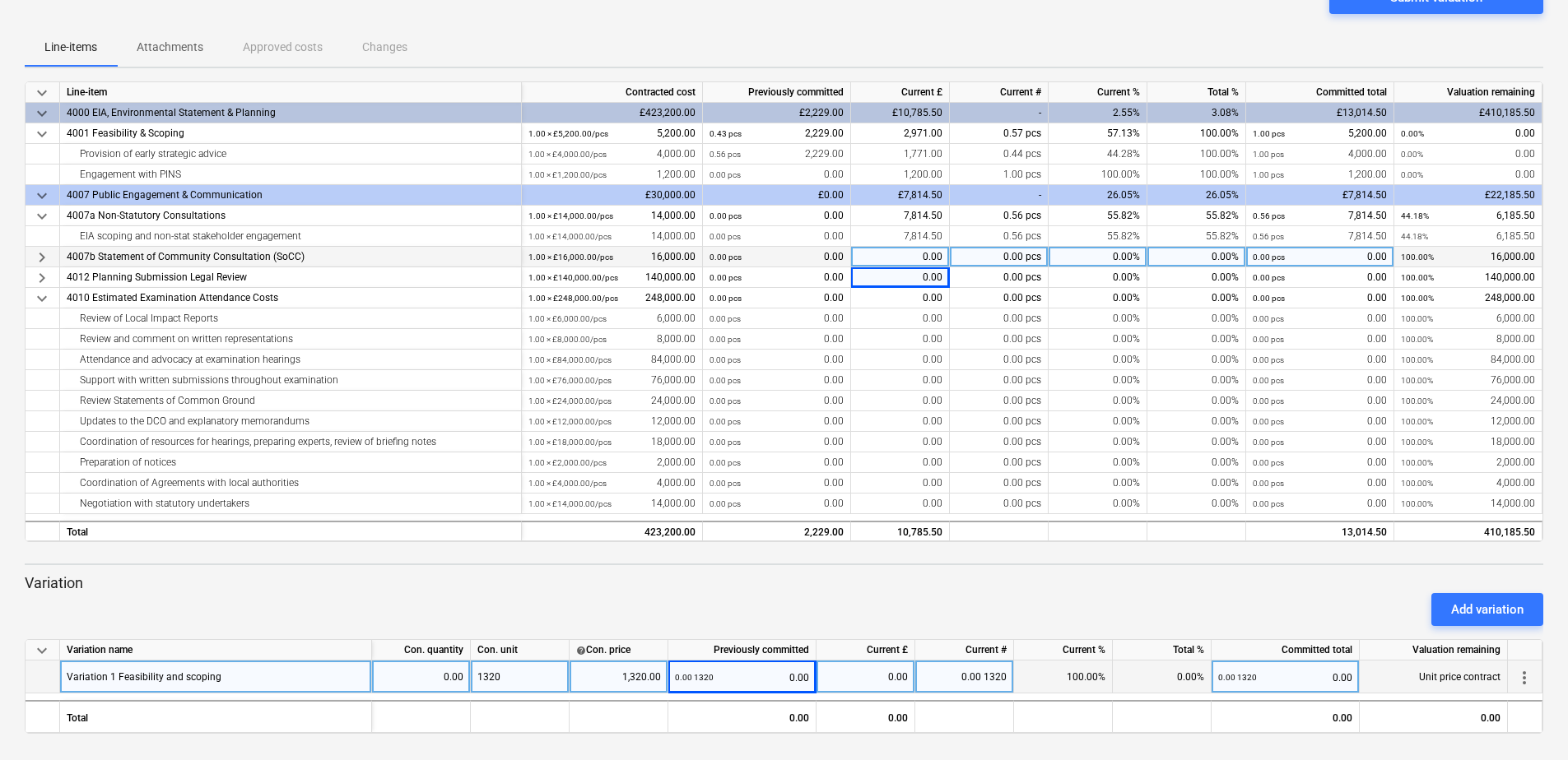
click at [1521, 674] on span "more_vert" at bounding box center [1524, 678] width 20 height 20
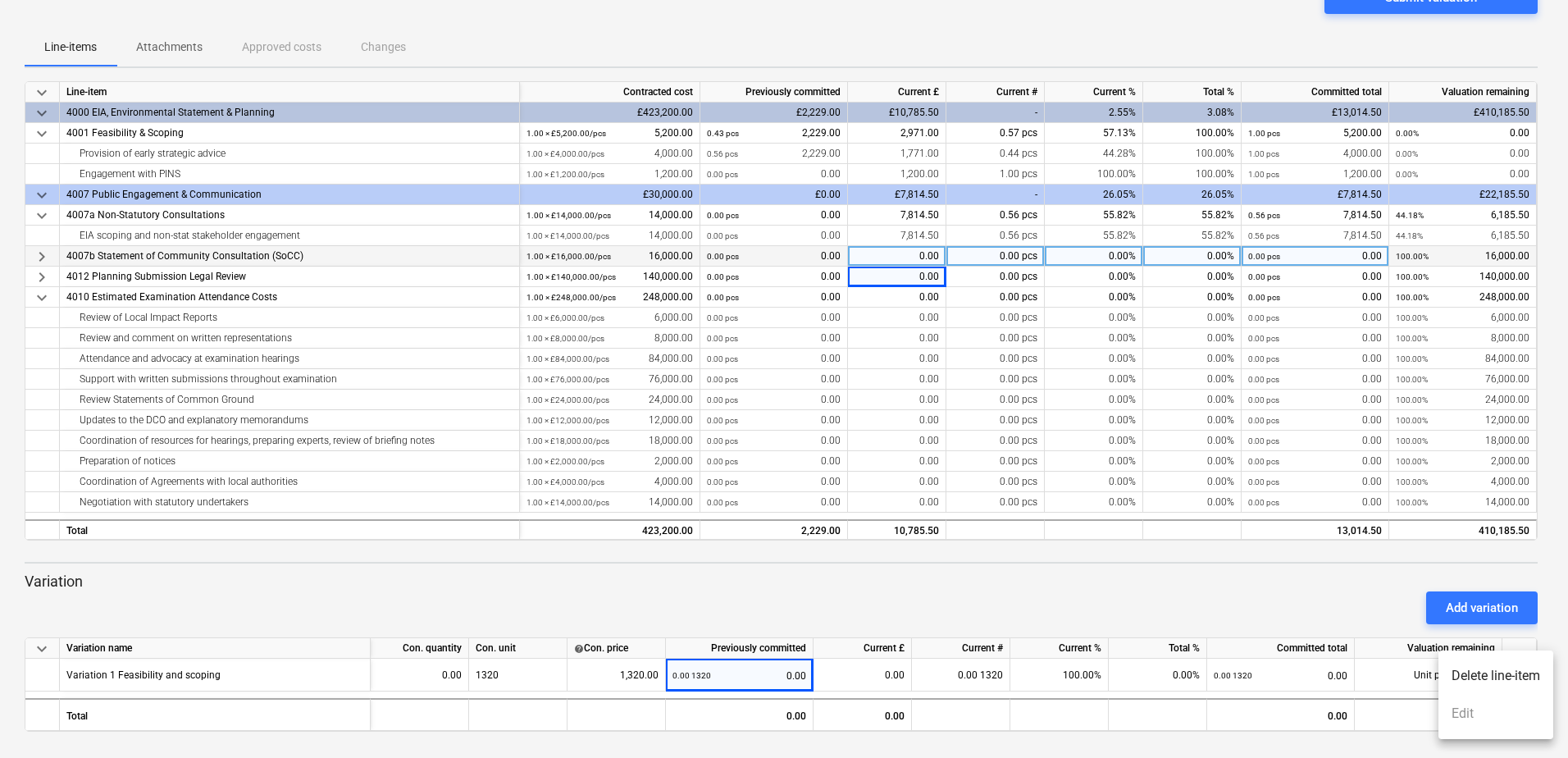
click at [1355, 601] on div at bounding box center [784, 379] width 1568 height 758
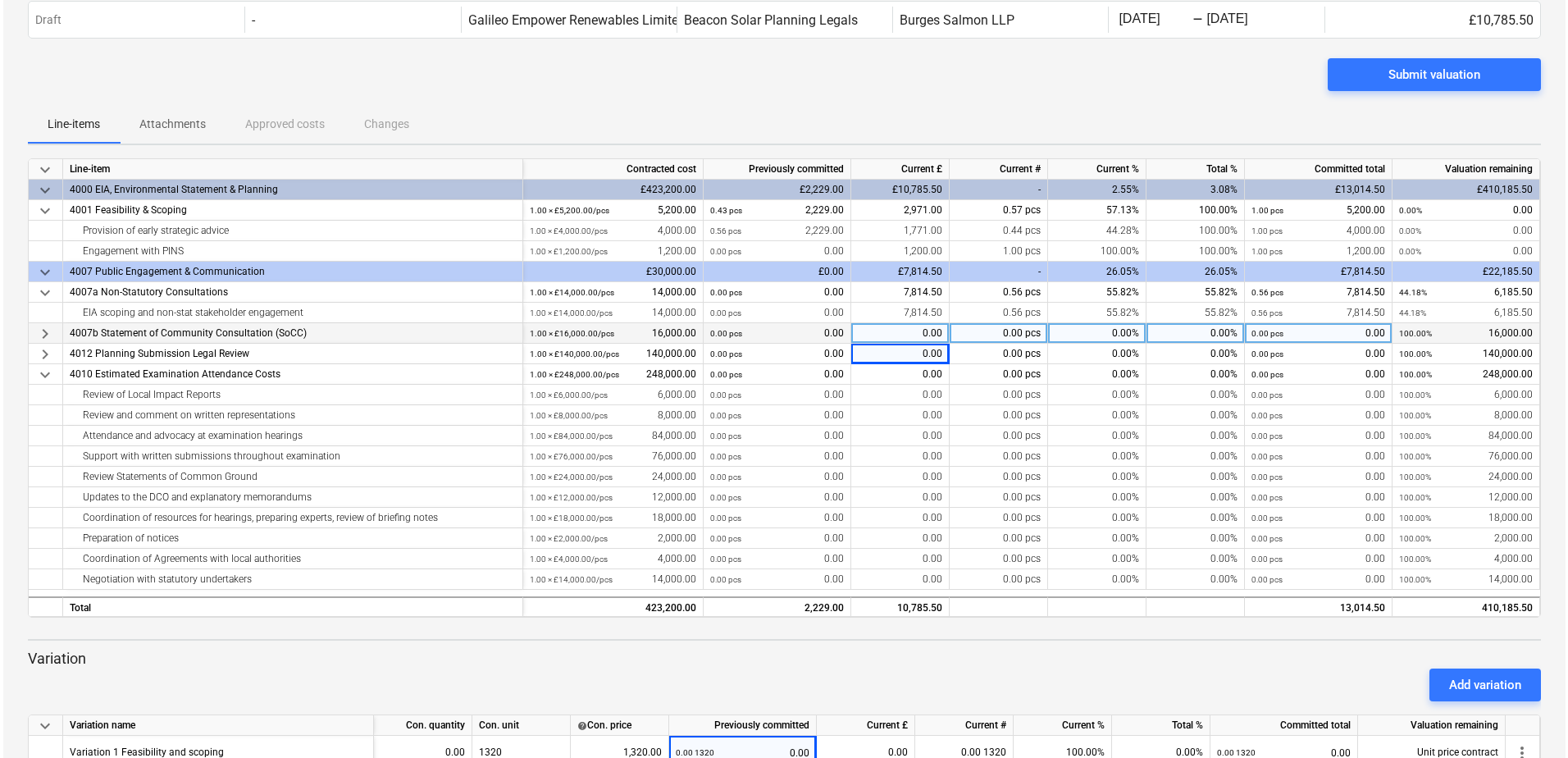
scroll to position [0, 0]
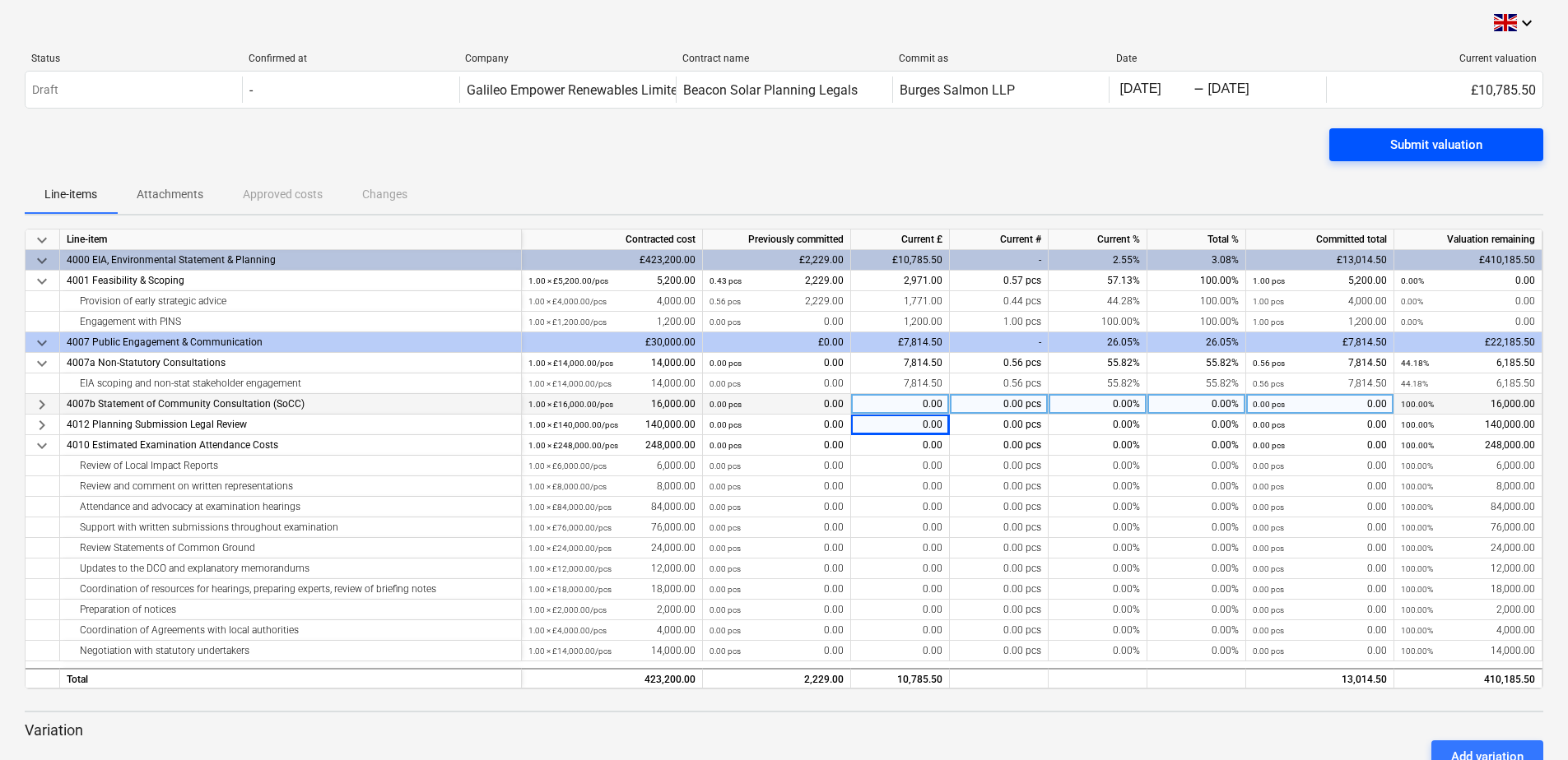
click at [1433, 145] on div "Submit valuation" at bounding box center [1436, 145] width 93 height 22
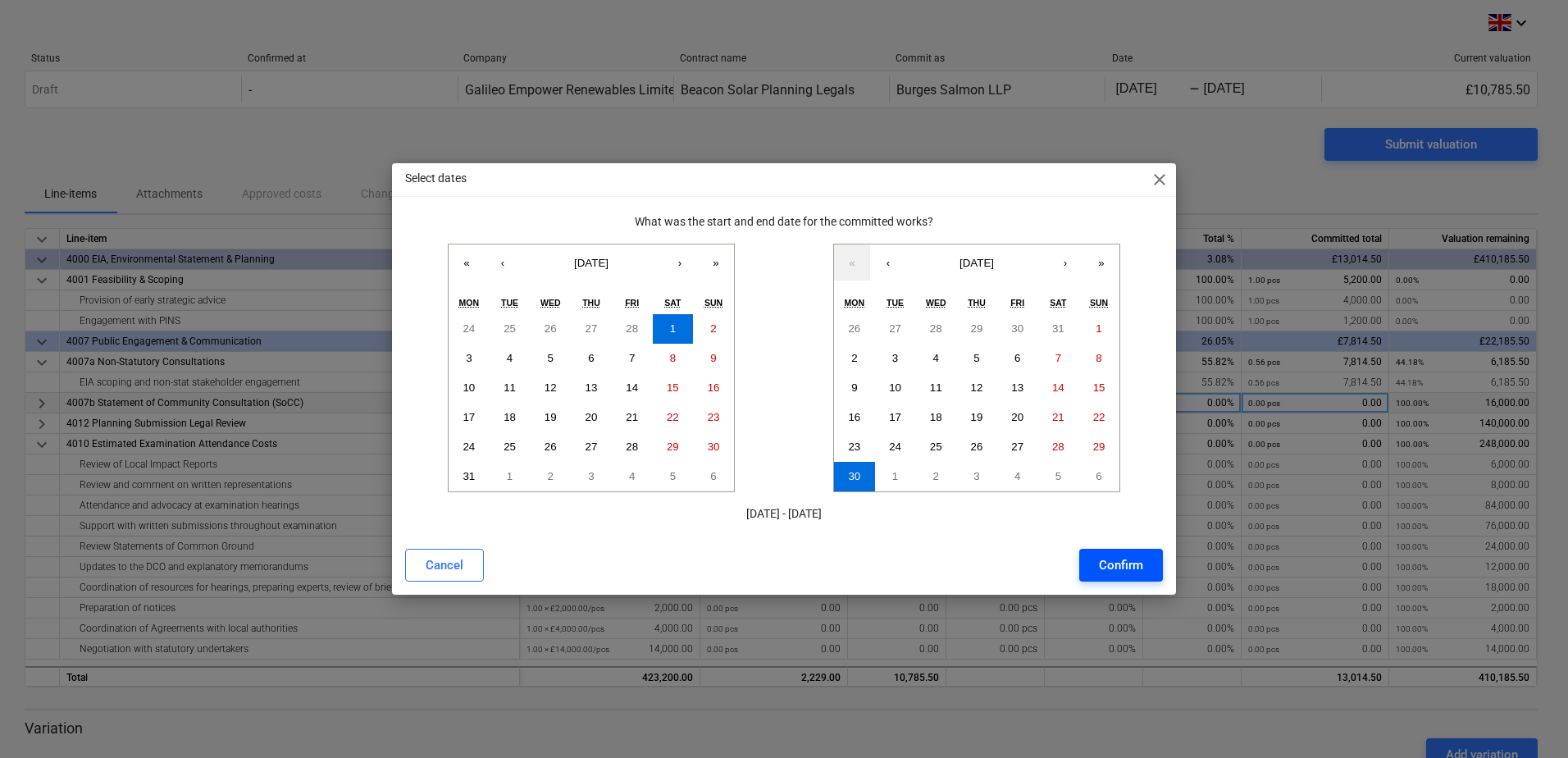
click at [1119, 560] on div "Confirm" at bounding box center [1121, 566] width 45 height 22
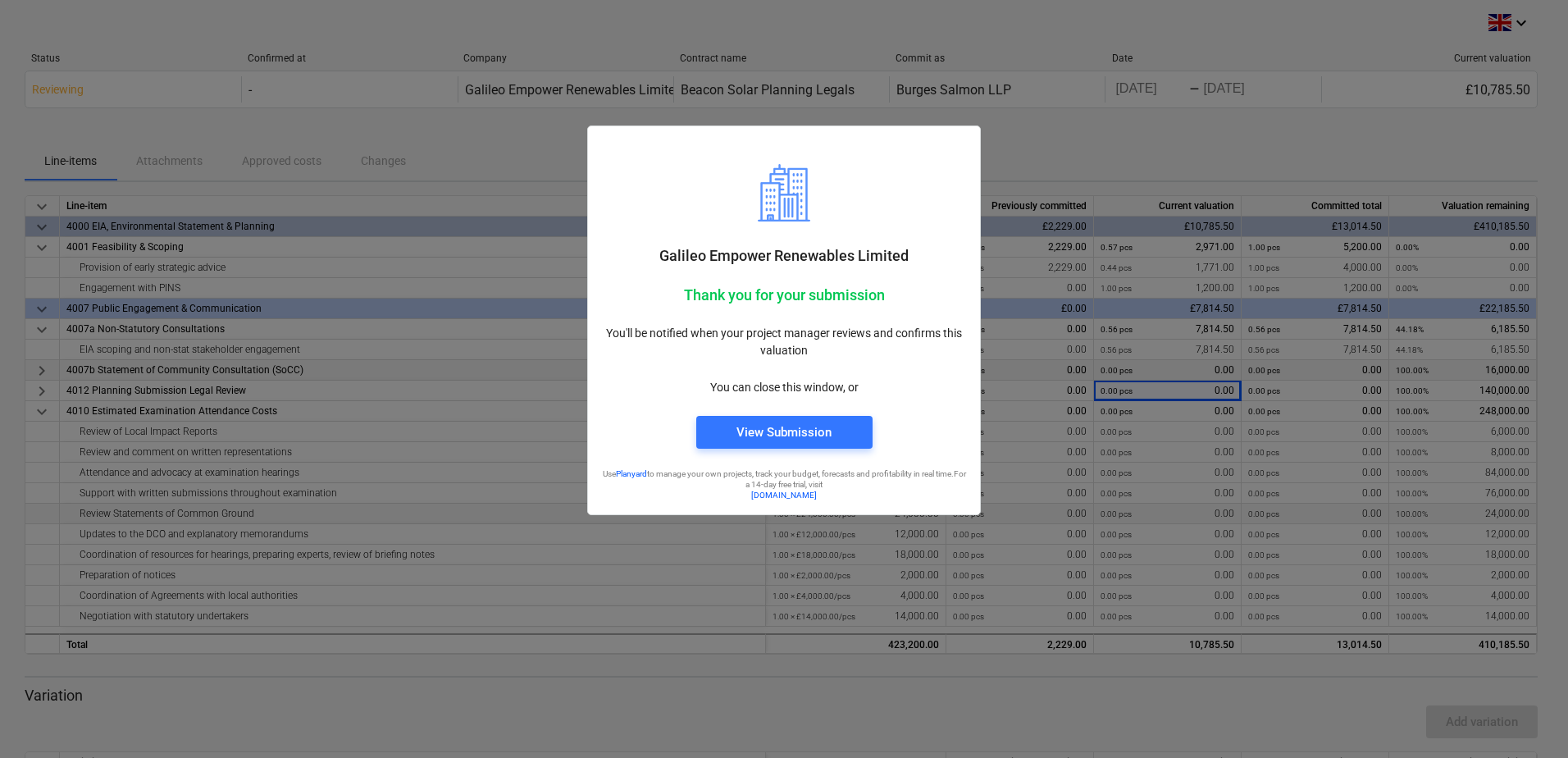
click at [1092, 131] on div at bounding box center [784, 379] width 1568 height 758
